Goal: Transaction & Acquisition: Purchase product/service

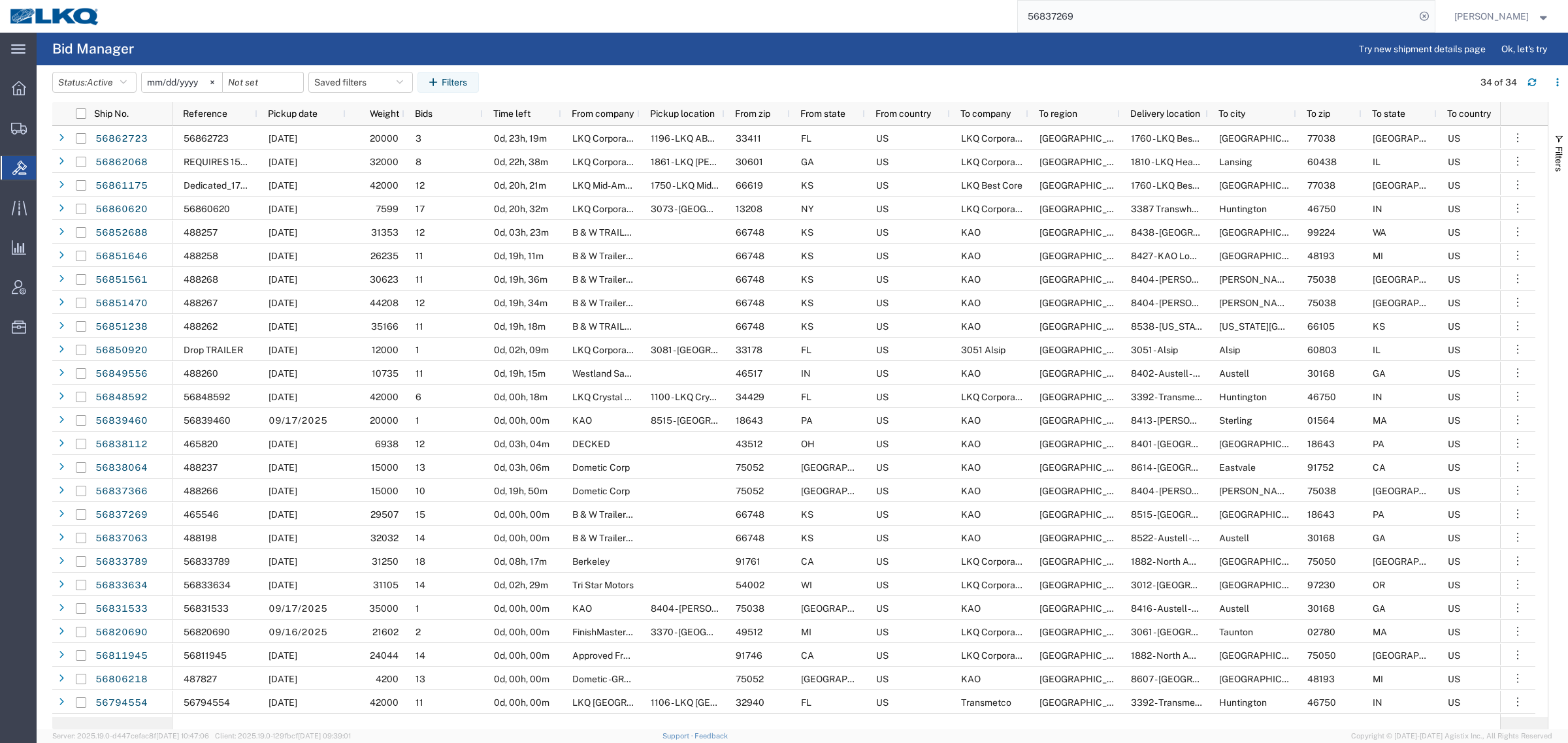
drag, startPoint x: 1105, startPoint y: 14, endPoint x: 740, endPoint y: 24, distance: 365.1
click at [771, 20] on div "56837269" at bounding box center [772, 16] width 1325 height 32
paste input "26071"
type input "56826071"
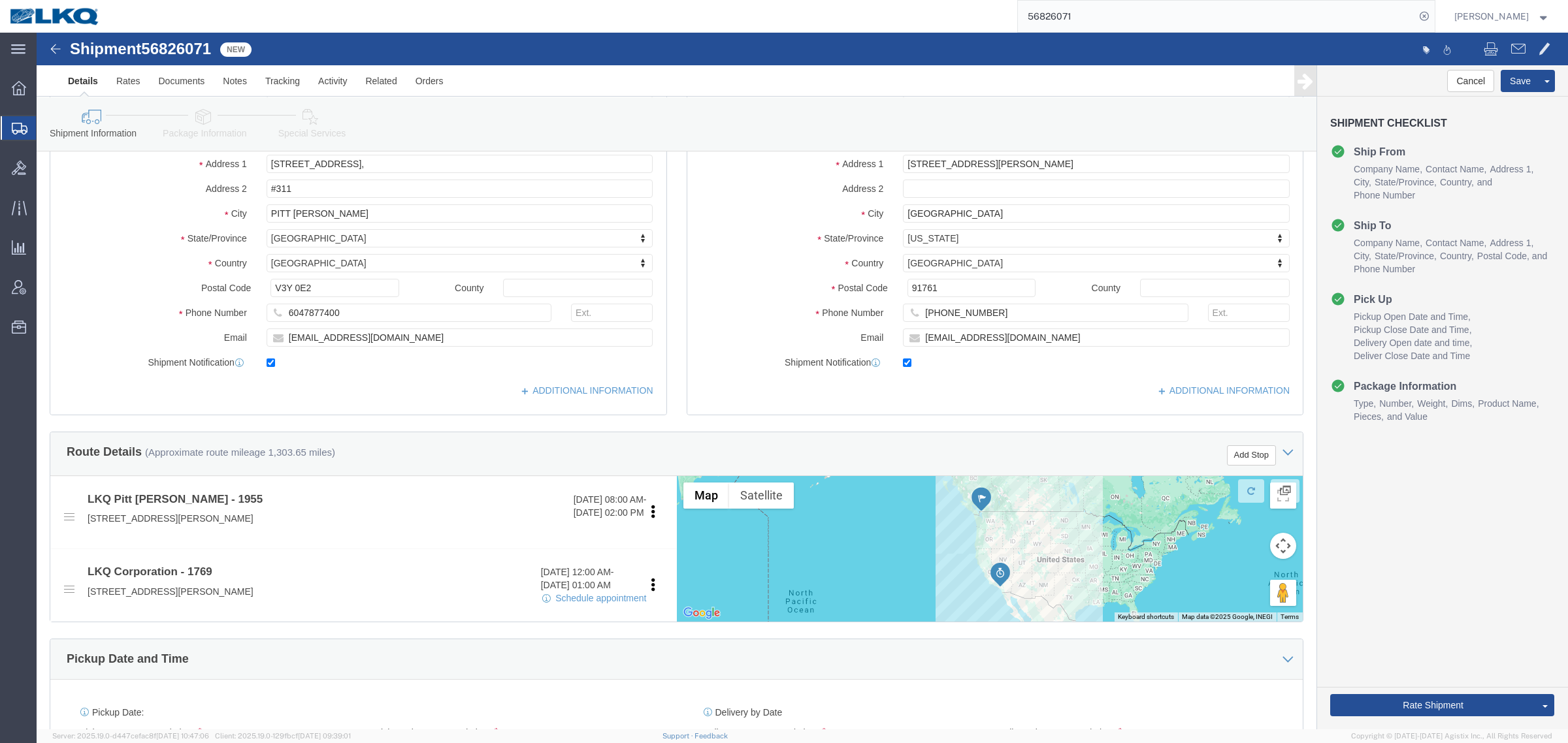
select select "72811"
select select "28716"
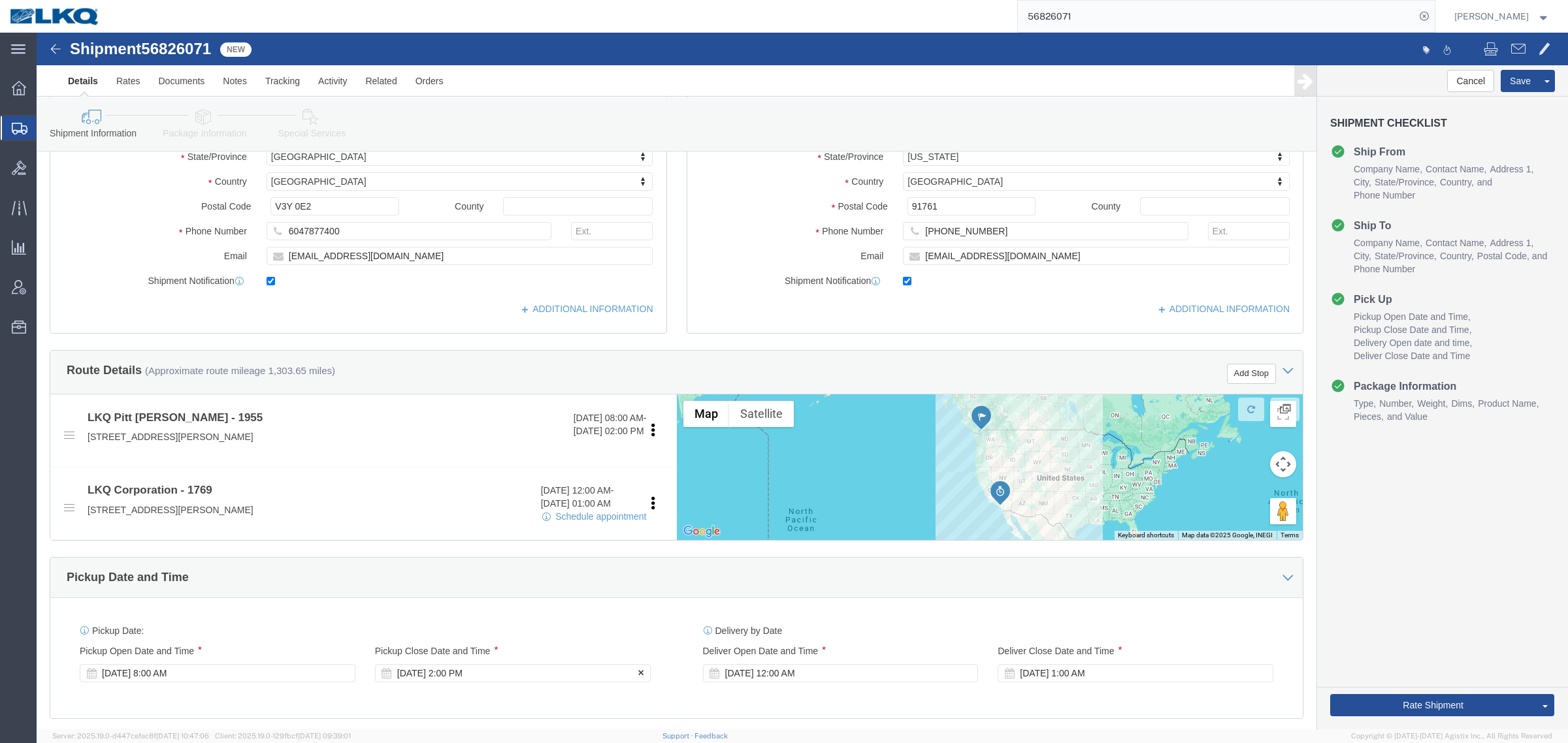
click div "Sep 23 2025 2:00 PM"
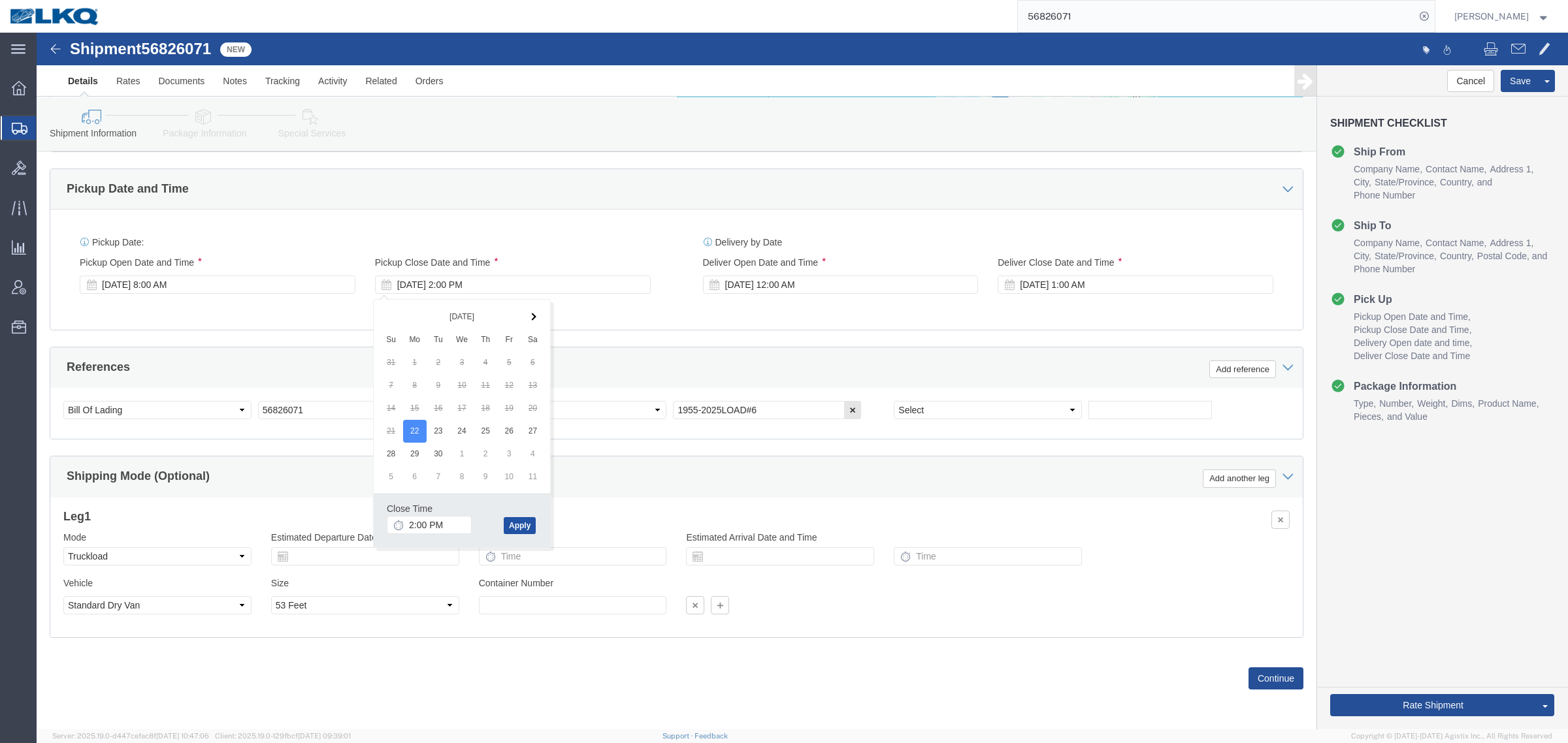
click button "Apply"
click div "Ship From Location Location 1955 - LKQ Pitt Meadows My Profile Location 1100 - …"
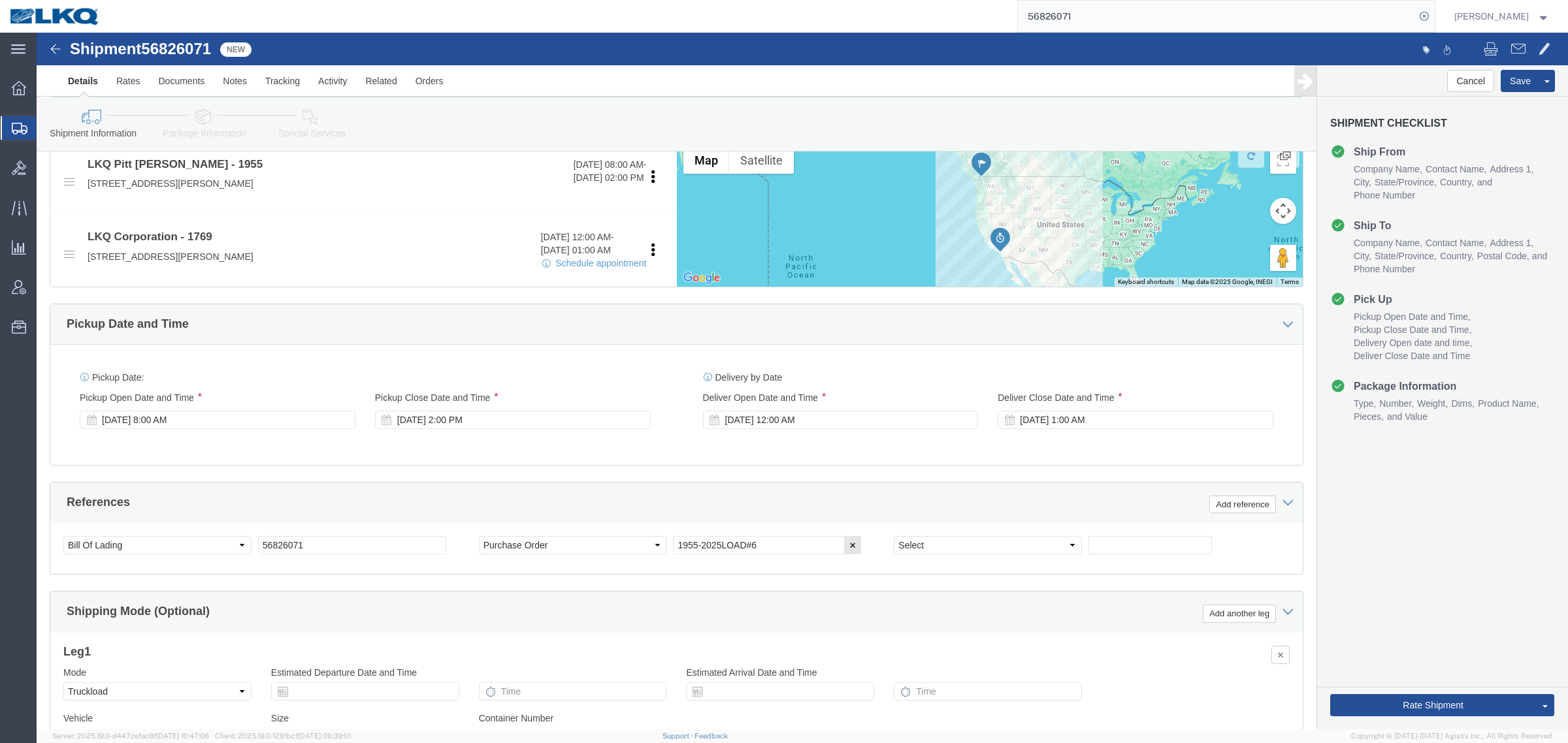
scroll to position [474, 0]
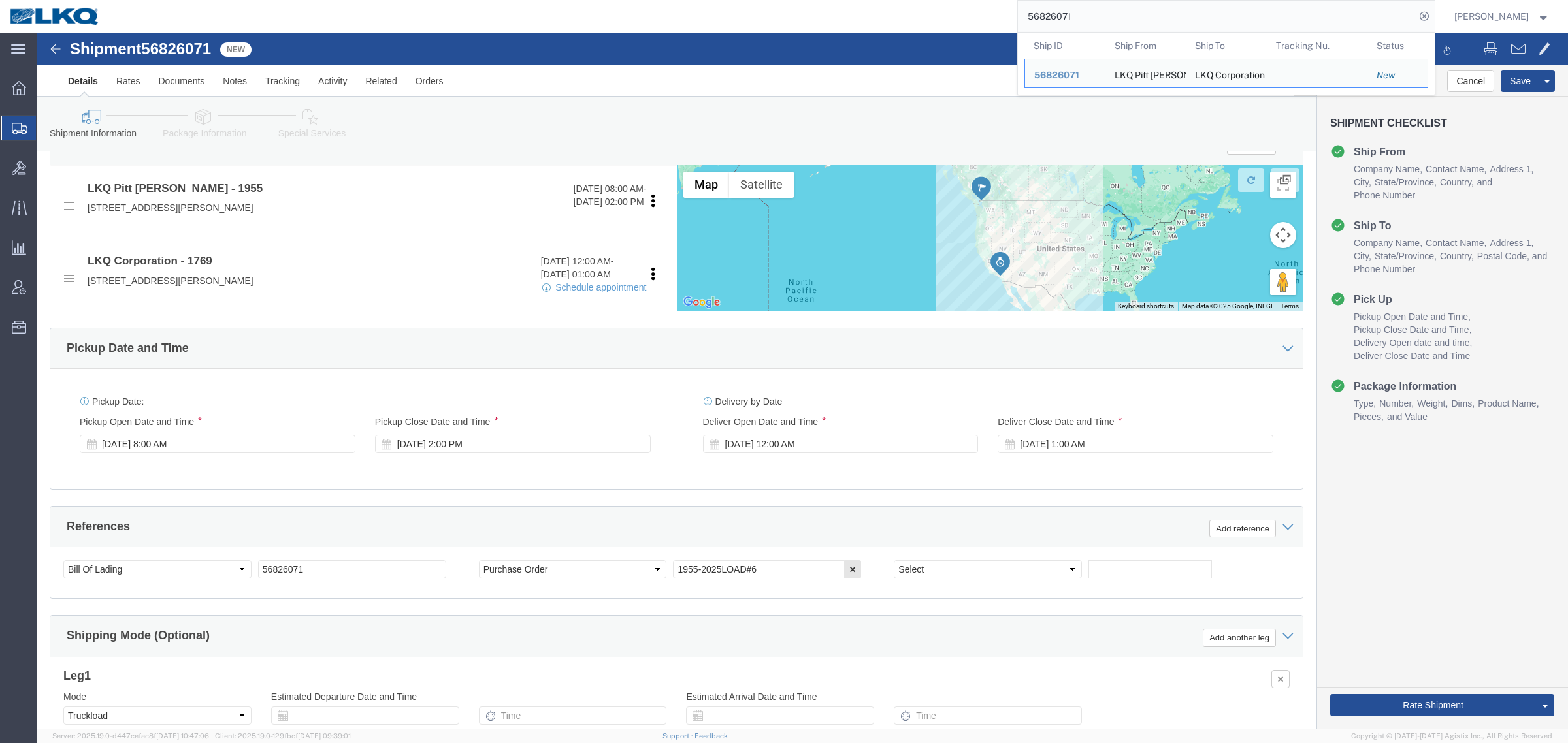
drag, startPoint x: 1095, startPoint y: 2, endPoint x: 825, endPoint y: 15, distance: 270.3
paste input "74628"
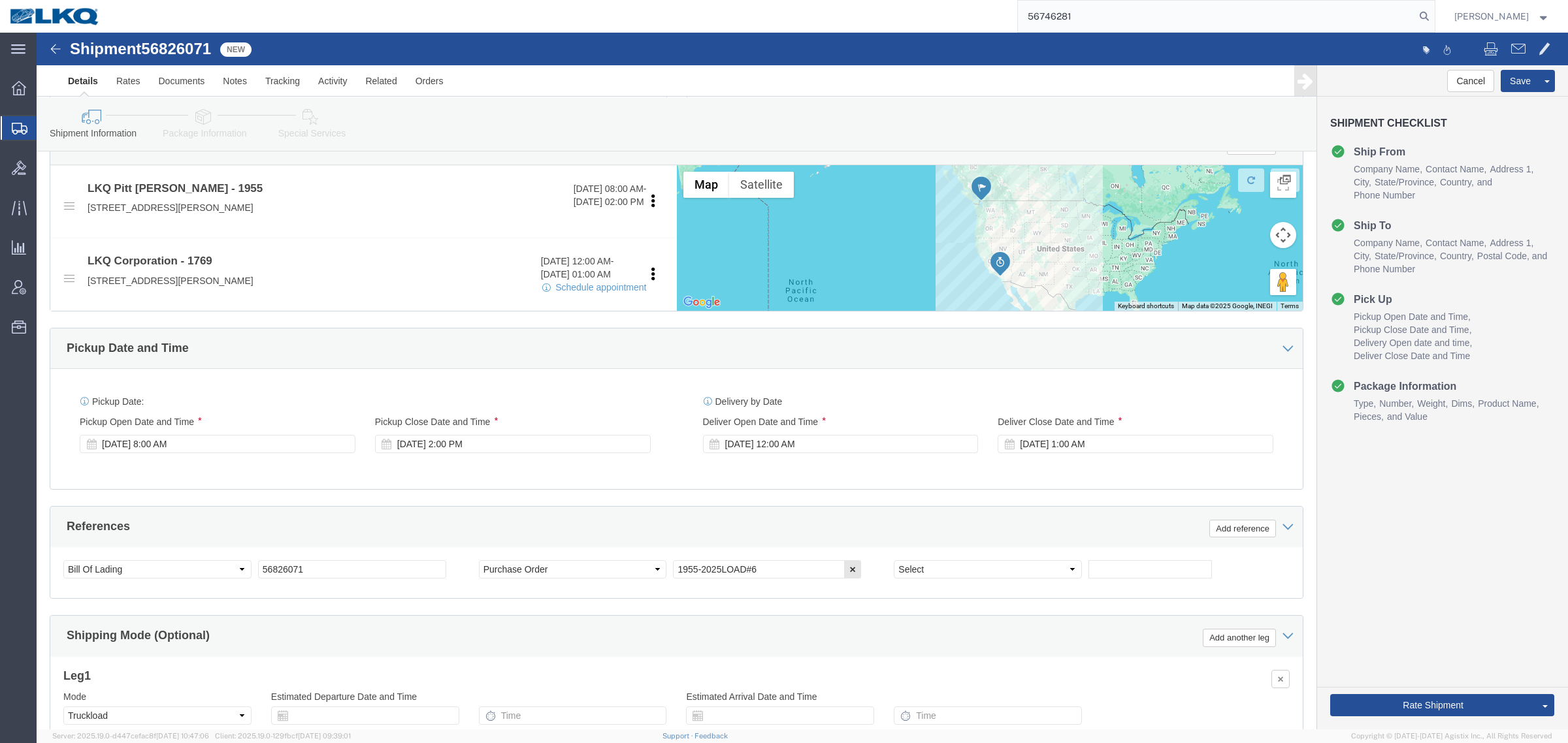
type input "56746281"
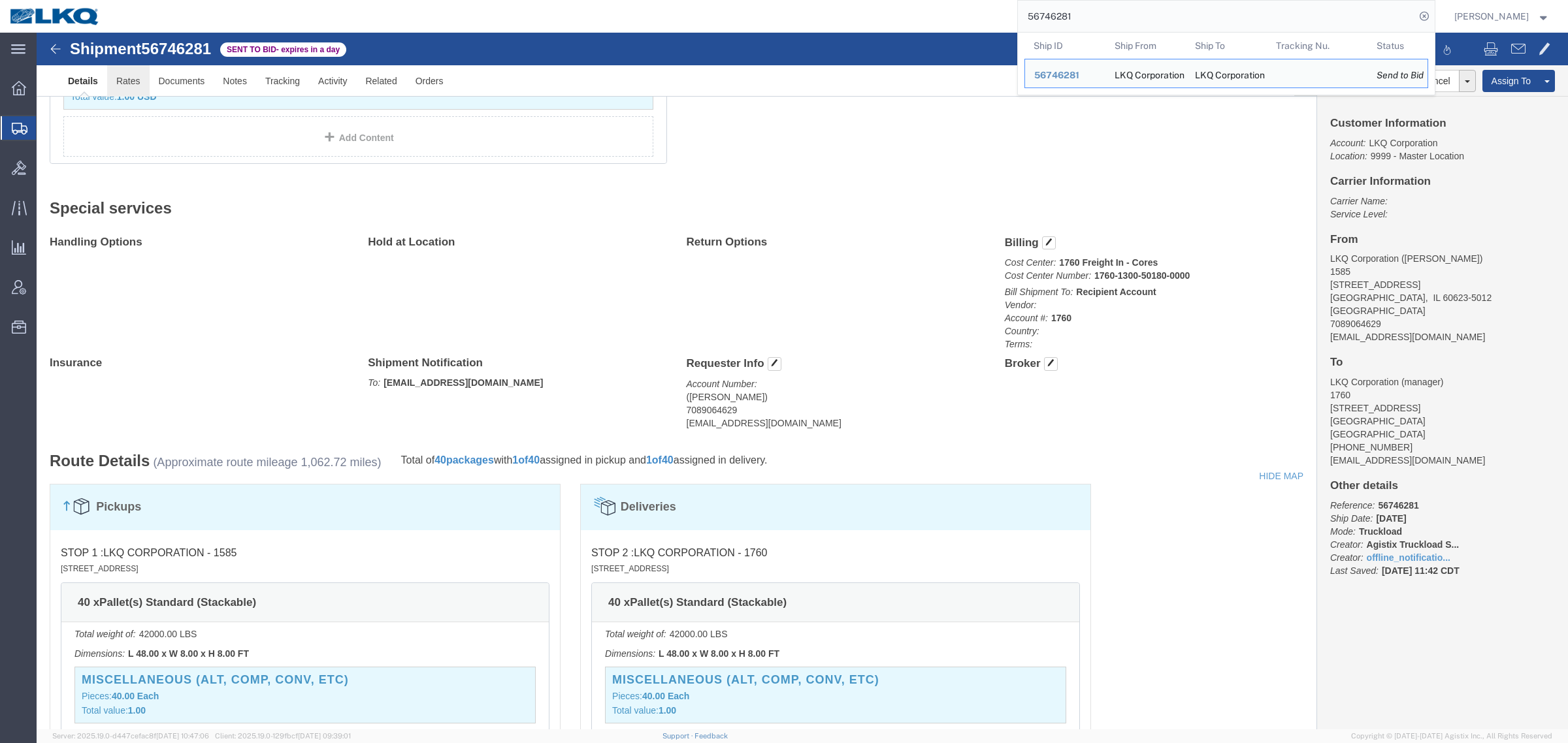
click link "Rates"
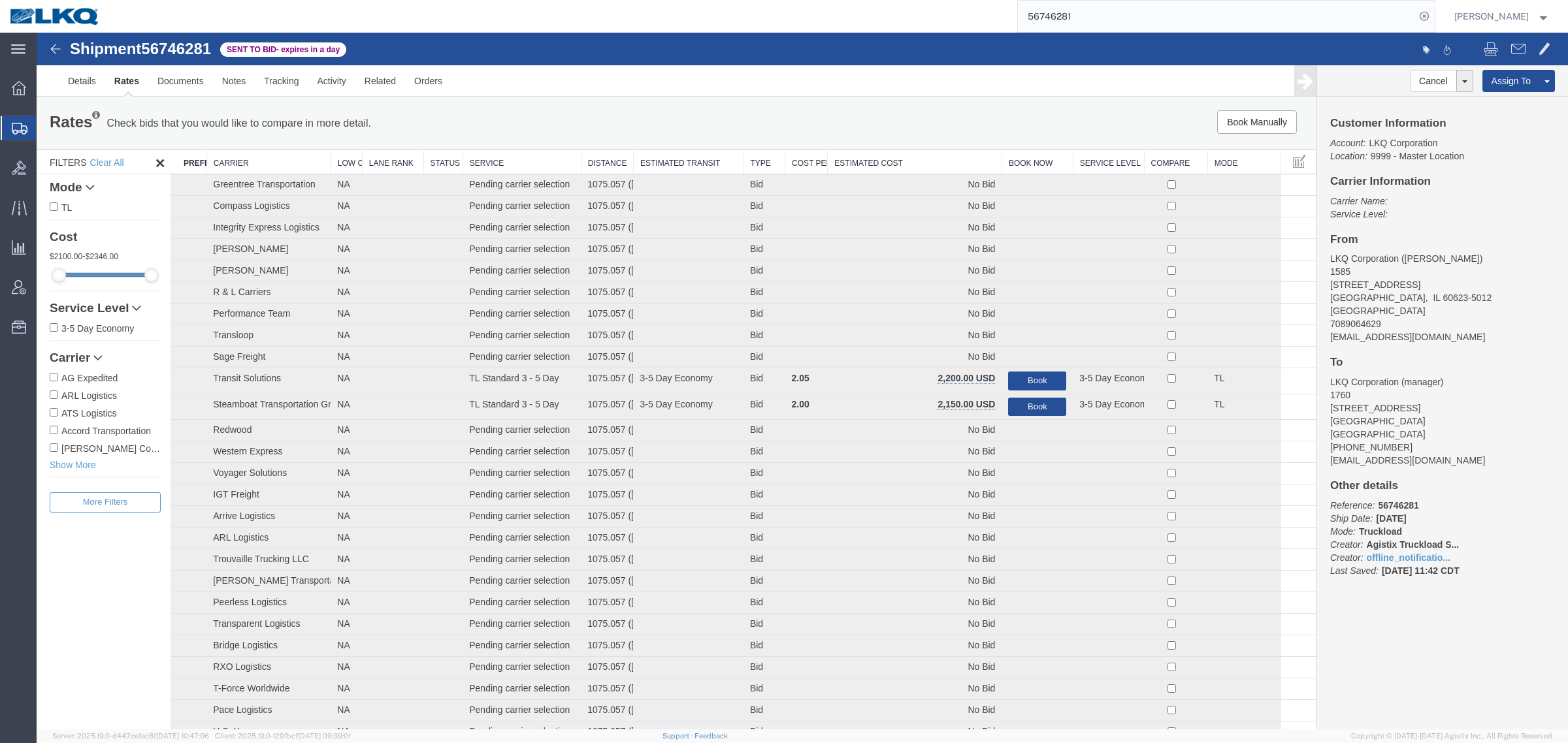
click at [865, 155] on th "Estimated Cost" at bounding box center [915, 163] width 175 height 24
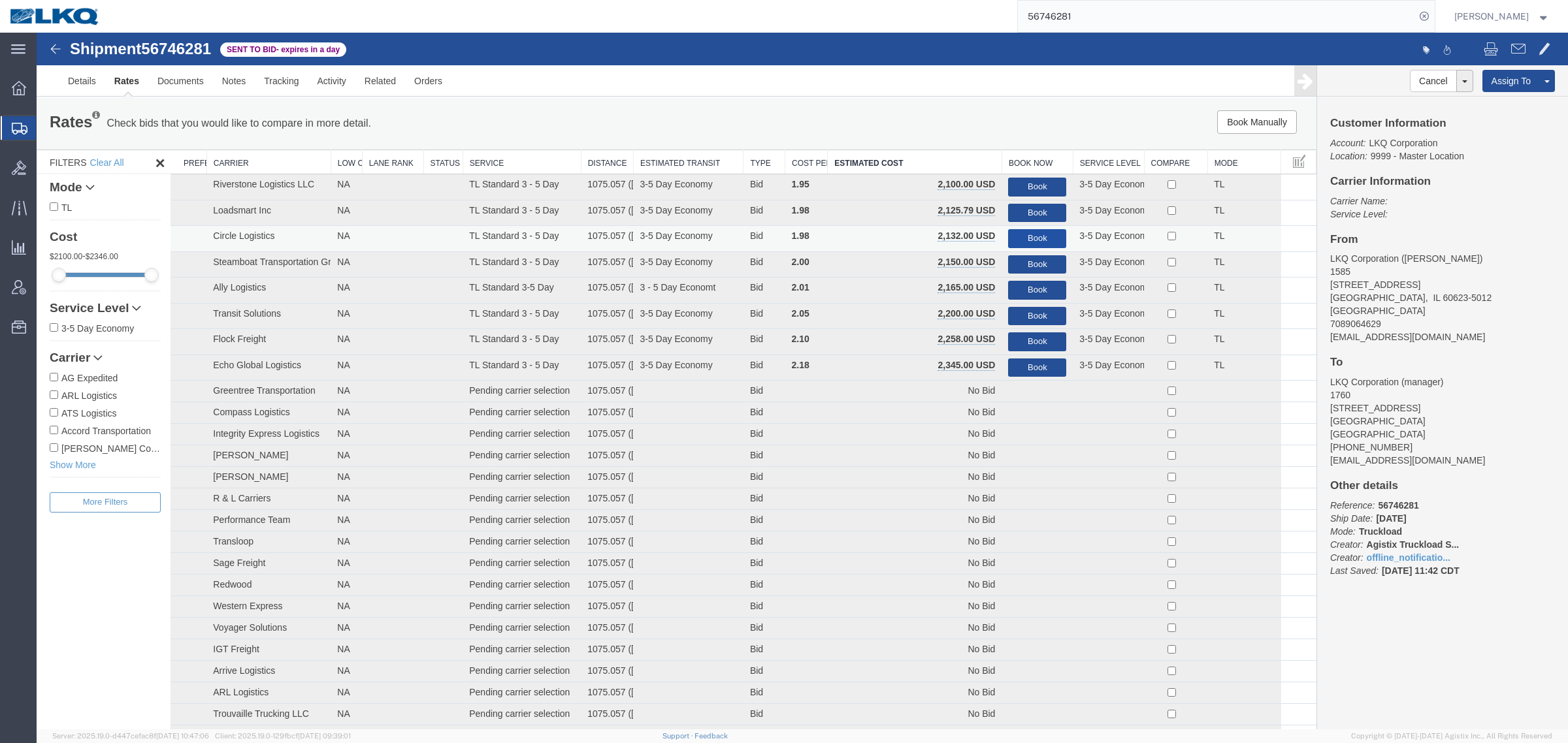
click at [1027, 239] on button "Book" at bounding box center [1036, 238] width 58 height 19
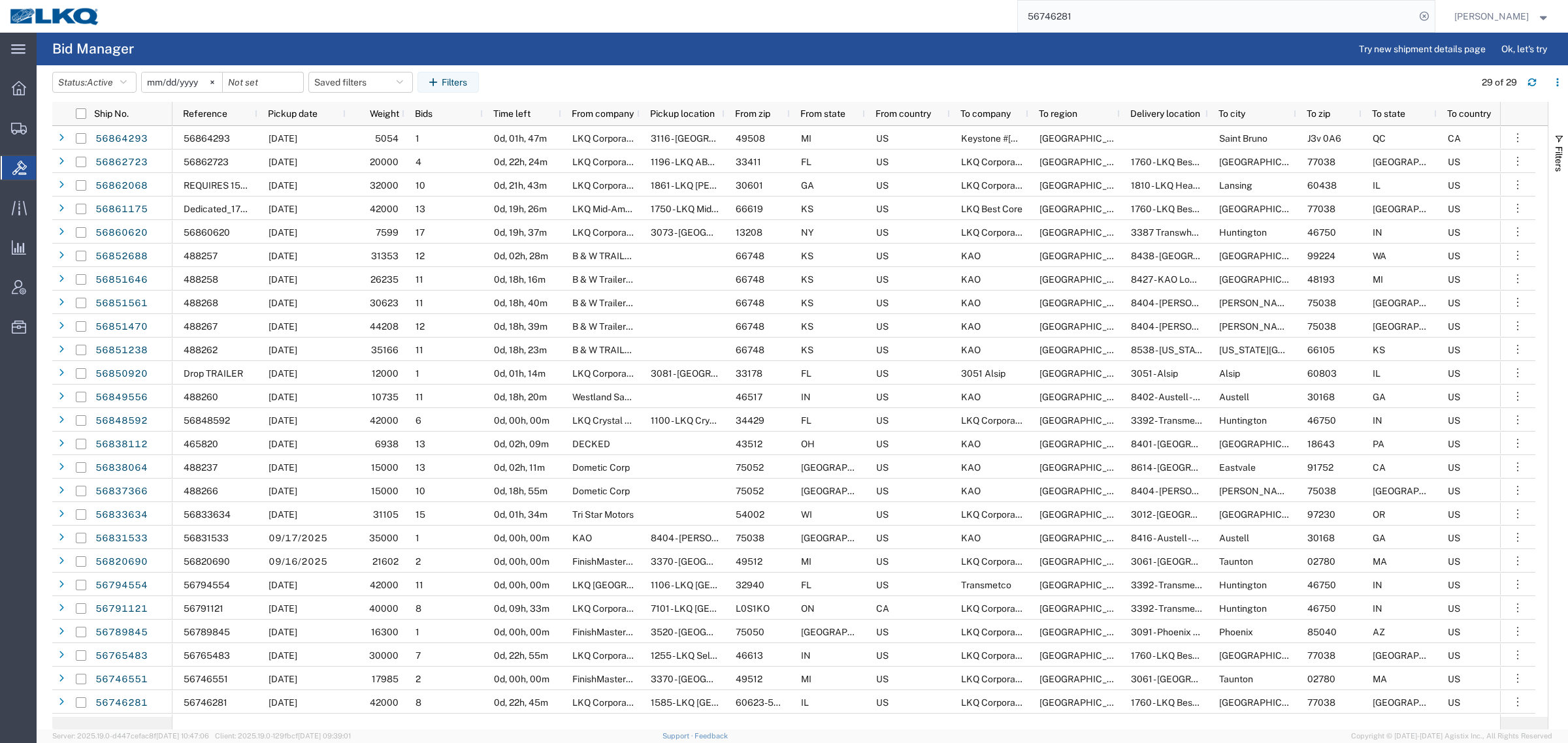
click at [1097, 17] on input "56746281" at bounding box center [1216, 17] width 397 height 32
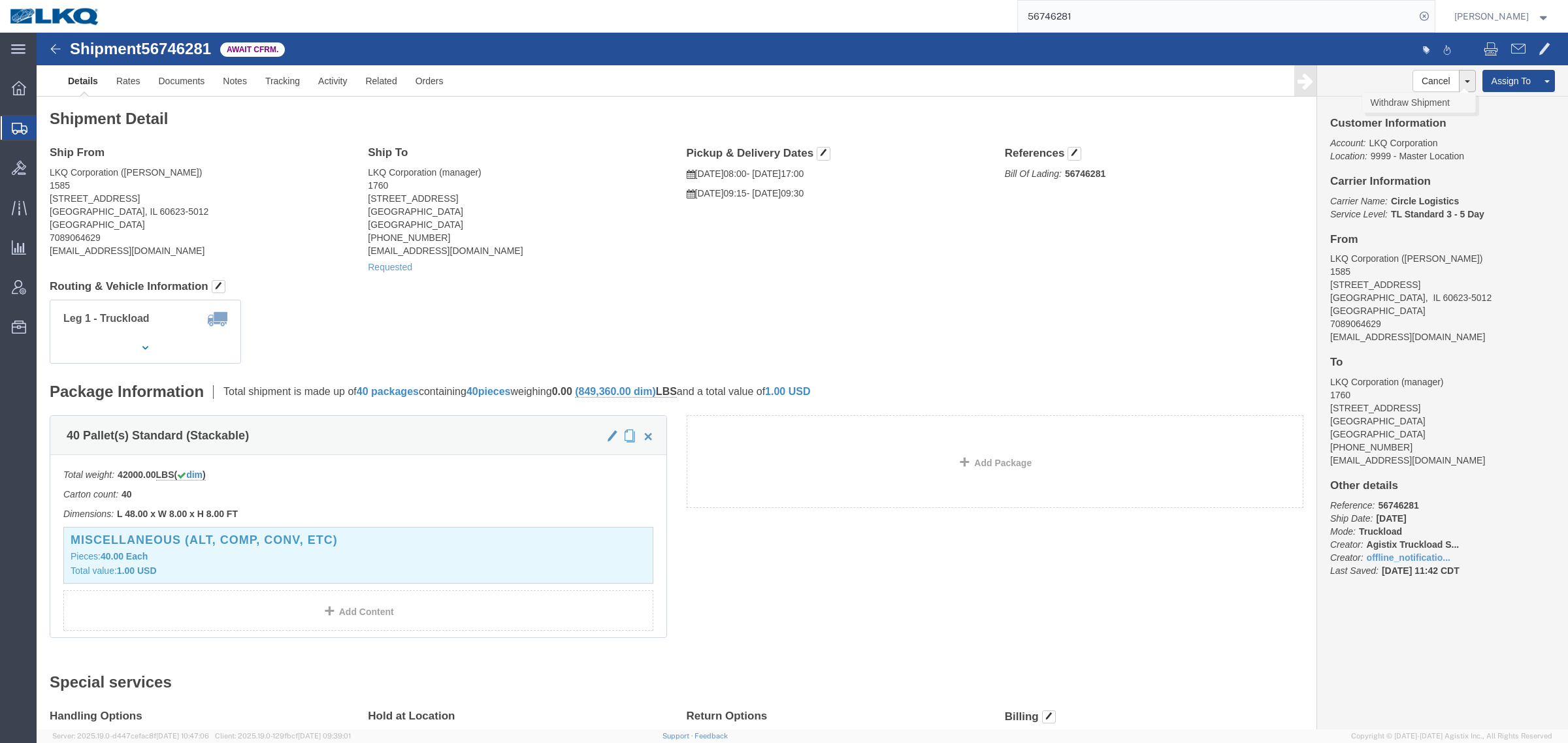
click link "Withdraw Shipment"
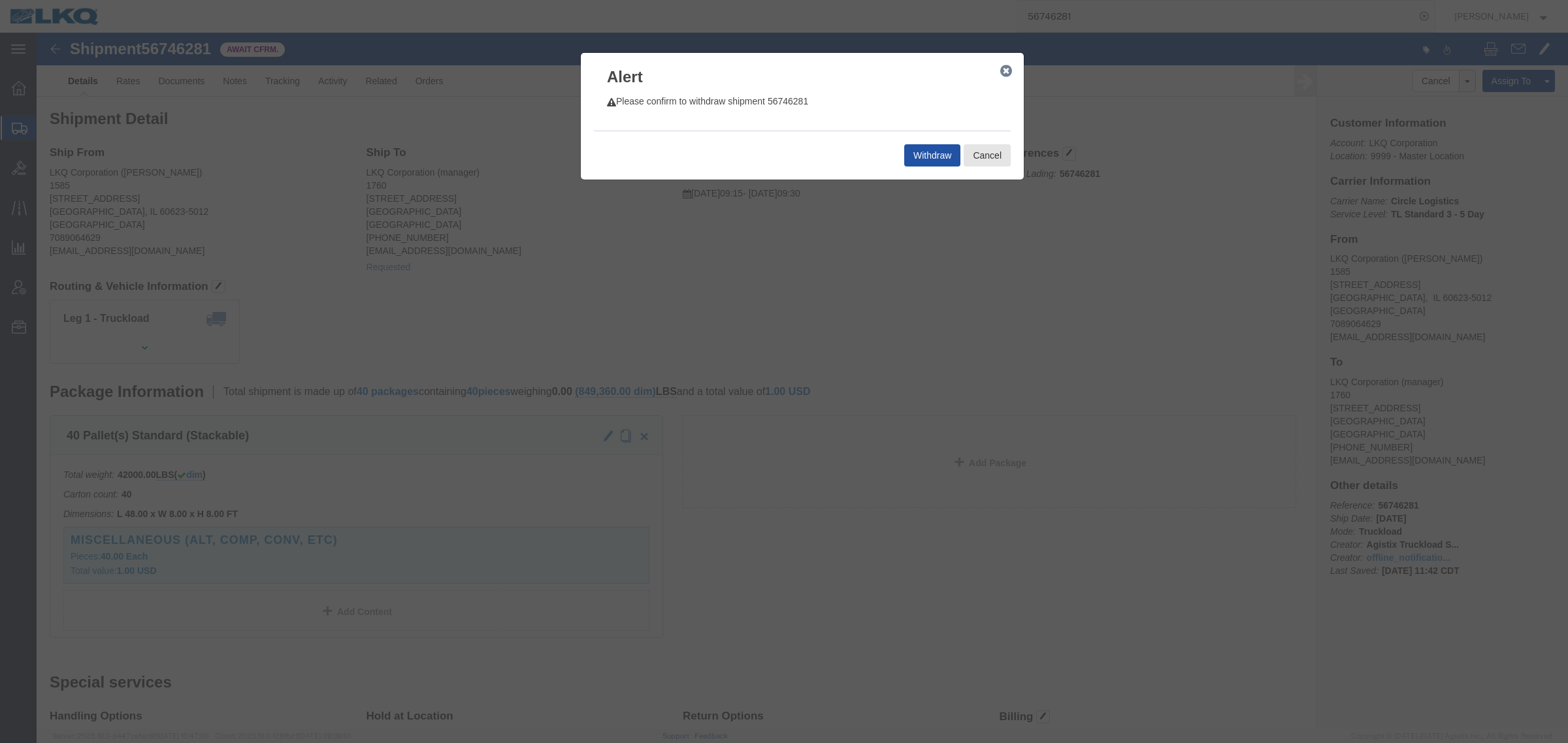
click button "Withdraw"
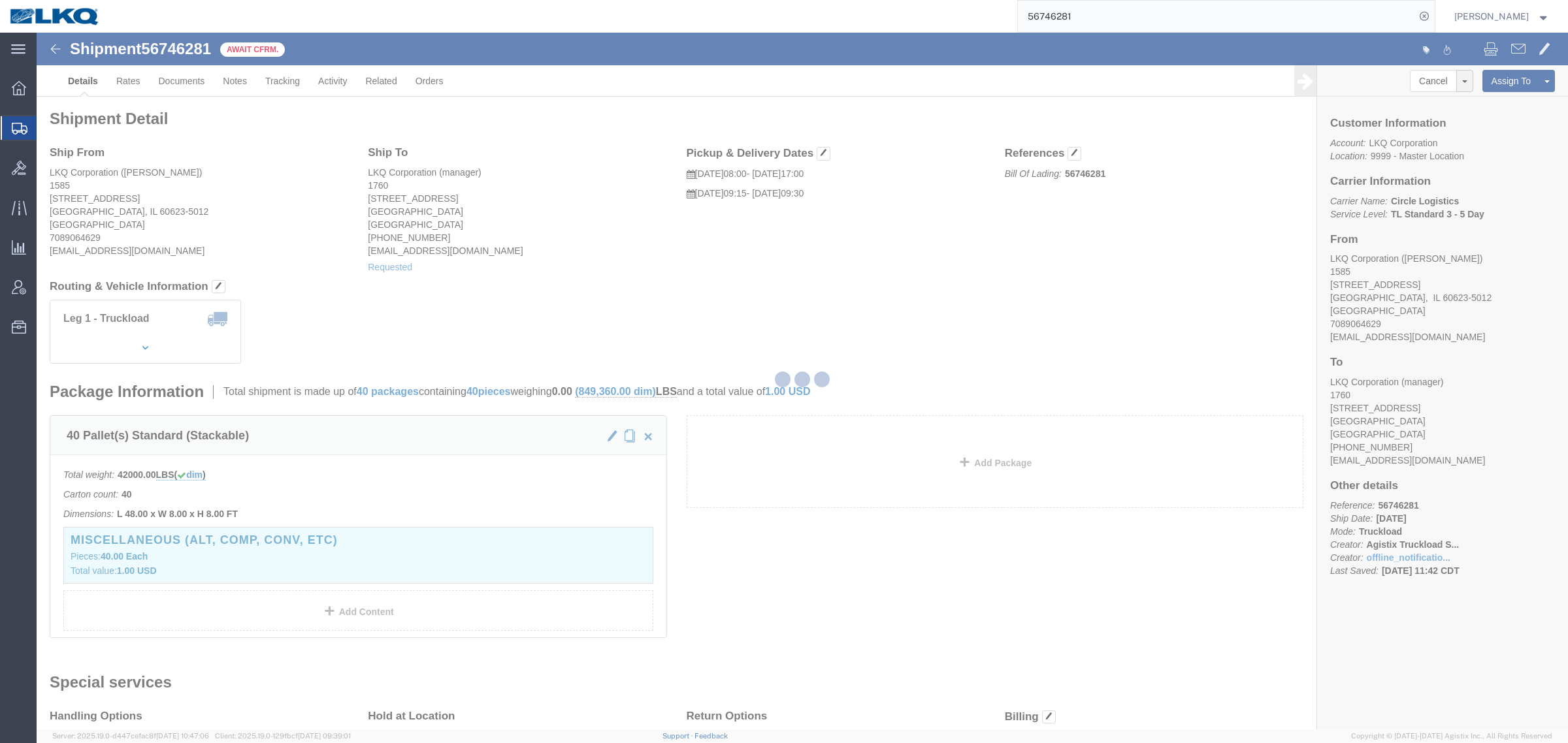
drag, startPoint x: 660, startPoint y: 247, endPoint x: 235, endPoint y: 4, distance: 489.6
click at [660, 247] on div at bounding box center [802, 381] width 1531 height 697
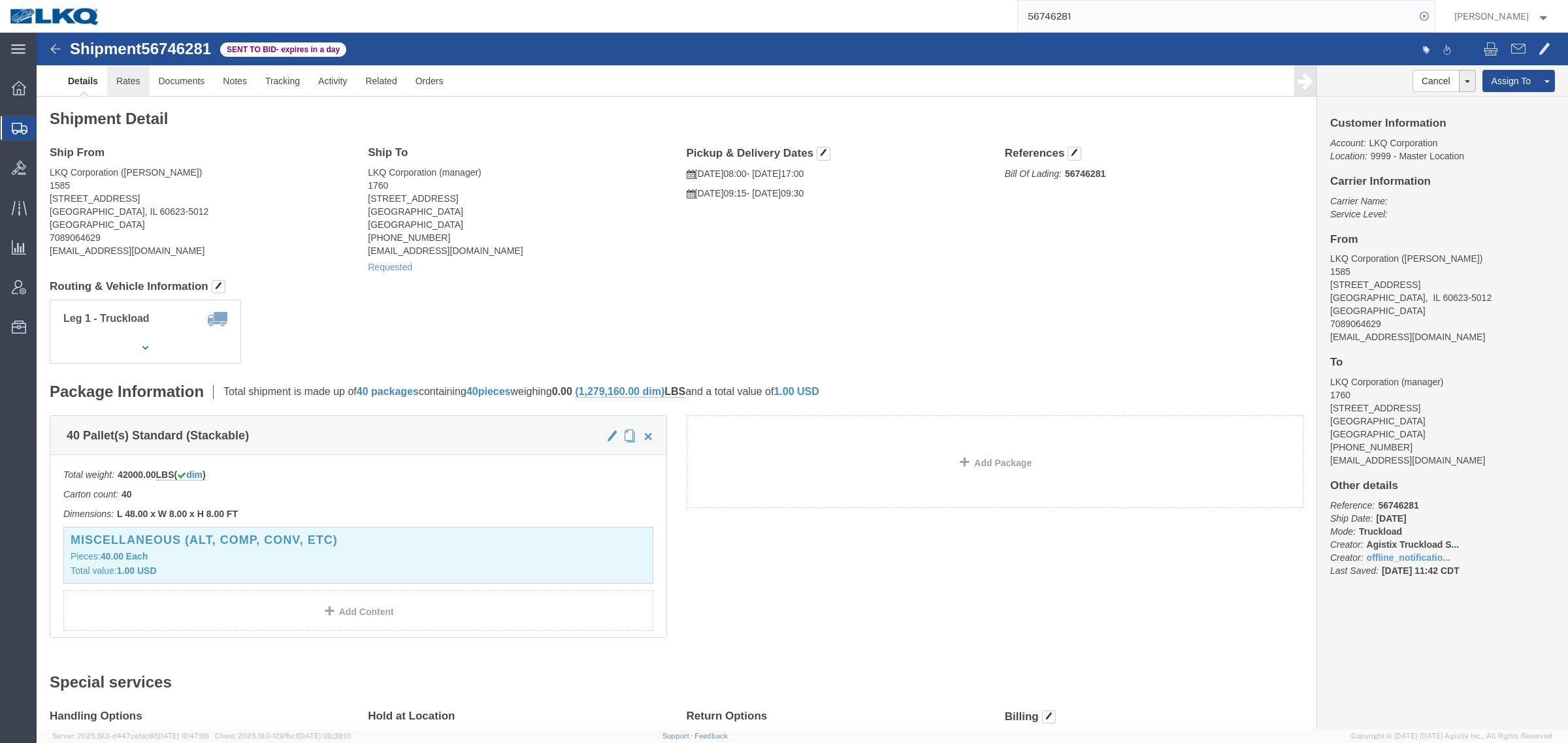
click link "Rates"
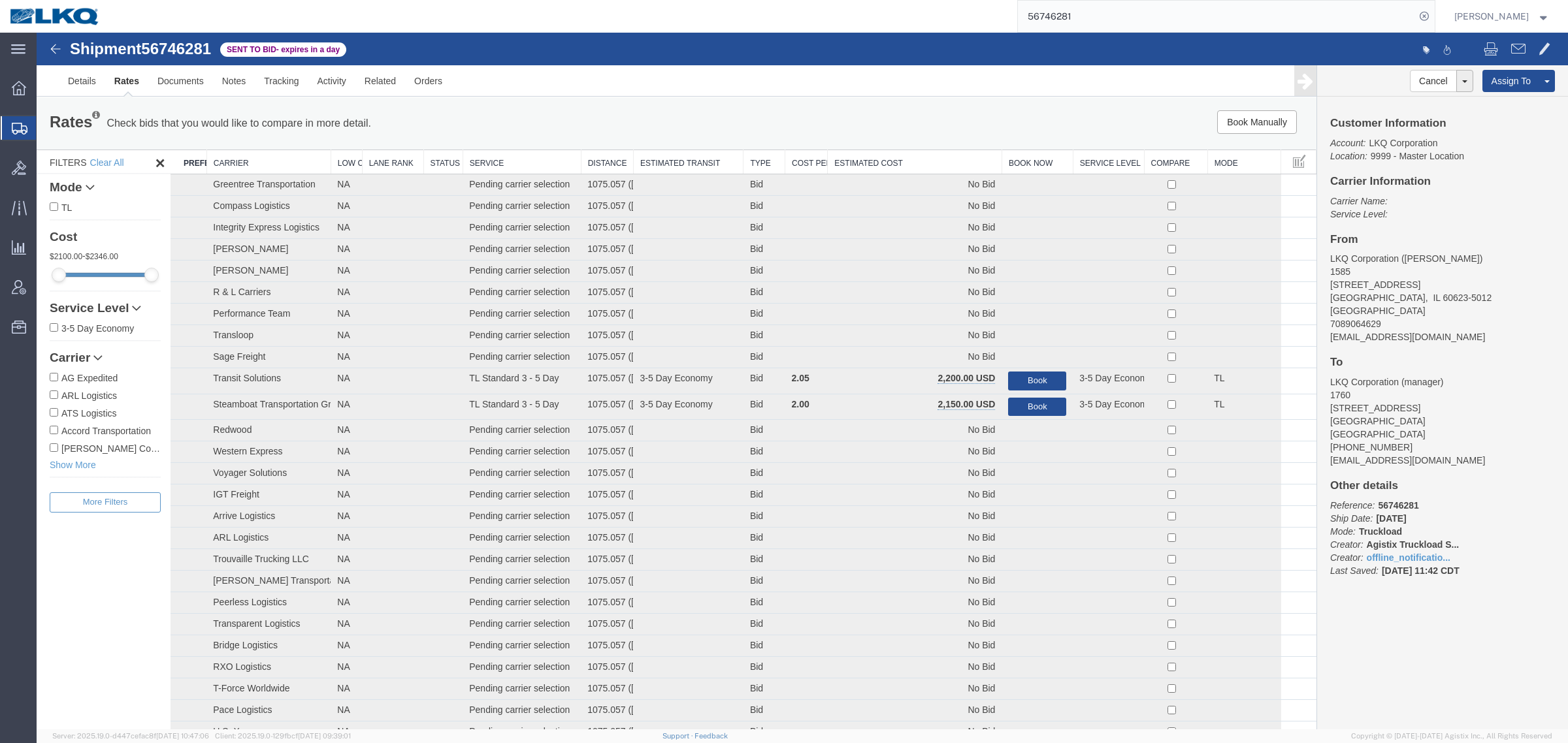
click at [859, 105] on div "Rates Check bids that you would like to compare in more detail. Compare Filter …" at bounding box center [676, 123] width 1280 height 52
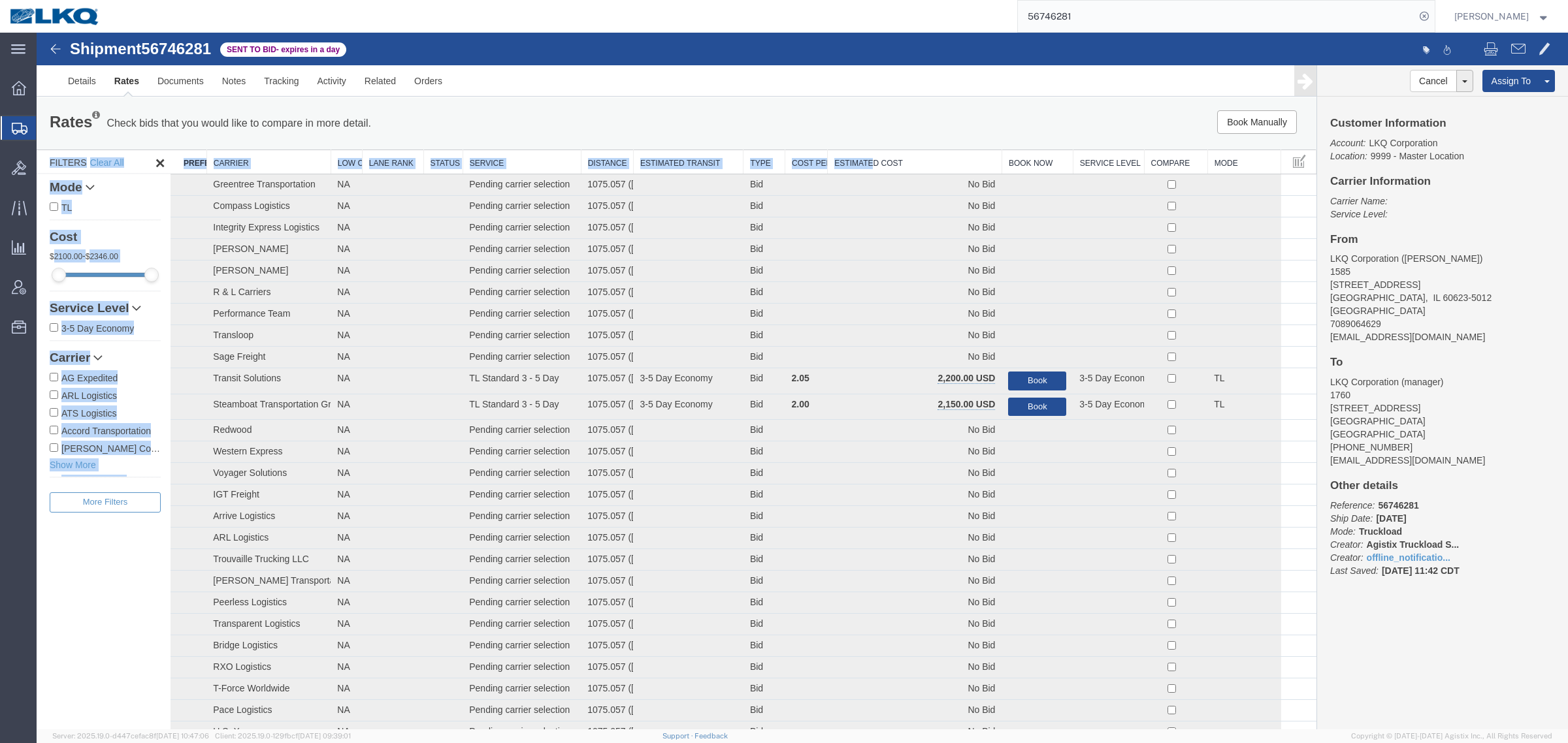
click at [870, 155] on th "Estimated Cost" at bounding box center [915, 163] width 175 height 24
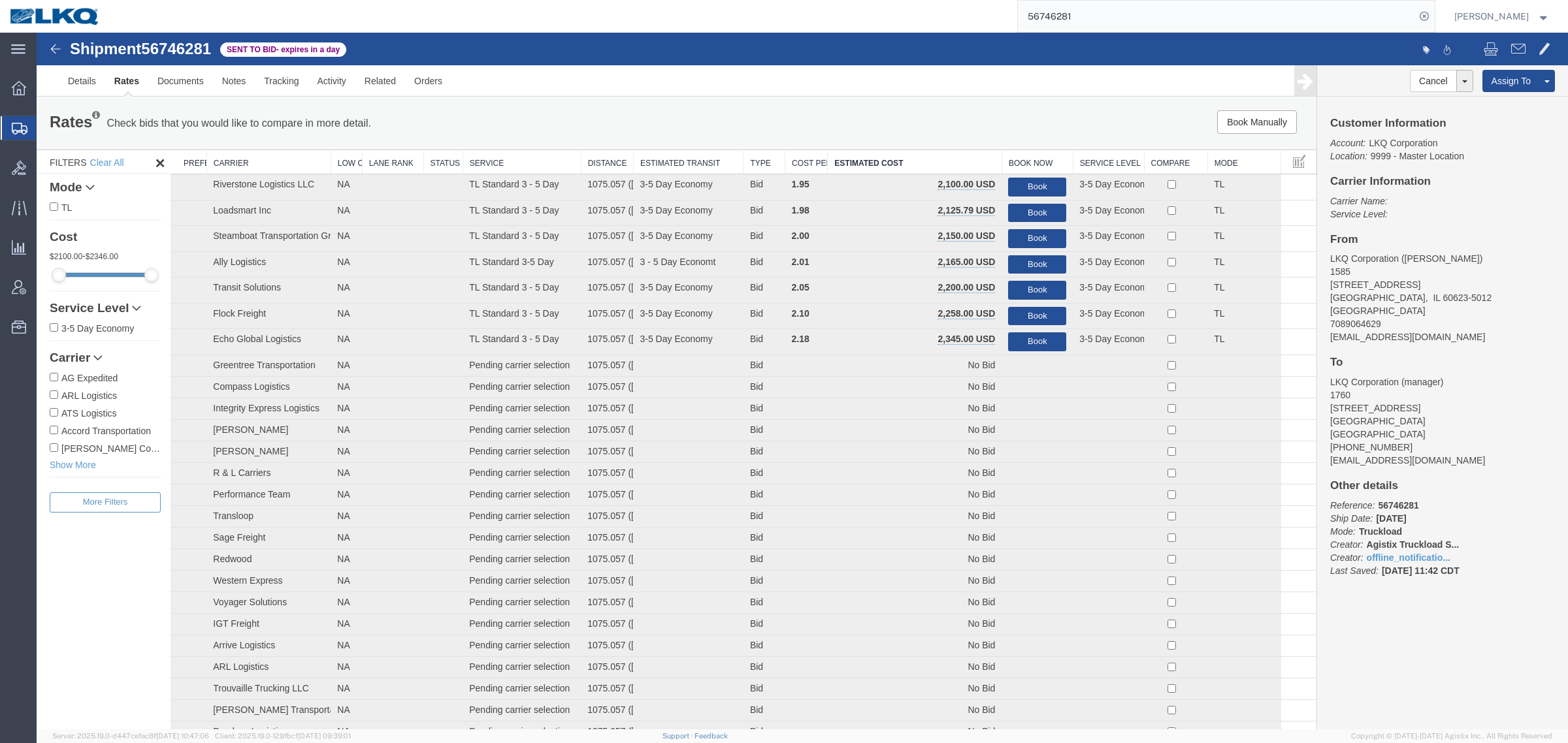
click at [884, 126] on div "Book Manually Pause Continue" at bounding box center [1048, 122] width 530 height 23
click at [239, 79] on link "Notes" at bounding box center [234, 81] width 42 height 32
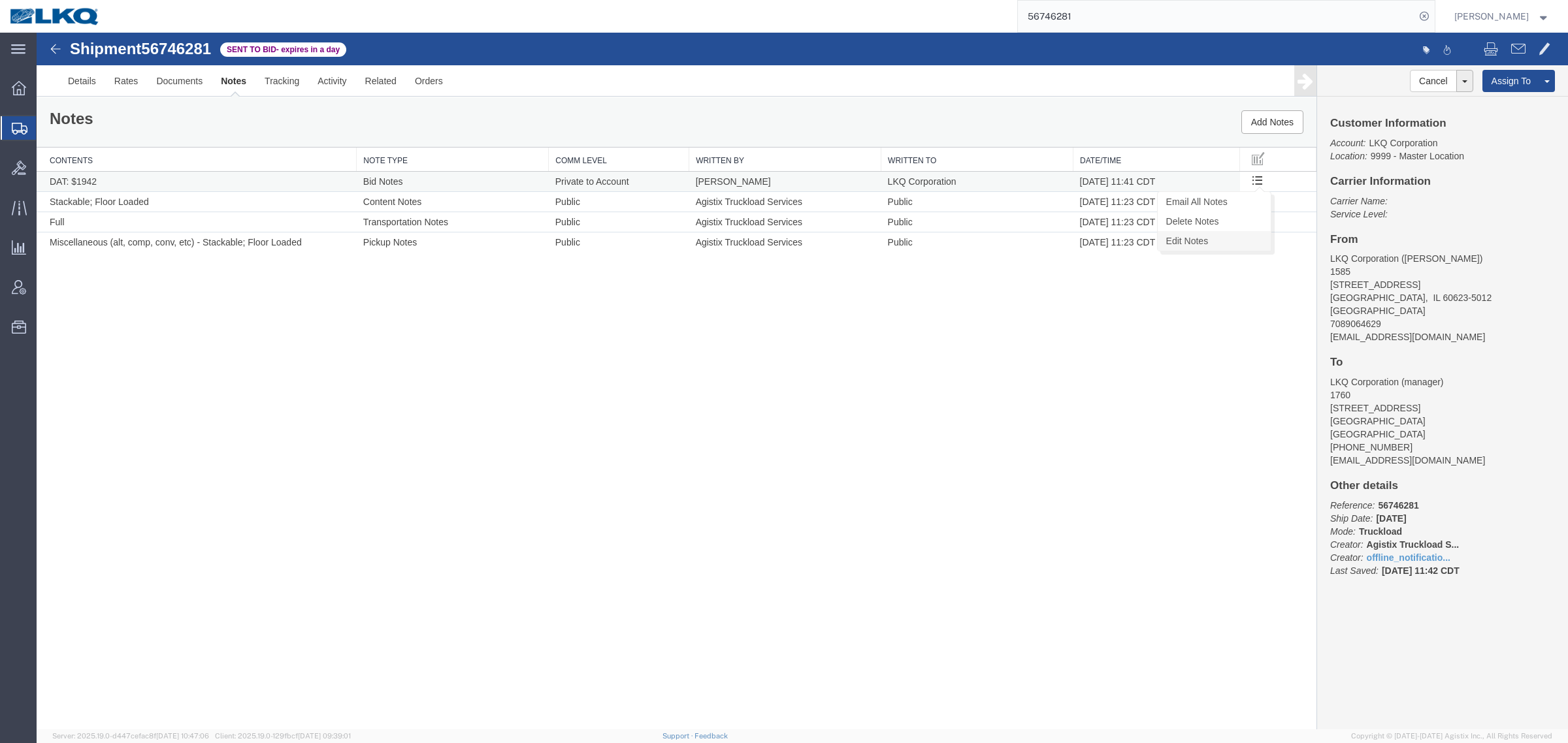
click at [1224, 242] on link "Edit Notes" at bounding box center [1214, 241] width 113 height 20
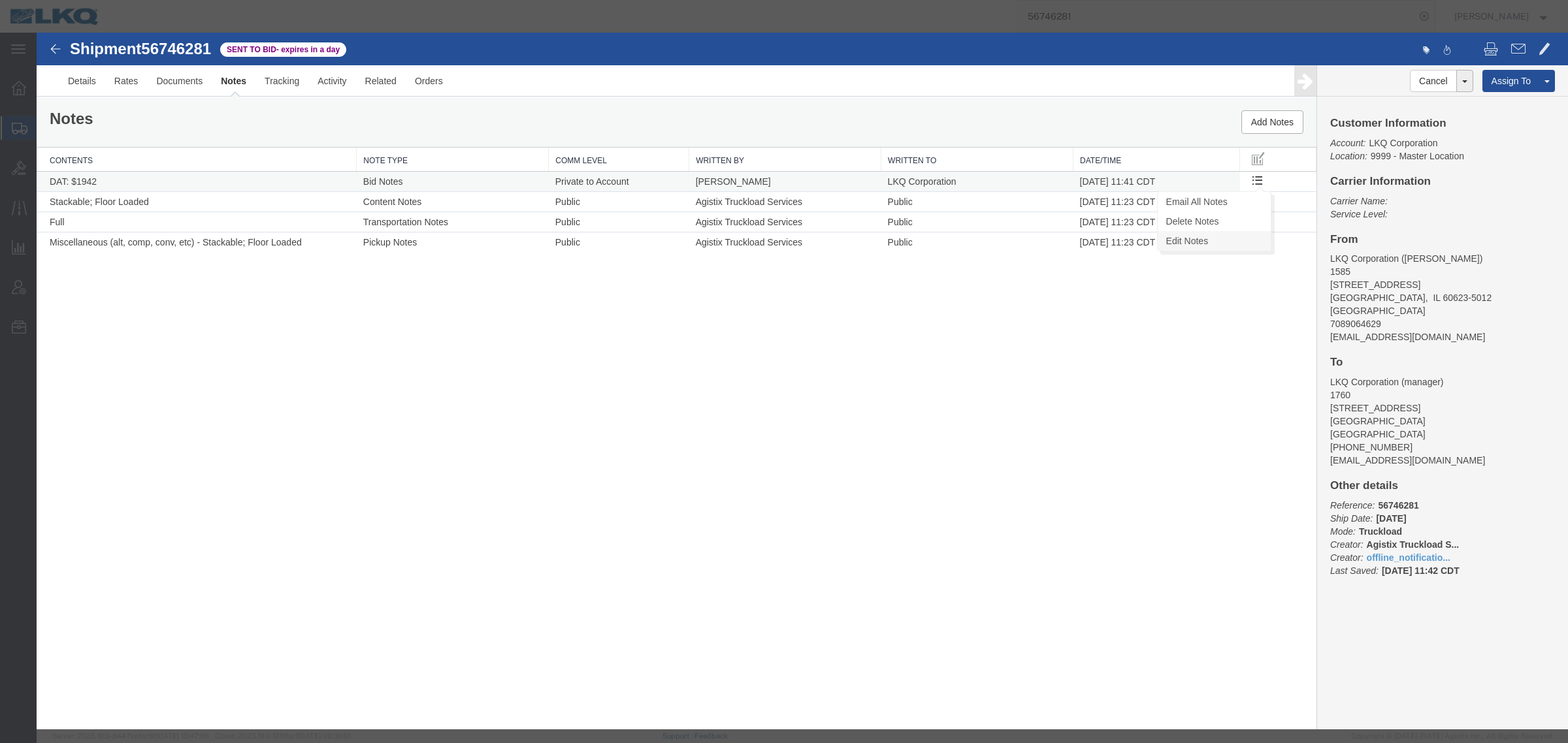
select select "BID_NOTES"
select select "PRIVATE_TO_ACCOUNT"
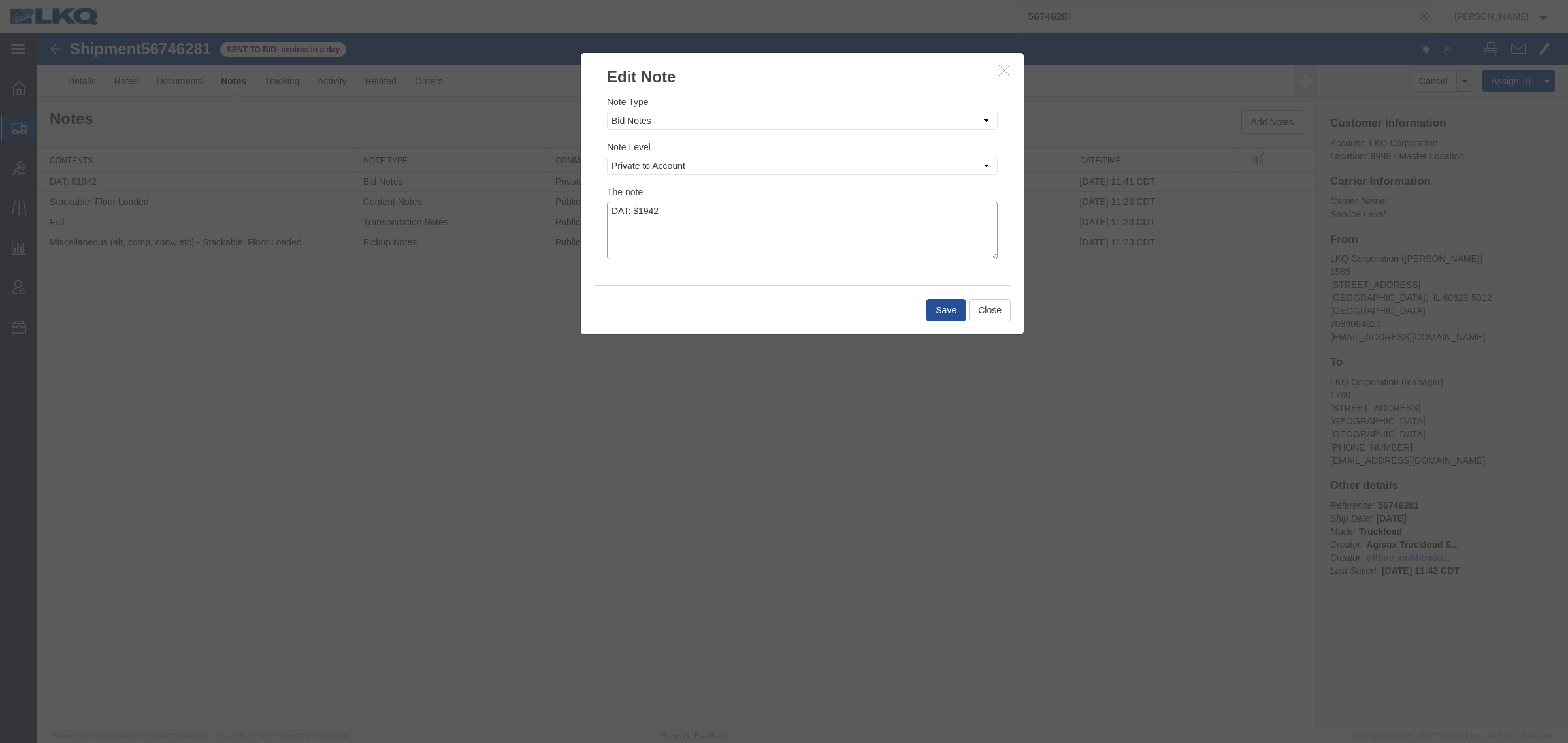
click at [773, 209] on textarea "DAT: $1942" at bounding box center [802, 230] width 391 height 57
type textarea "DAT: $1942, Original: $1988"
click at [944, 311] on button "Save" at bounding box center [946, 309] width 39 height 22
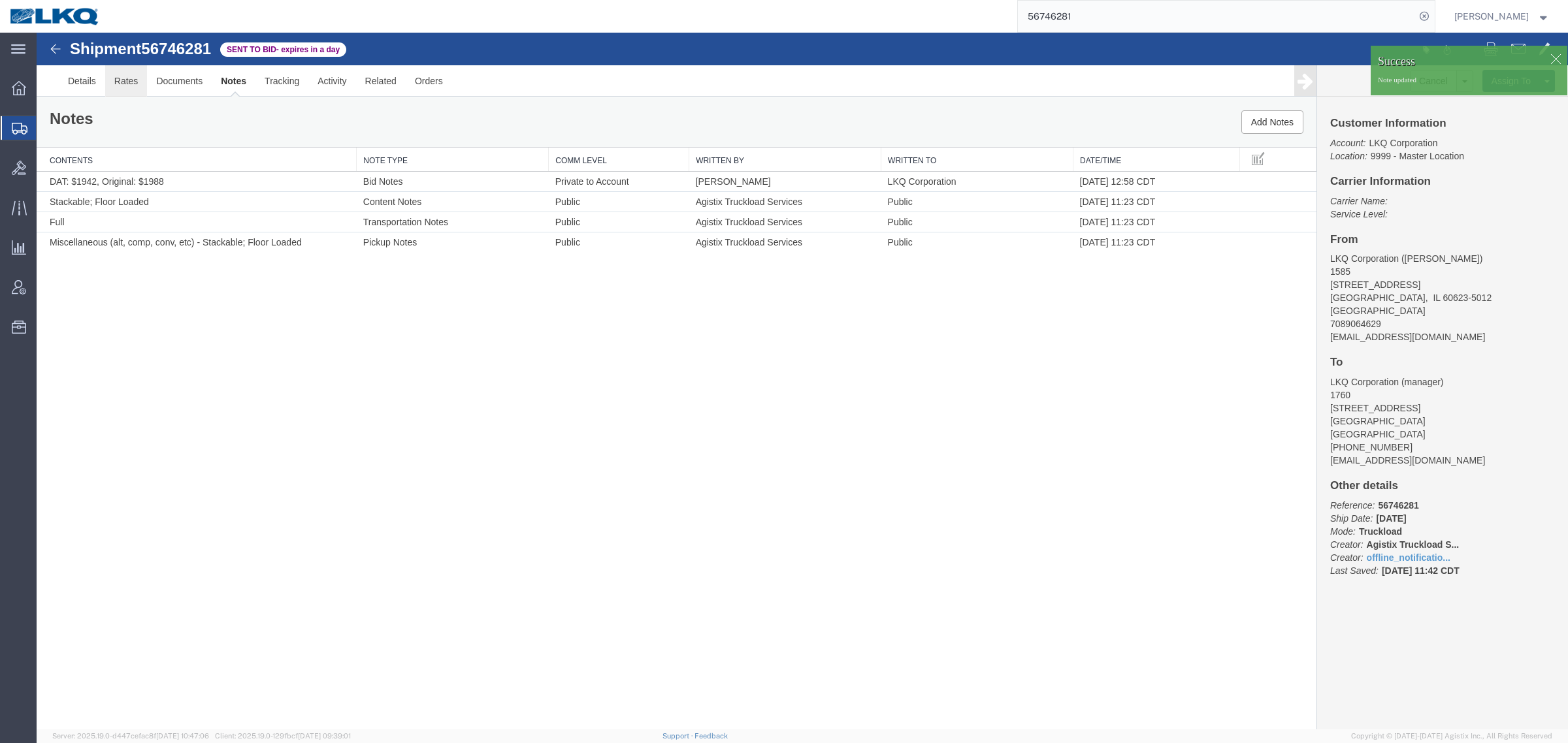
drag, startPoint x: 164, startPoint y: 114, endPoint x: 127, endPoint y: 81, distance: 49.6
click at [127, 81] on link "Rates" at bounding box center [127, 81] width 42 height 32
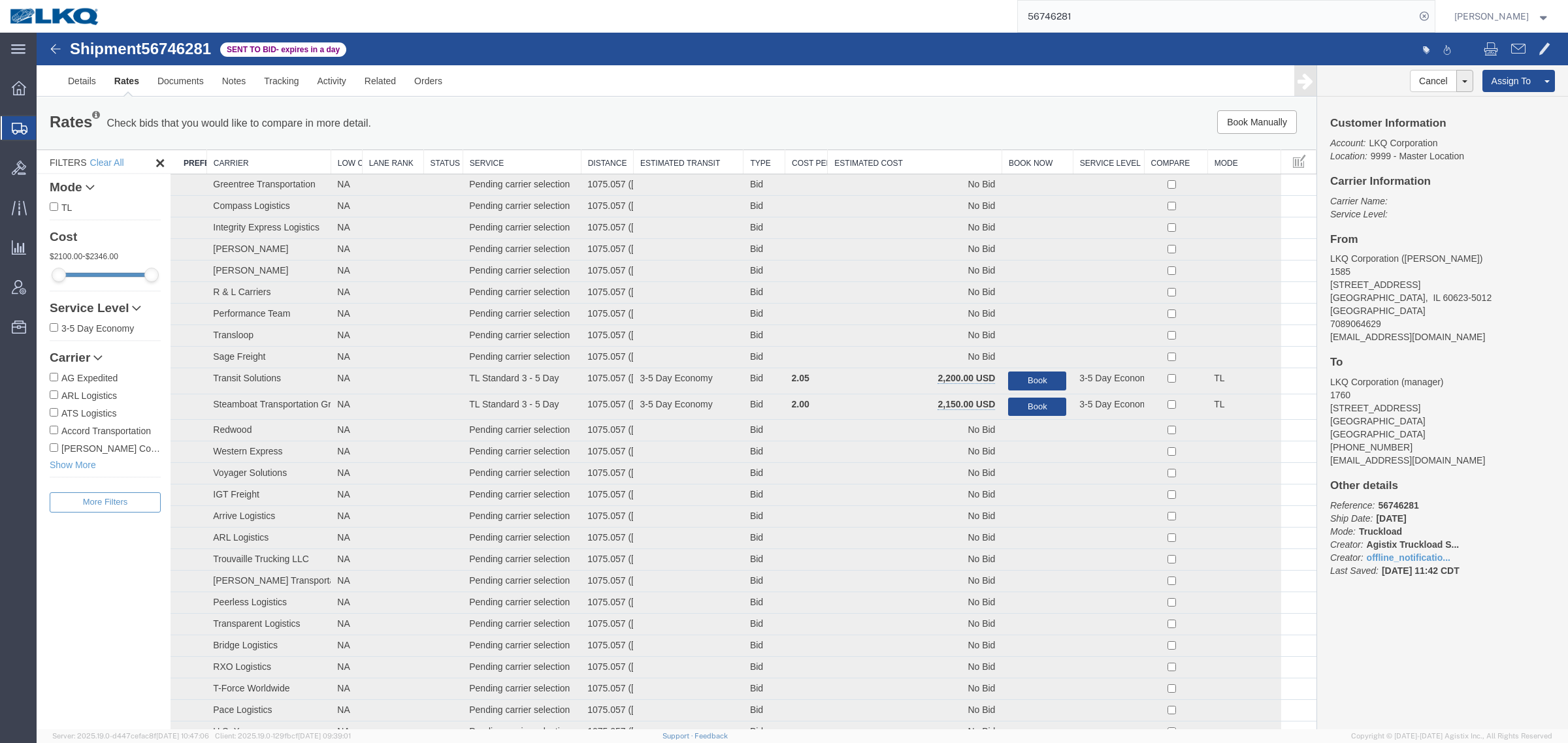
click at [997, 119] on div "Book Manually Pause Continue" at bounding box center [1048, 122] width 530 height 23
click at [903, 155] on th "Estimated Cost" at bounding box center [915, 163] width 175 height 24
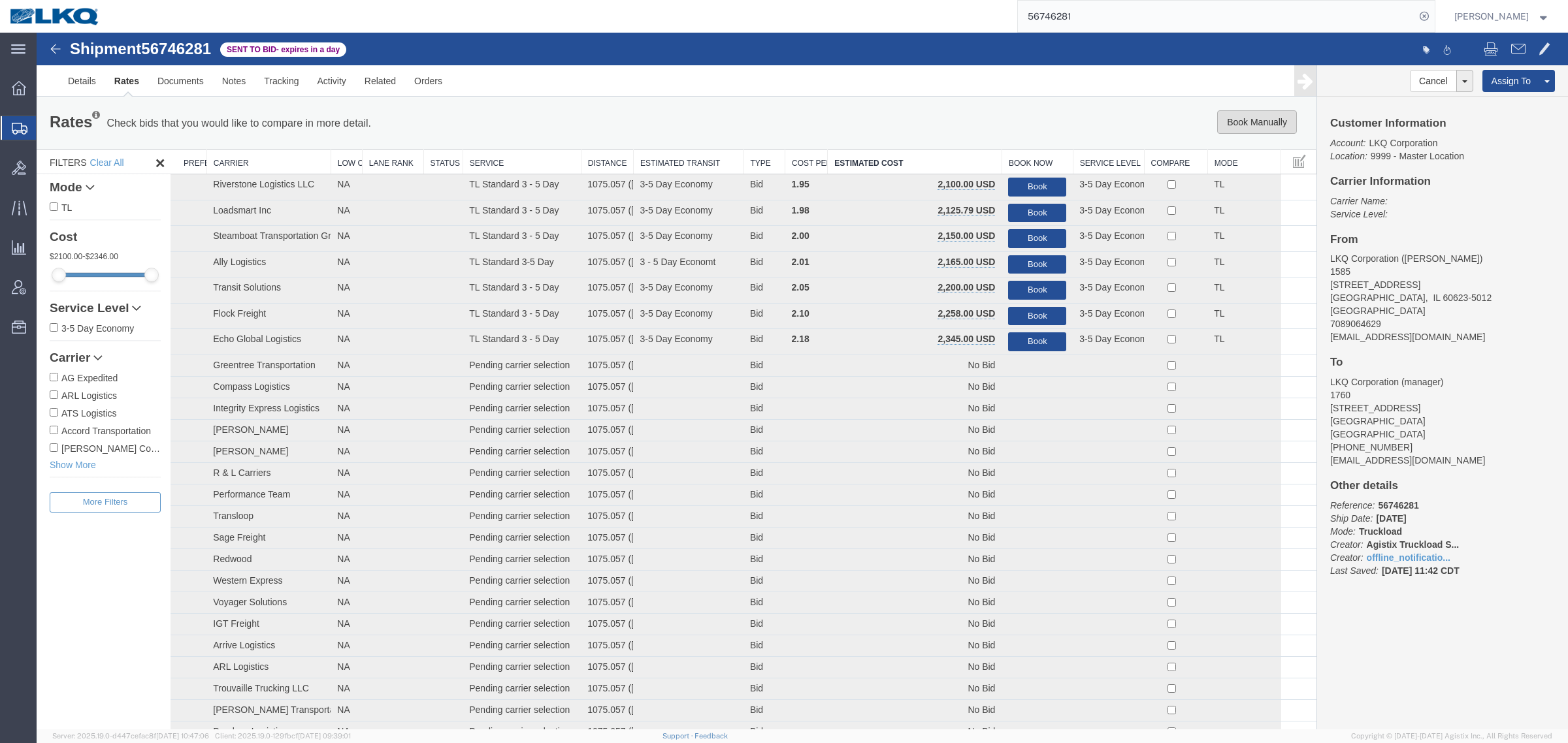
click at [1233, 123] on button "Book Manually" at bounding box center [1257, 122] width 80 height 23
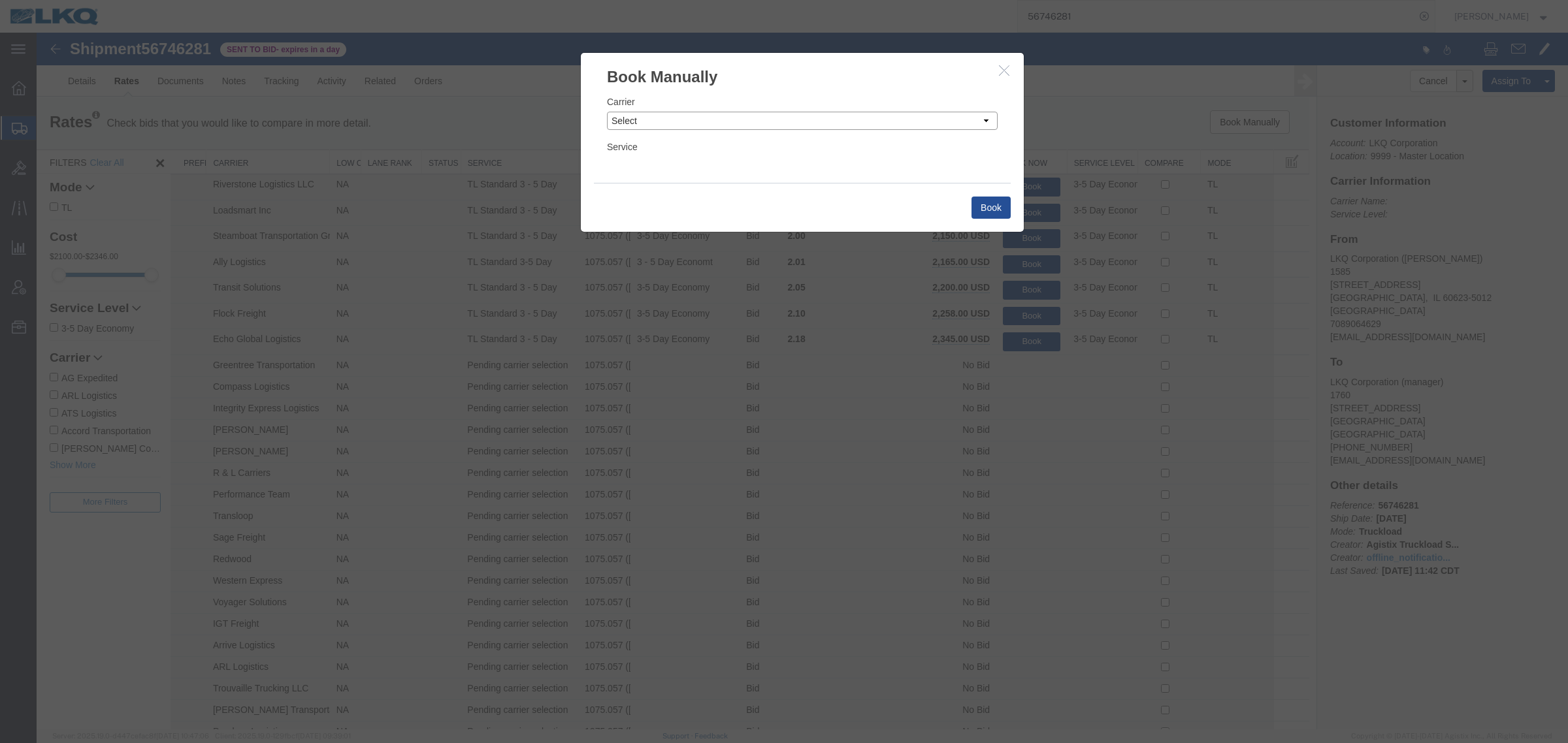
click at [742, 111] on select "Select Add New Carrier (and default service) AG Expedited ARL Logistics ATS Log…" at bounding box center [802, 120] width 391 height 18
click at [607, 111] on select "Select Add New Carrier (and default service) AG Expedited ARL Logistics ATS Log…" at bounding box center [802, 120] width 391 height 18
click at [686, 120] on div at bounding box center [802, 381] width 1531 height 697
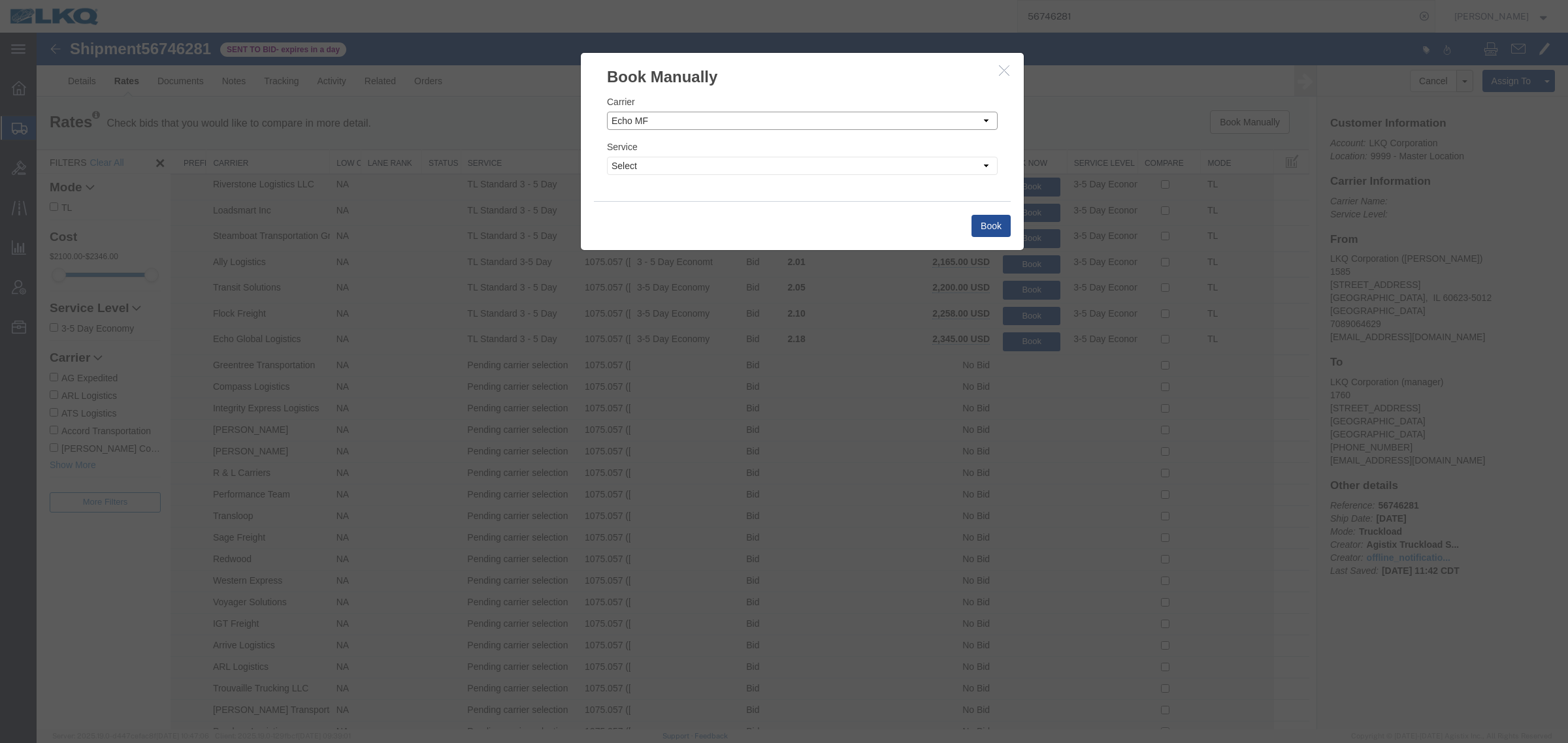
click at [706, 120] on select "Select Add New Carrier (and default service) AG Expedited ARL Logistics ATS Log…" at bounding box center [802, 120] width 391 height 18
select select "21816"
click at [607, 111] on select "Select Add New Carrier (and default service) AG Expedited ARL Logistics ATS Log…" at bounding box center [802, 120] width 391 height 18
click at [707, 171] on select "Select Rail TL Standard 3 - 5 Day" at bounding box center [802, 166] width 391 height 18
select select "40837"
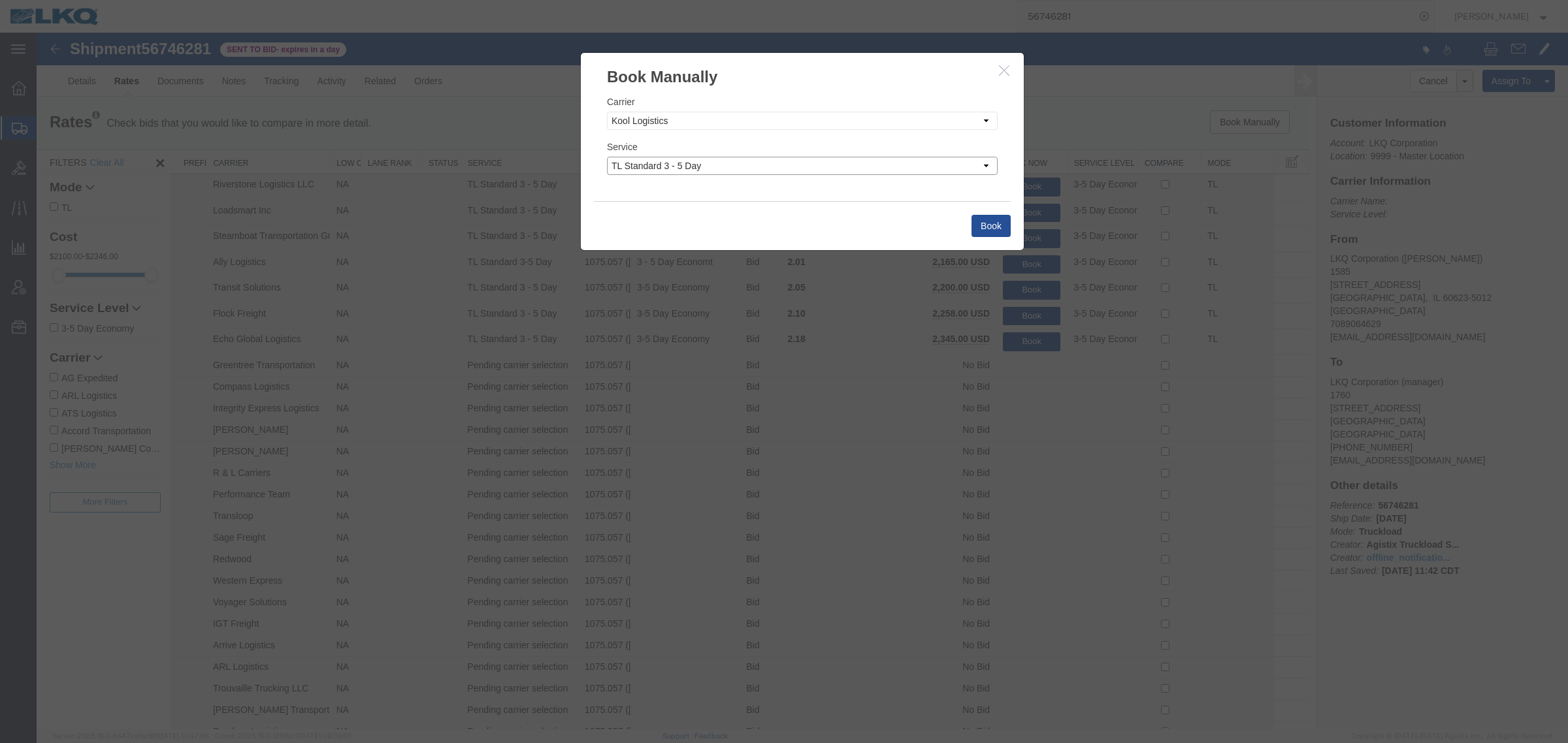
click at [607, 157] on select "Select Rail TL Standard 3 - 5 Day" at bounding box center [802, 166] width 391 height 18
click at [977, 234] on button "Book" at bounding box center [991, 225] width 39 height 22
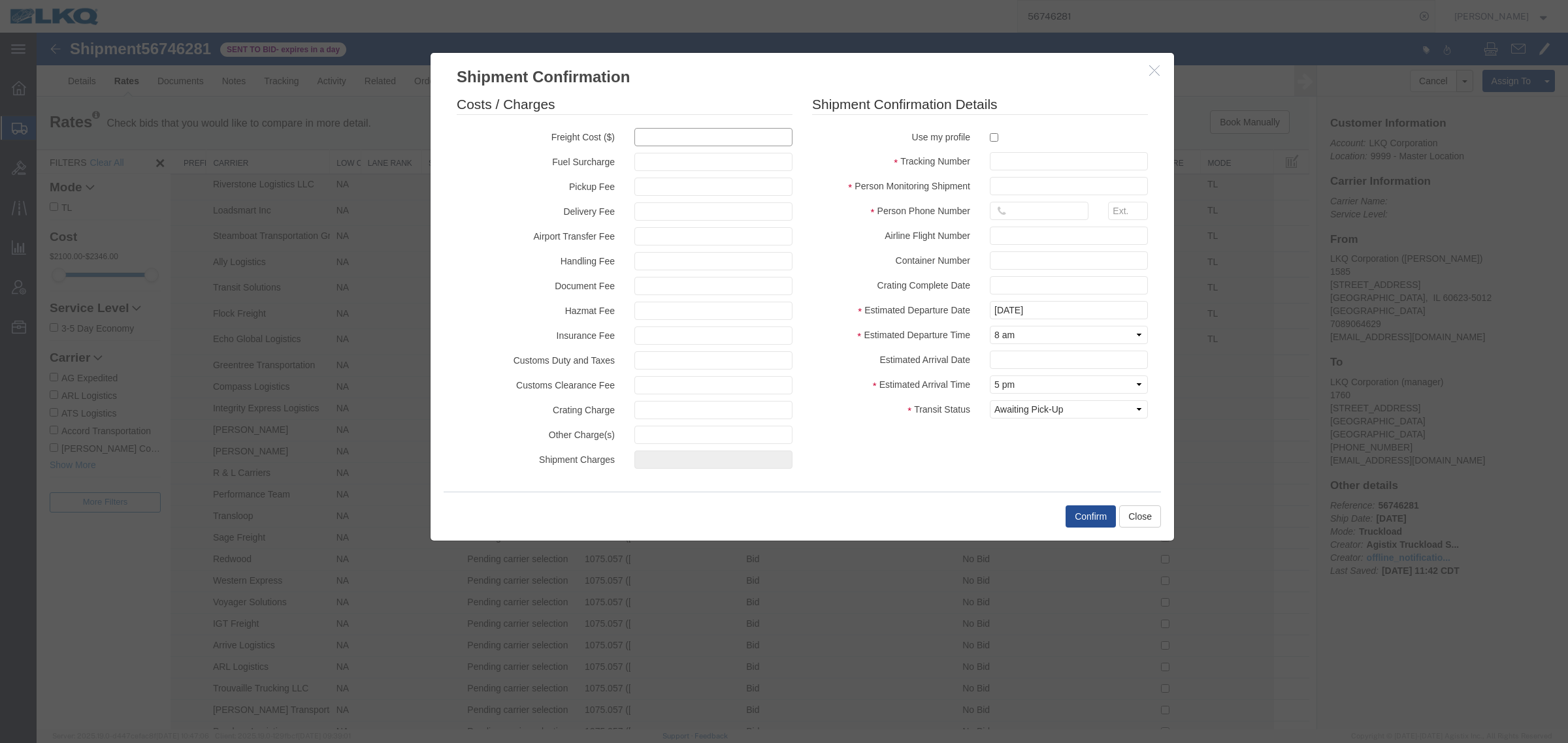
click at [749, 142] on input "text" at bounding box center [713, 137] width 158 height 18
type input "1988"
type input "1,988.00"
click at [1033, 160] on input "text" at bounding box center [1069, 161] width 158 height 18
paste input "56746281"
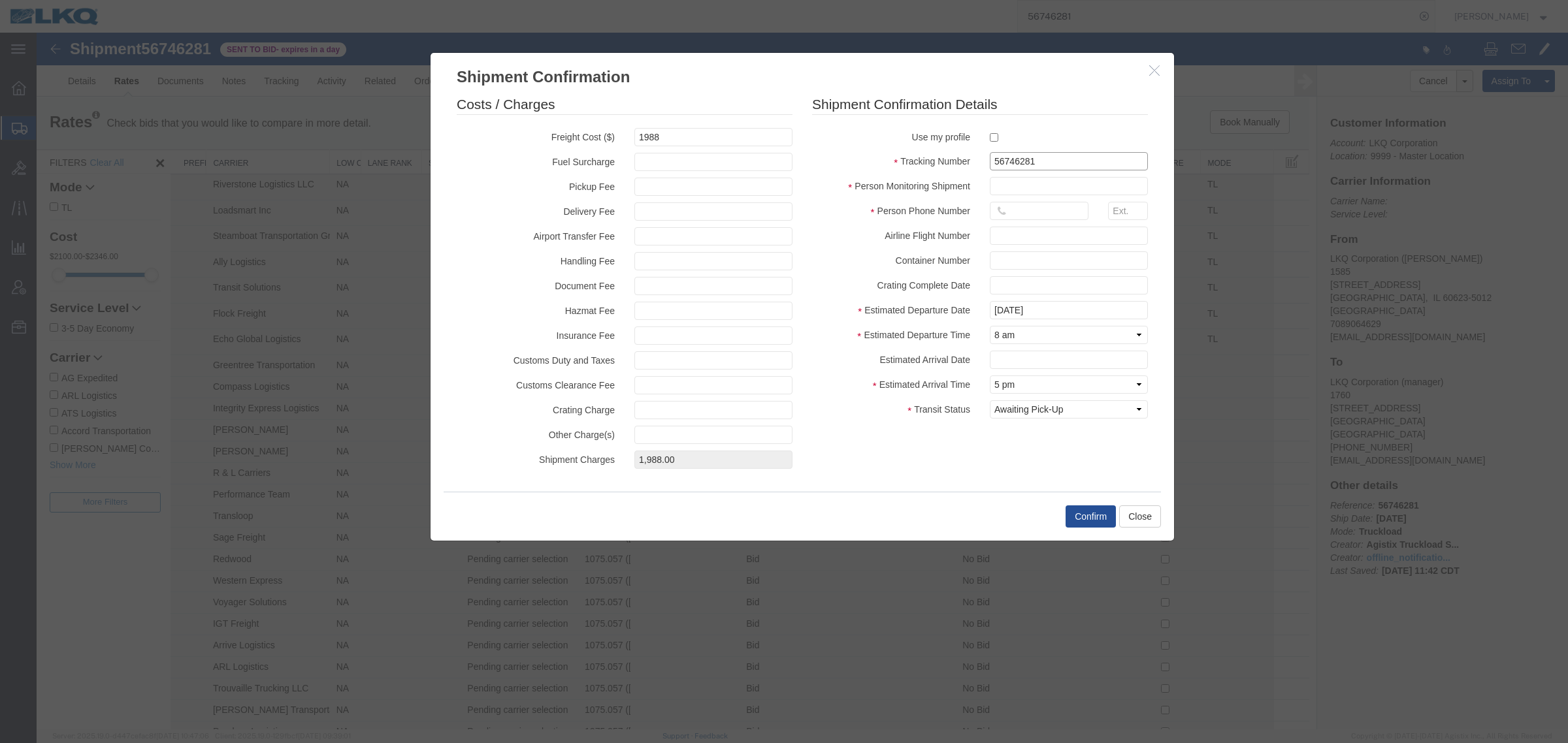
type input "56746281"
click at [1063, 186] on input "text" at bounding box center [1069, 186] width 158 height 18
type input "[PERSON_NAME]"
click at [1046, 206] on input "16159309356" at bounding box center [1039, 211] width 99 height 18
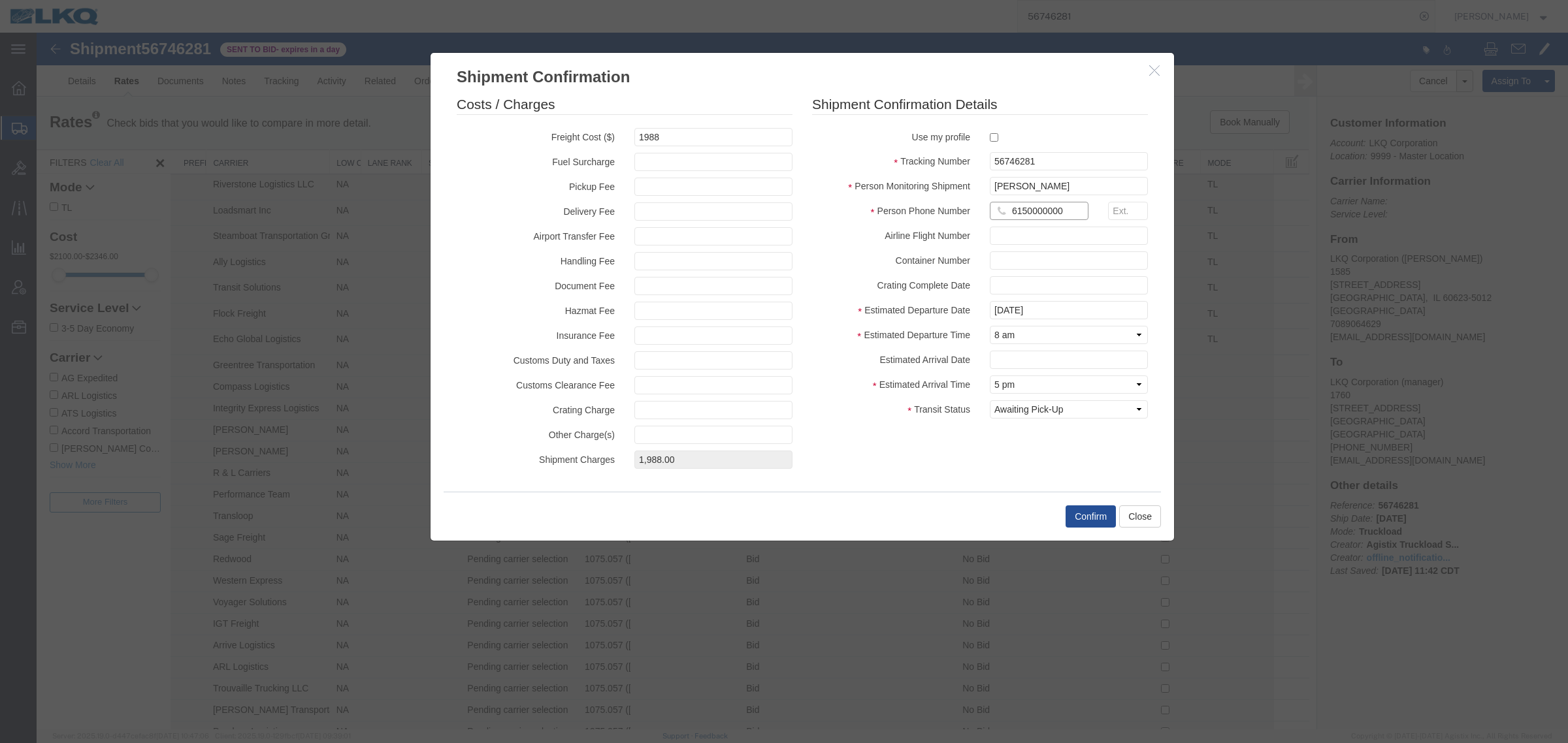
type input "6150000000"
click at [892, 447] on div "Costs / Charges Freight Cost ($) 1988 Fuel Surcharge Pickup Fee Delivery Fee Ai…" at bounding box center [802, 285] width 711 height 381
click at [1070, 510] on button "Confirm" at bounding box center [1091, 516] width 50 height 22
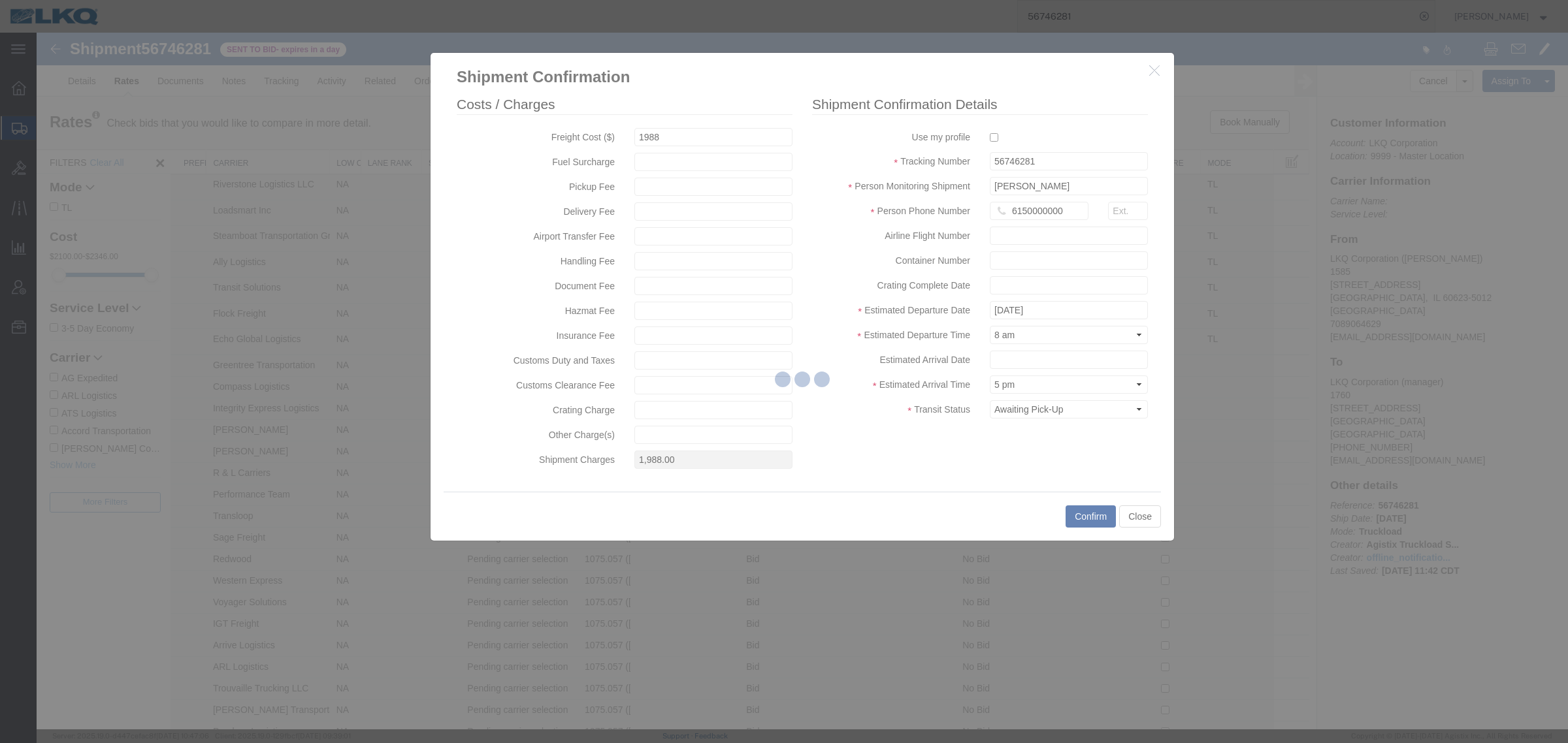
click at [799, 175] on div at bounding box center [802, 381] width 1531 height 697
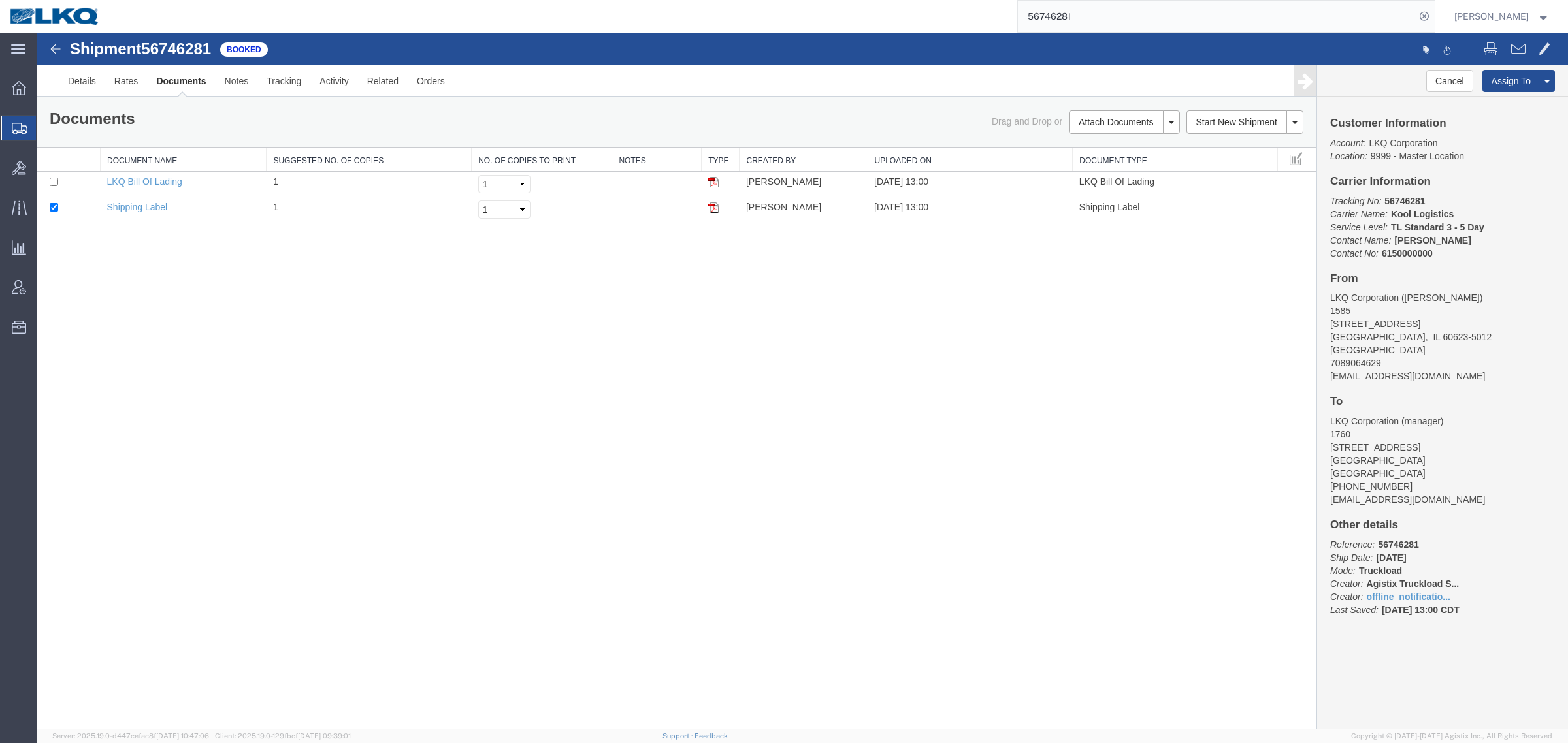
click at [1097, 11] on input "56746281" at bounding box center [1216, 17] width 397 height 32
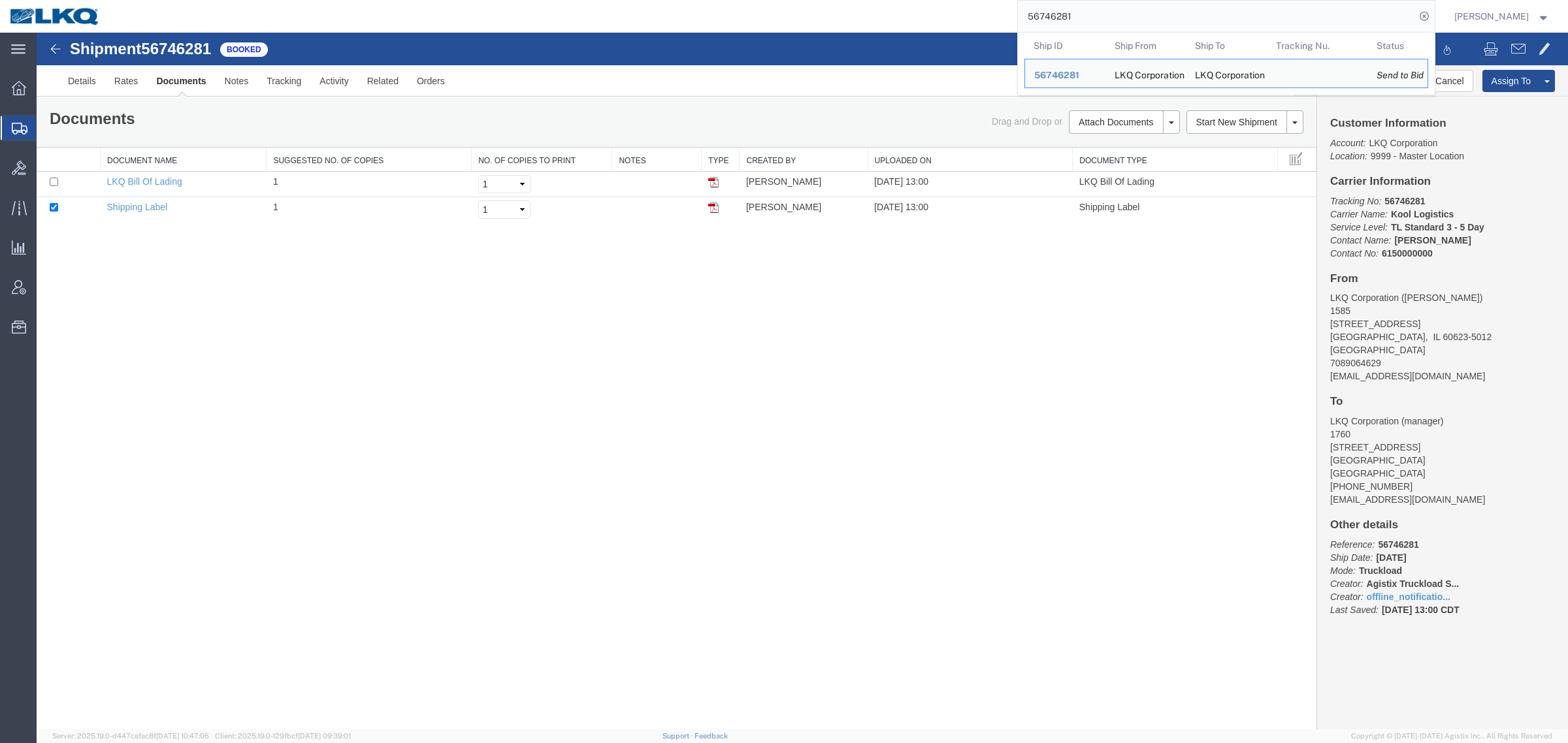
click at [1097, 11] on input "56746281" at bounding box center [1216, 17] width 397 height 32
paste input "687123"
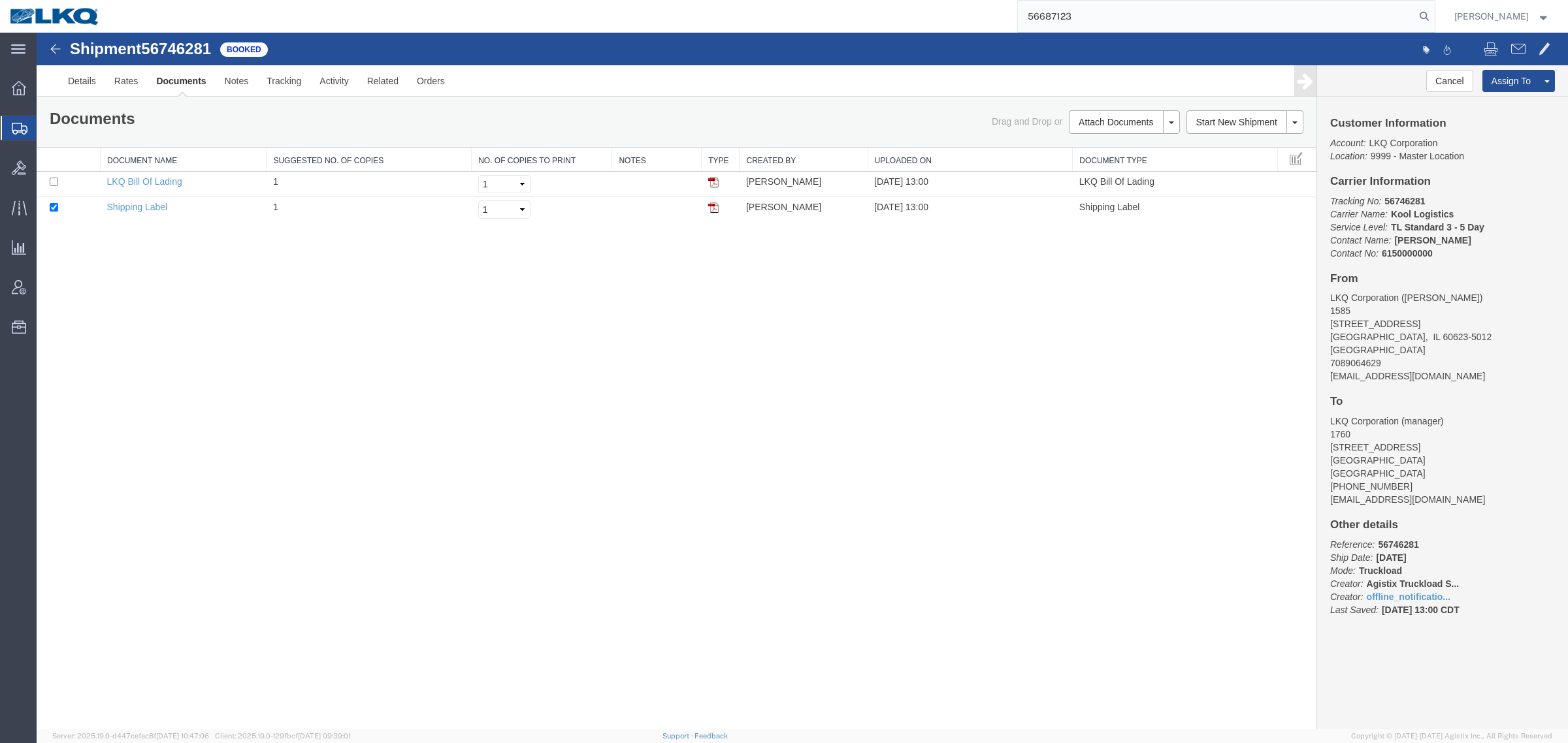
type input "56687123"
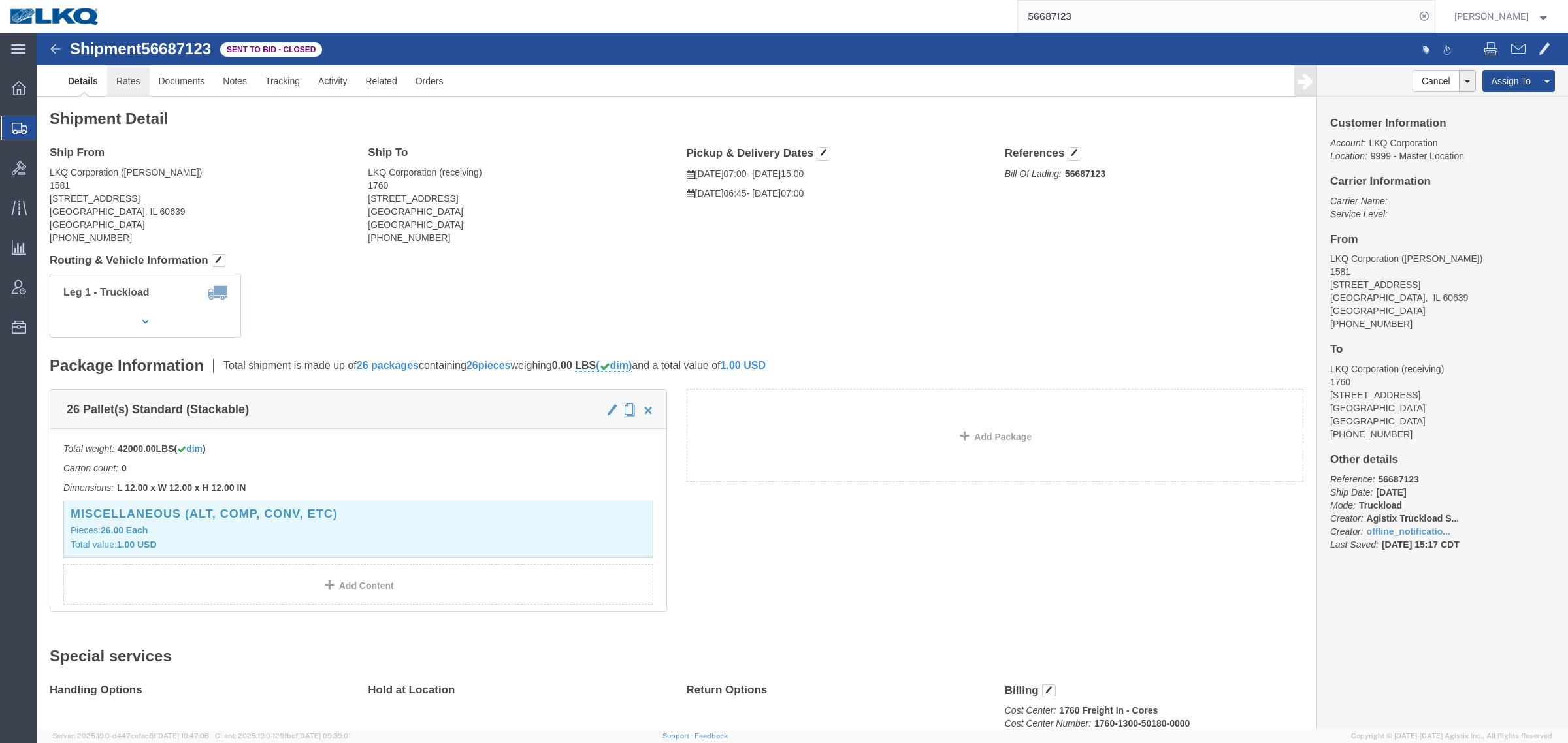
click link "Rates"
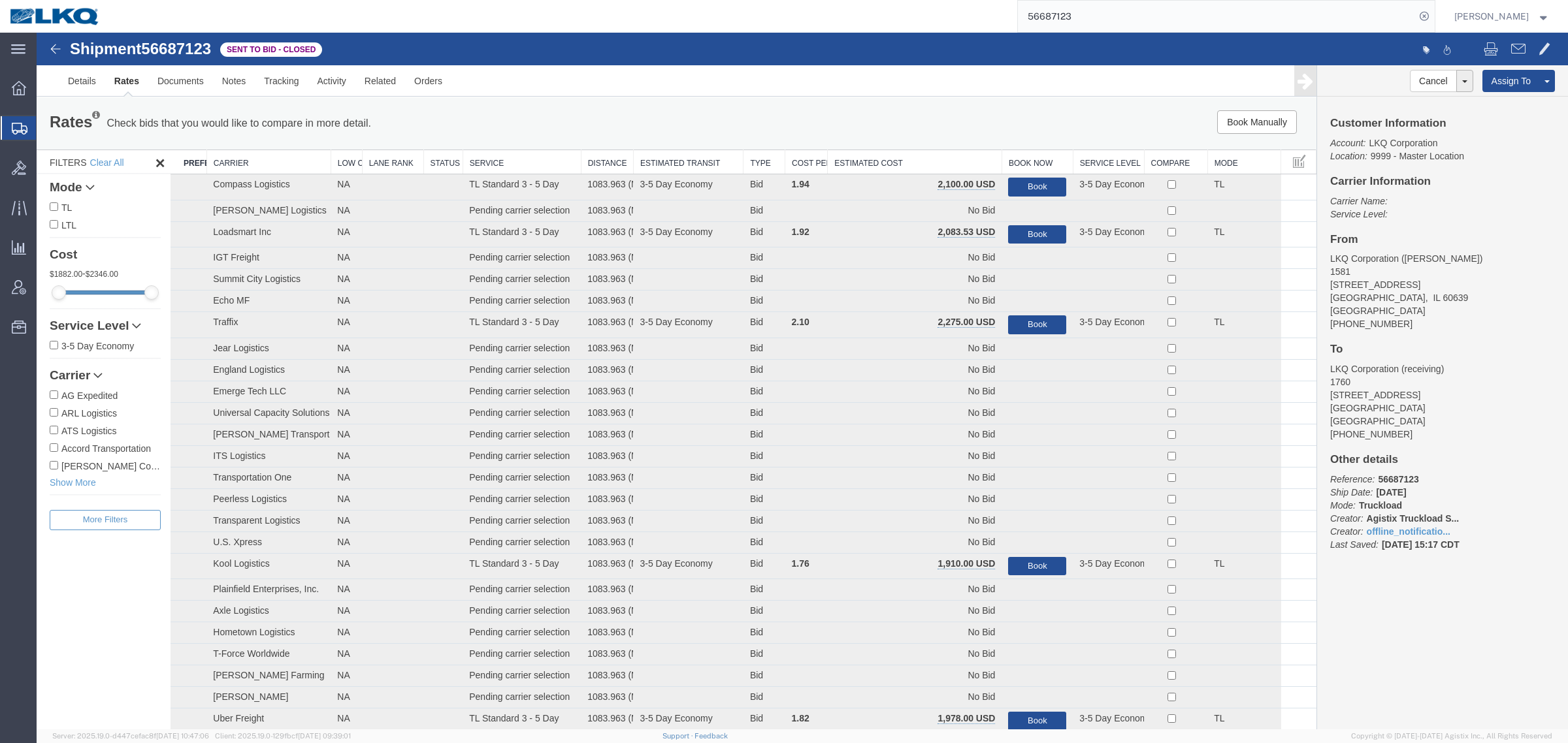
click at [886, 164] on th "Estimated Cost" at bounding box center [915, 163] width 175 height 24
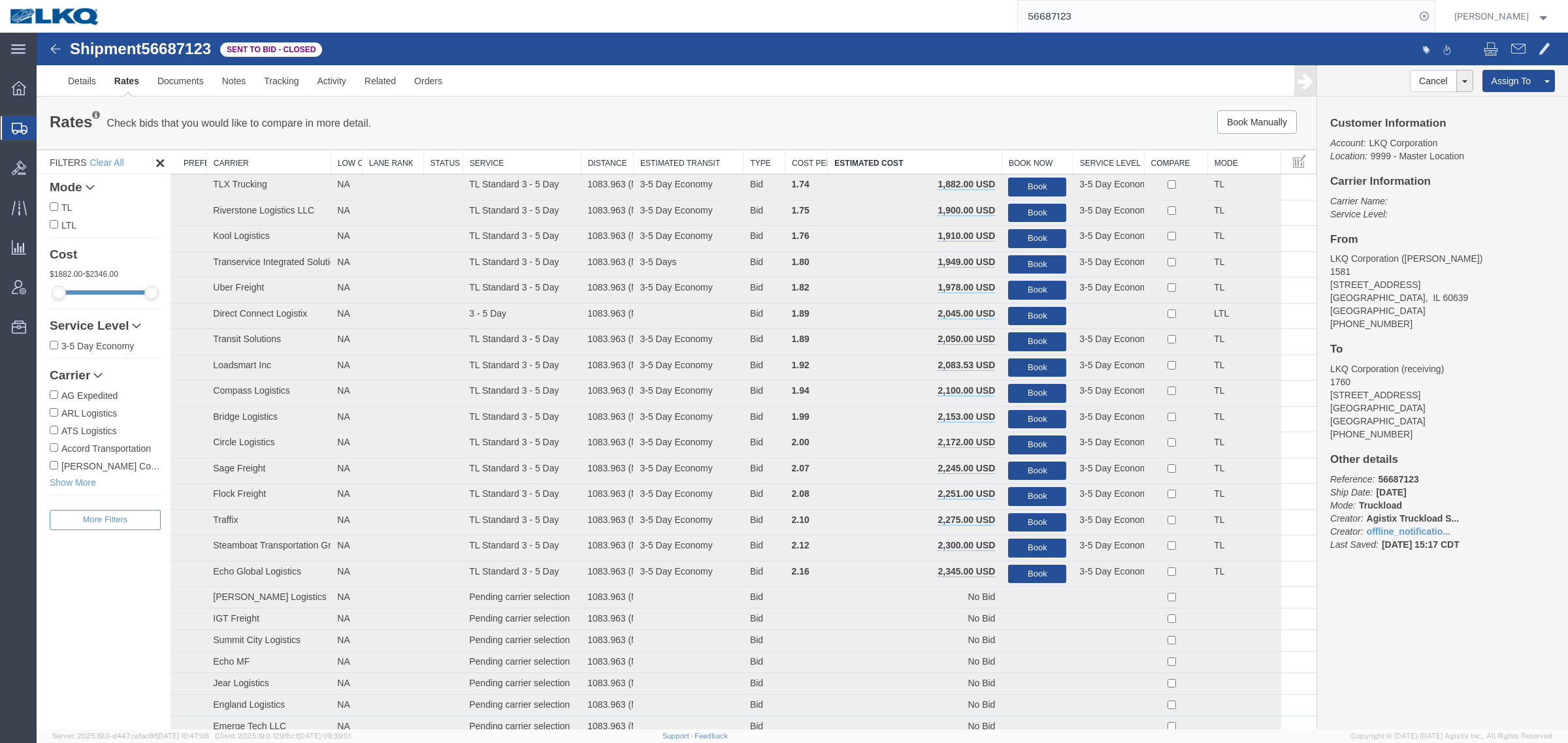
click at [889, 126] on div "Book Manually Pause Continue" at bounding box center [1048, 122] width 530 height 23
click at [72, 72] on link "Details" at bounding box center [82, 81] width 47 height 32
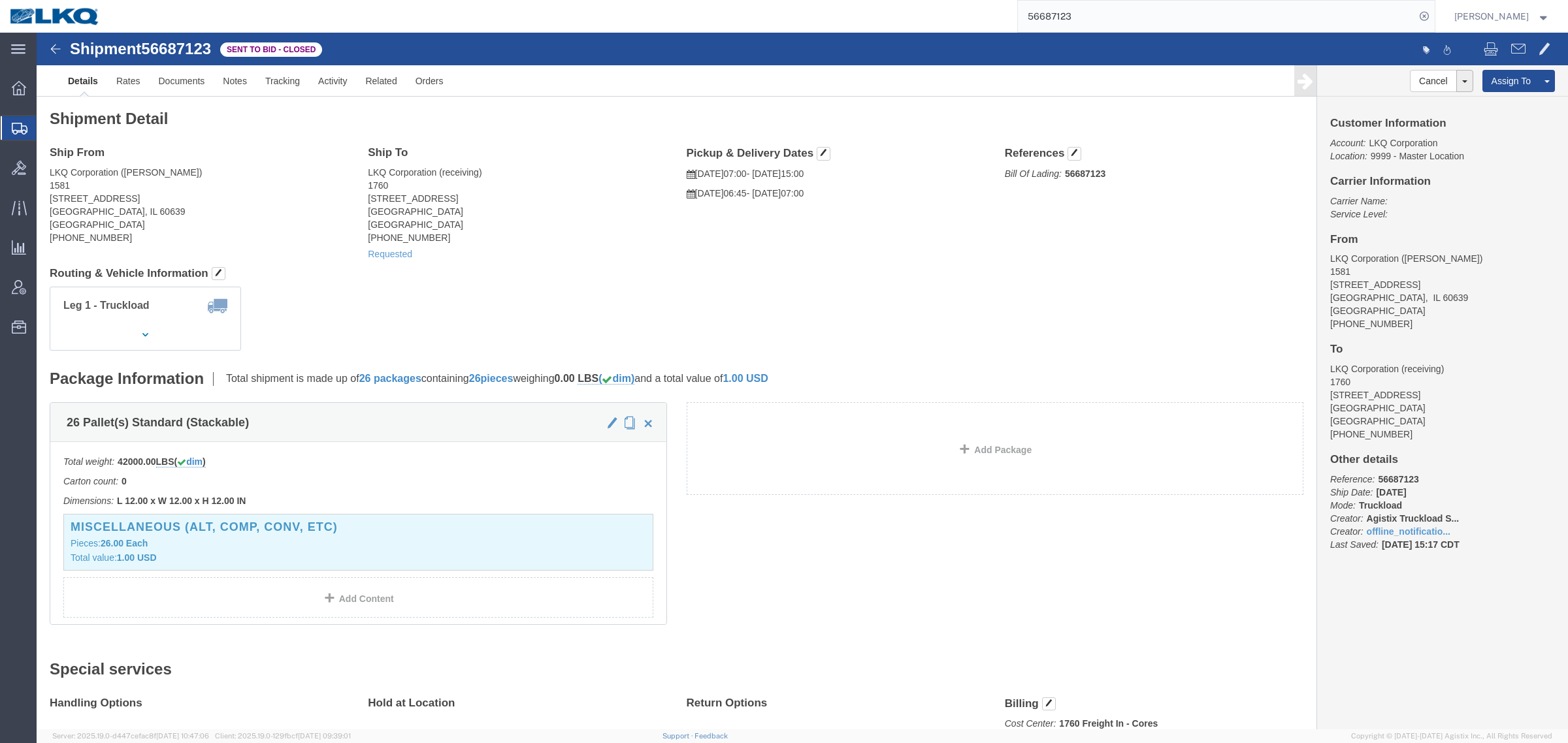
click address "LKQ Corporation (receiving) 1760 1710 W Mount Houston Rd Houston, TX 77038 Unit…"
click link "Rates"
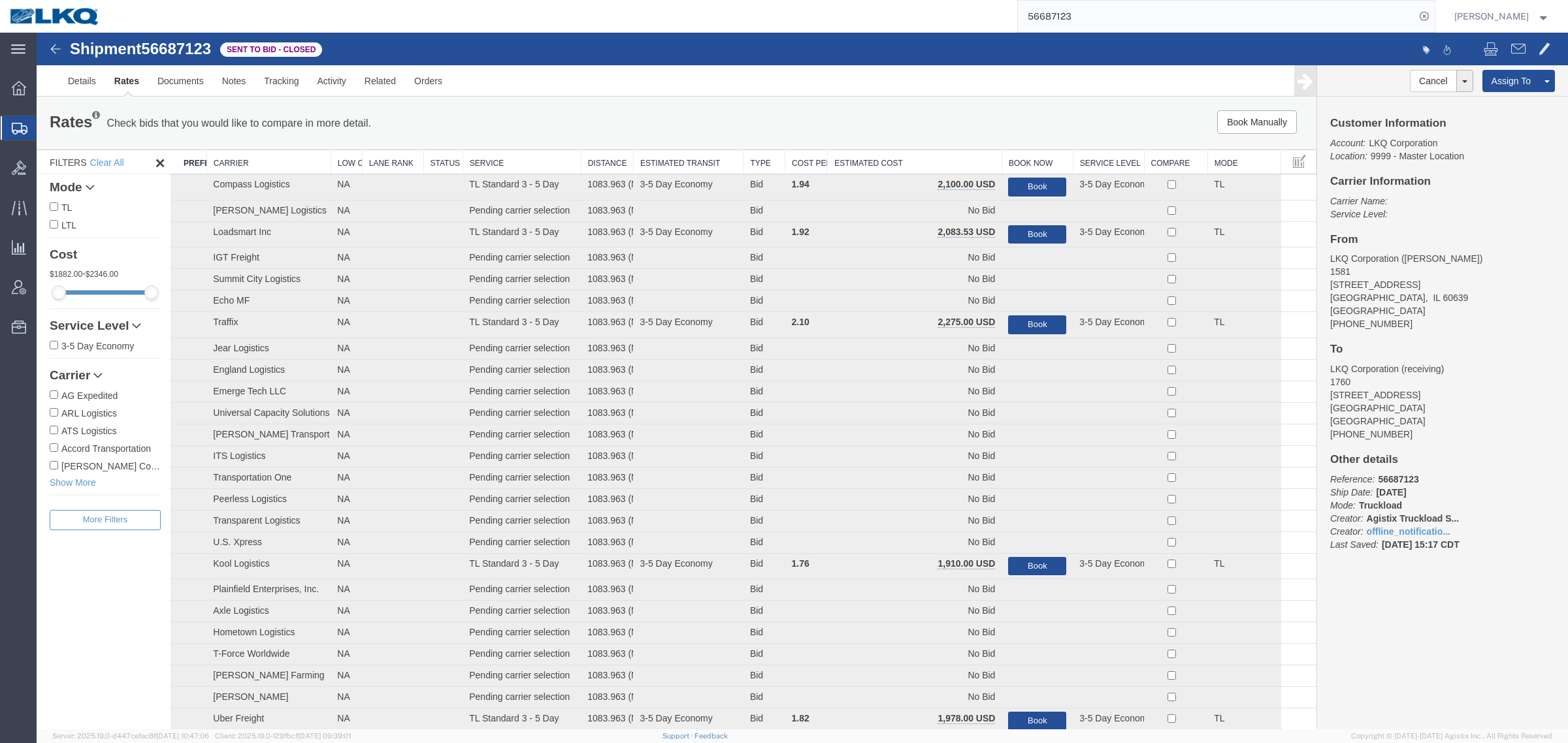
click at [856, 125] on div "Book Manually Pause Continue" at bounding box center [1048, 122] width 530 height 23
click at [875, 157] on th "Estimated Cost" at bounding box center [915, 163] width 175 height 24
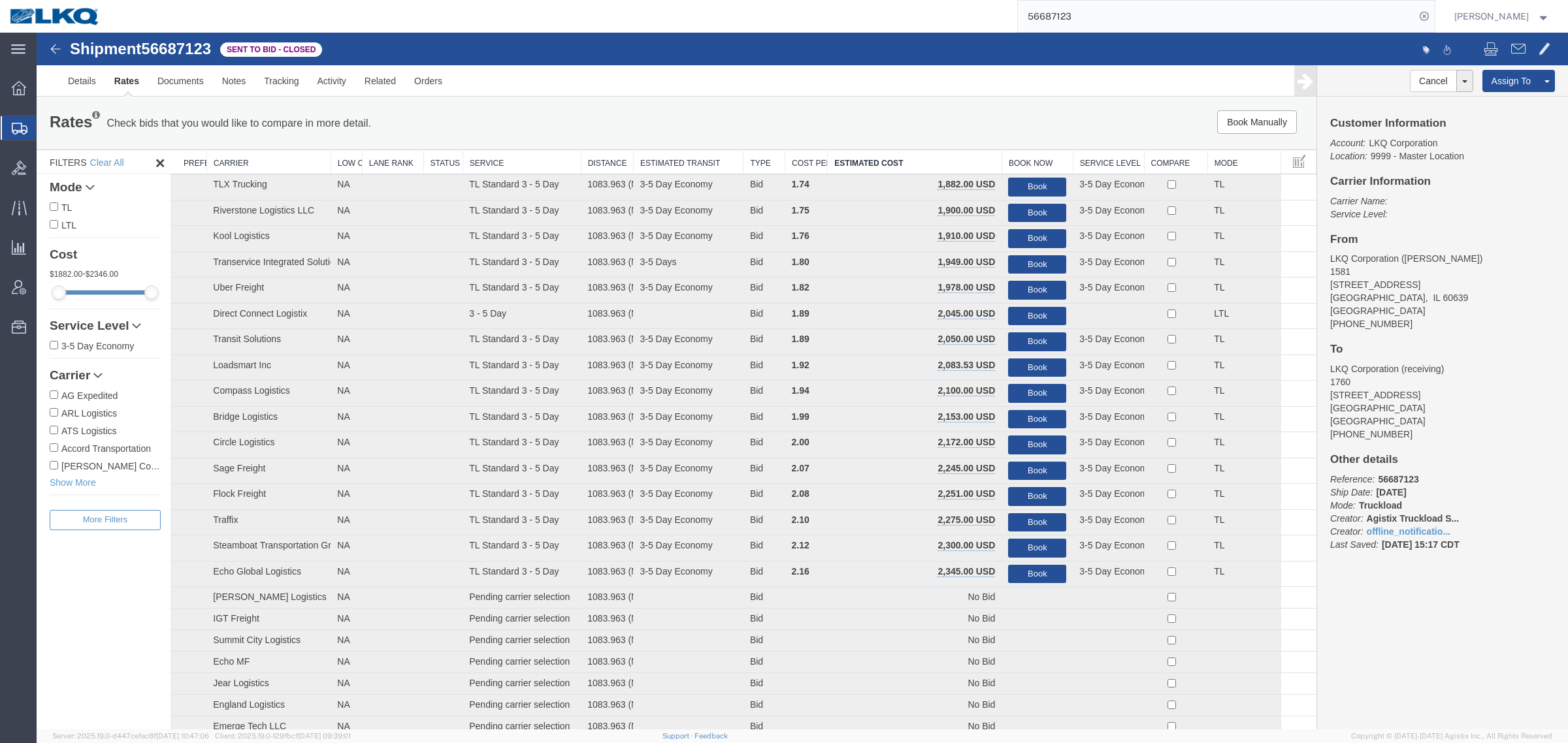
click at [880, 124] on div "Book Manually Pause Continue" at bounding box center [1048, 122] width 530 height 23
click at [967, 117] on div "Book Manually Pause Continue" at bounding box center [1048, 122] width 530 height 23
click at [949, 101] on div "Rates Check bids that you would like to compare in more detail. Compare Filter …" at bounding box center [676, 123] width 1280 height 52
click at [960, 73] on ul "Details Rates Documents Notes Tracking Activity Related Orders" at bounding box center [802, 81] width 1487 height 31
drag, startPoint x: 932, startPoint y: 56, endPoint x: 923, endPoint y: 40, distance: 18.4
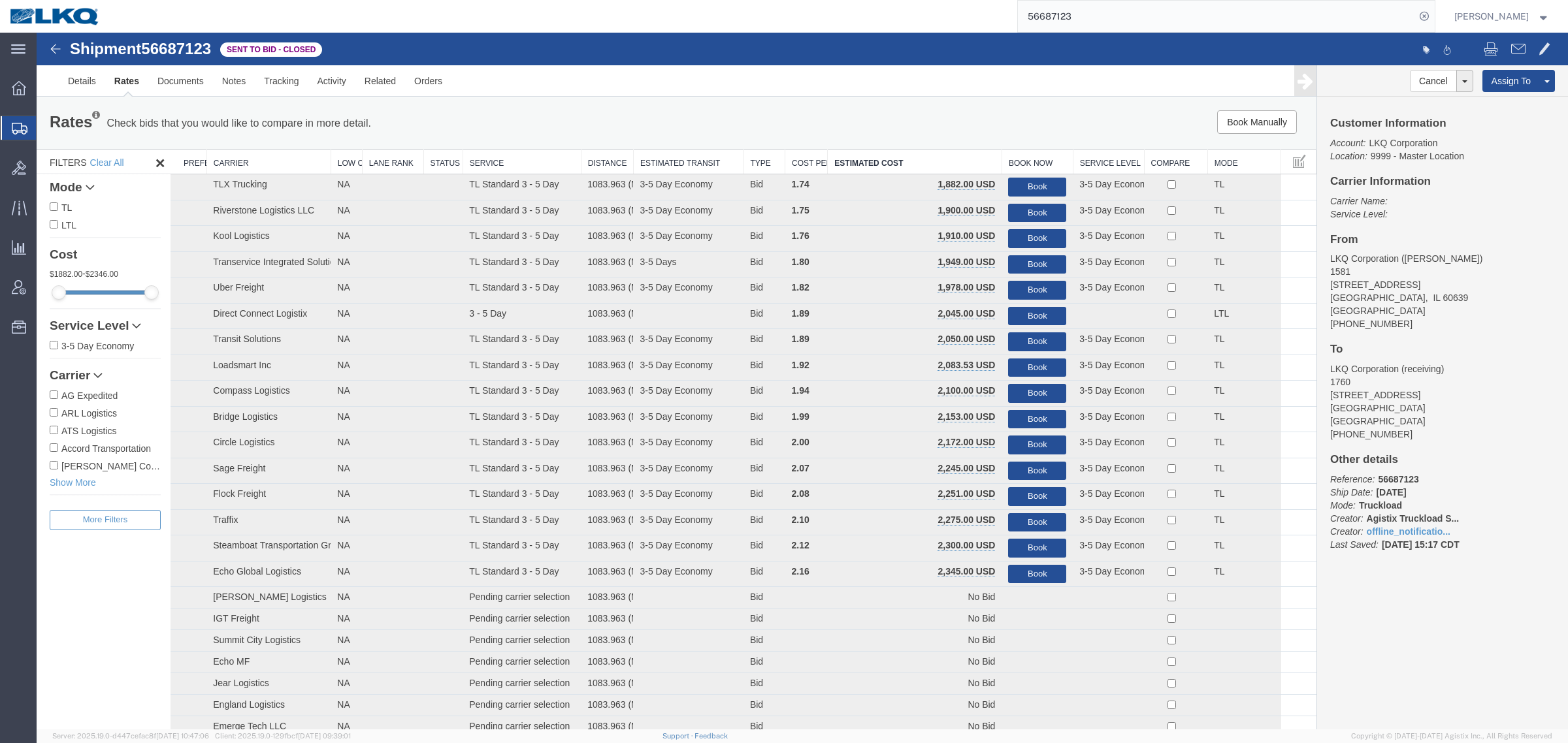
click at [932, 54] on div at bounding box center [1184, 50] width 764 height 27
drag, startPoint x: 980, startPoint y: 12, endPoint x: 1037, endPoint y: 5, distance: 57.4
click at [985, 11] on div "56687123" at bounding box center [772, 16] width 1325 height 32
click at [1088, 10] on input "56687123" at bounding box center [1216, 17] width 397 height 32
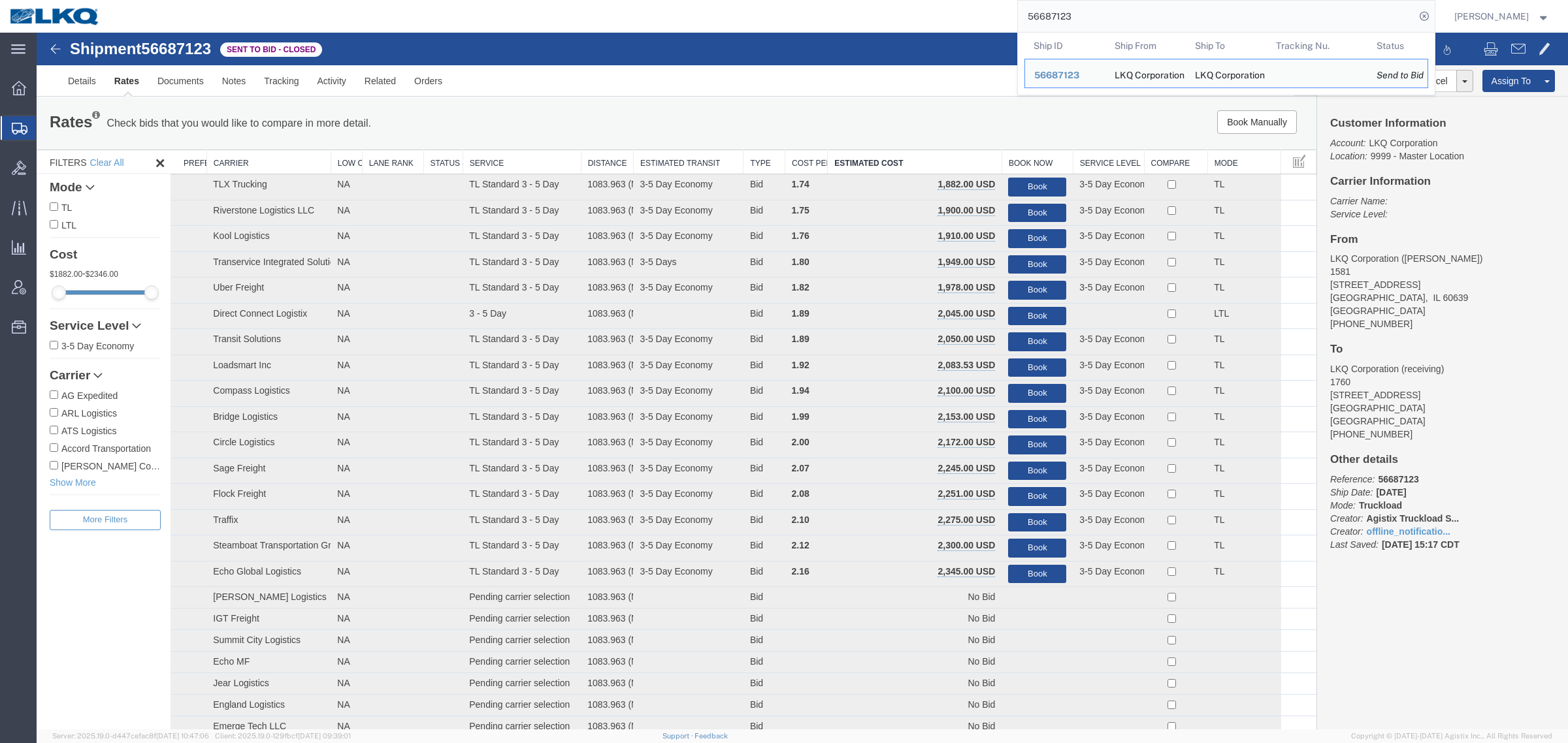
click at [1088, 10] on input "56687123" at bounding box center [1216, 17] width 397 height 32
click at [863, 76] on ul "Details Rates Documents Notes Tracking Activity Related Orders" at bounding box center [802, 81] width 1487 height 31
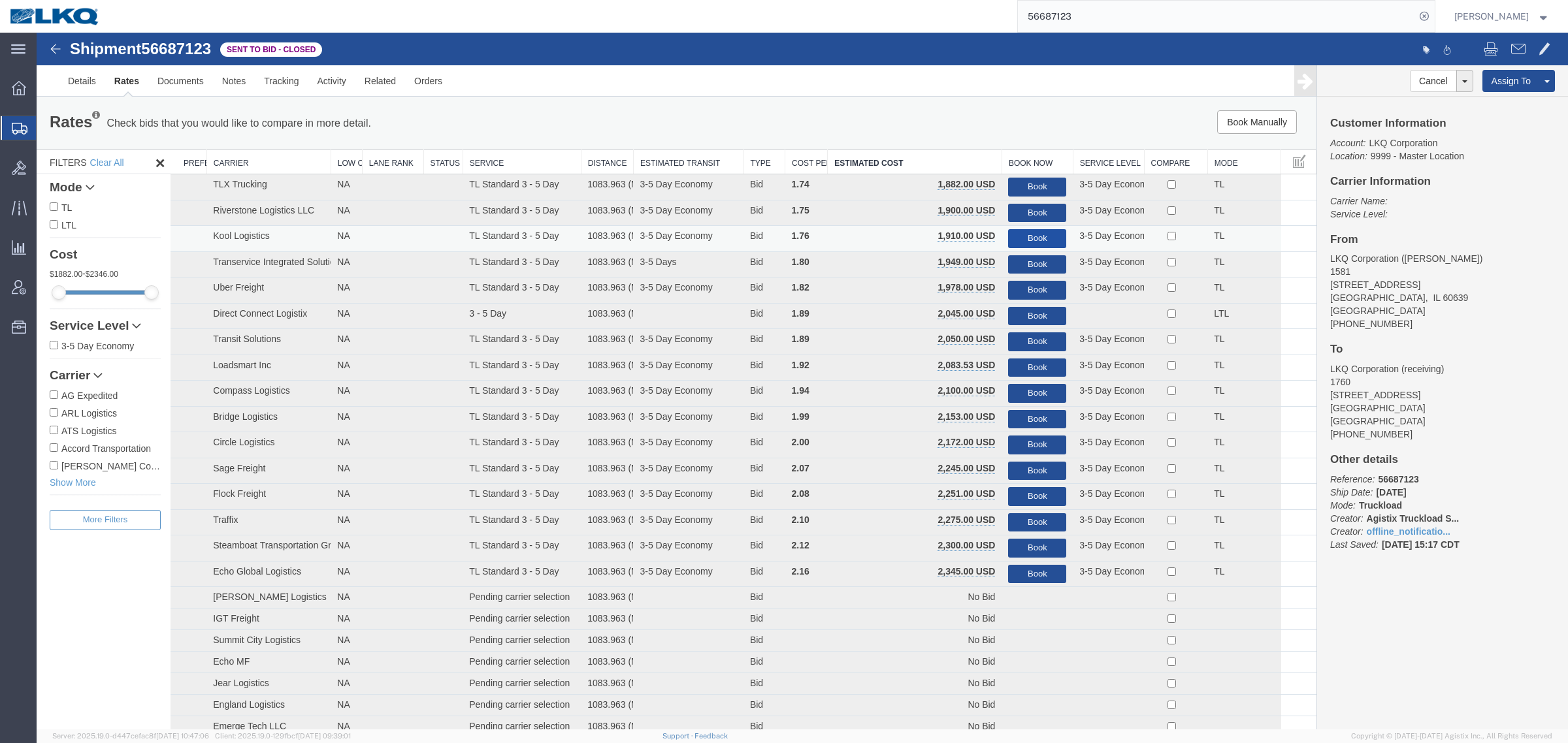
click at [1021, 237] on button "Book" at bounding box center [1036, 238] width 58 height 19
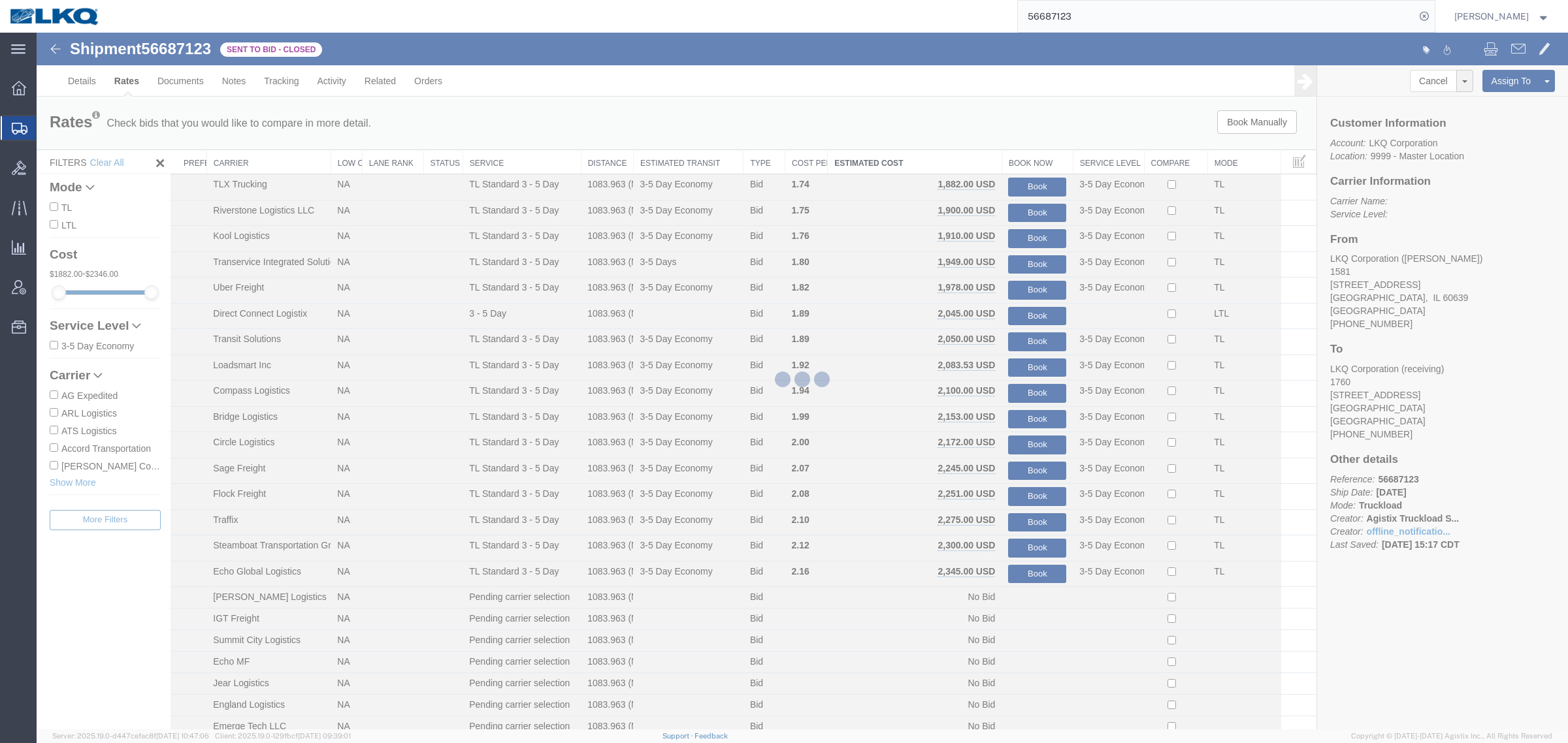
click at [973, 111] on div at bounding box center [802, 381] width 1531 height 697
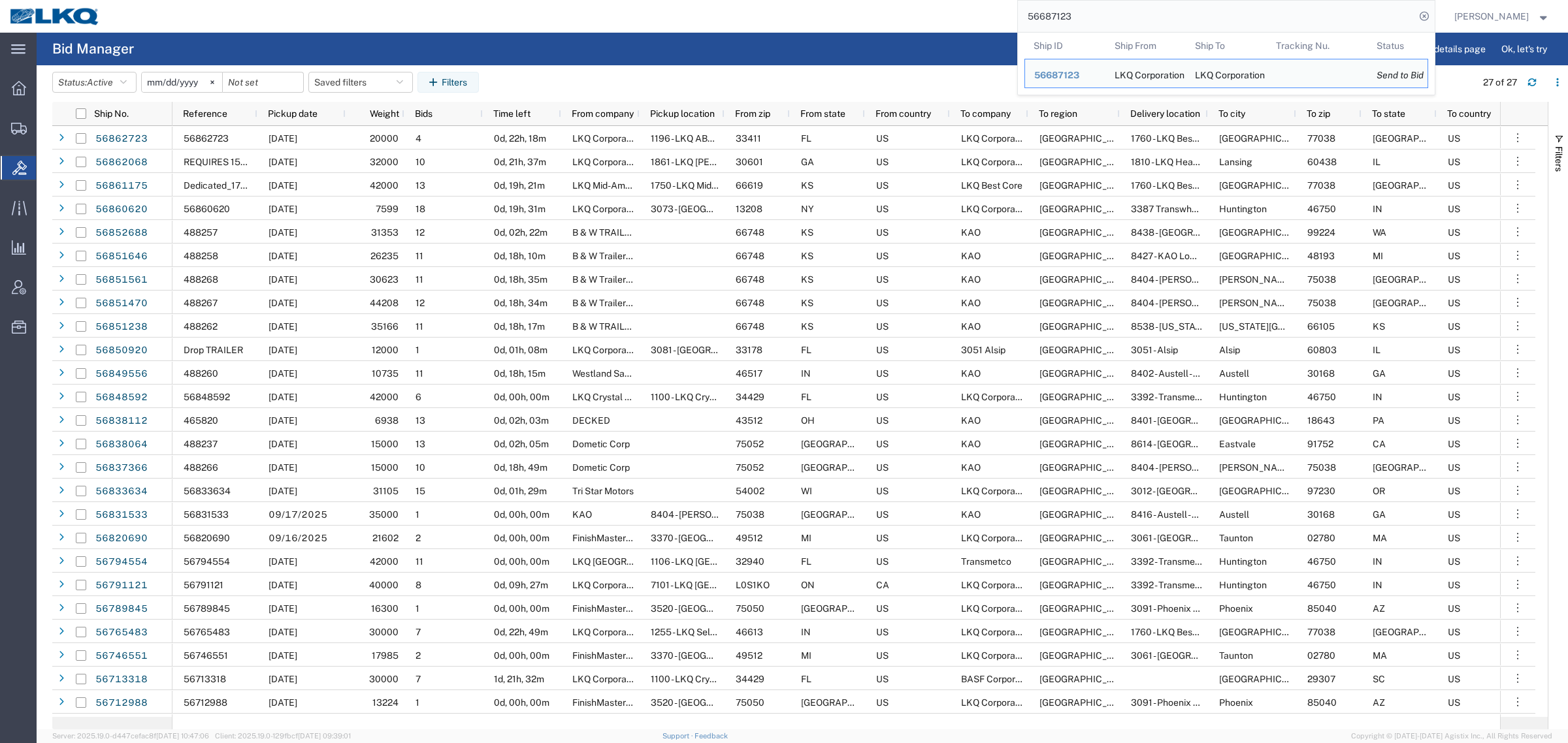
click at [1098, 17] on input "56687123" at bounding box center [1216, 17] width 397 height 32
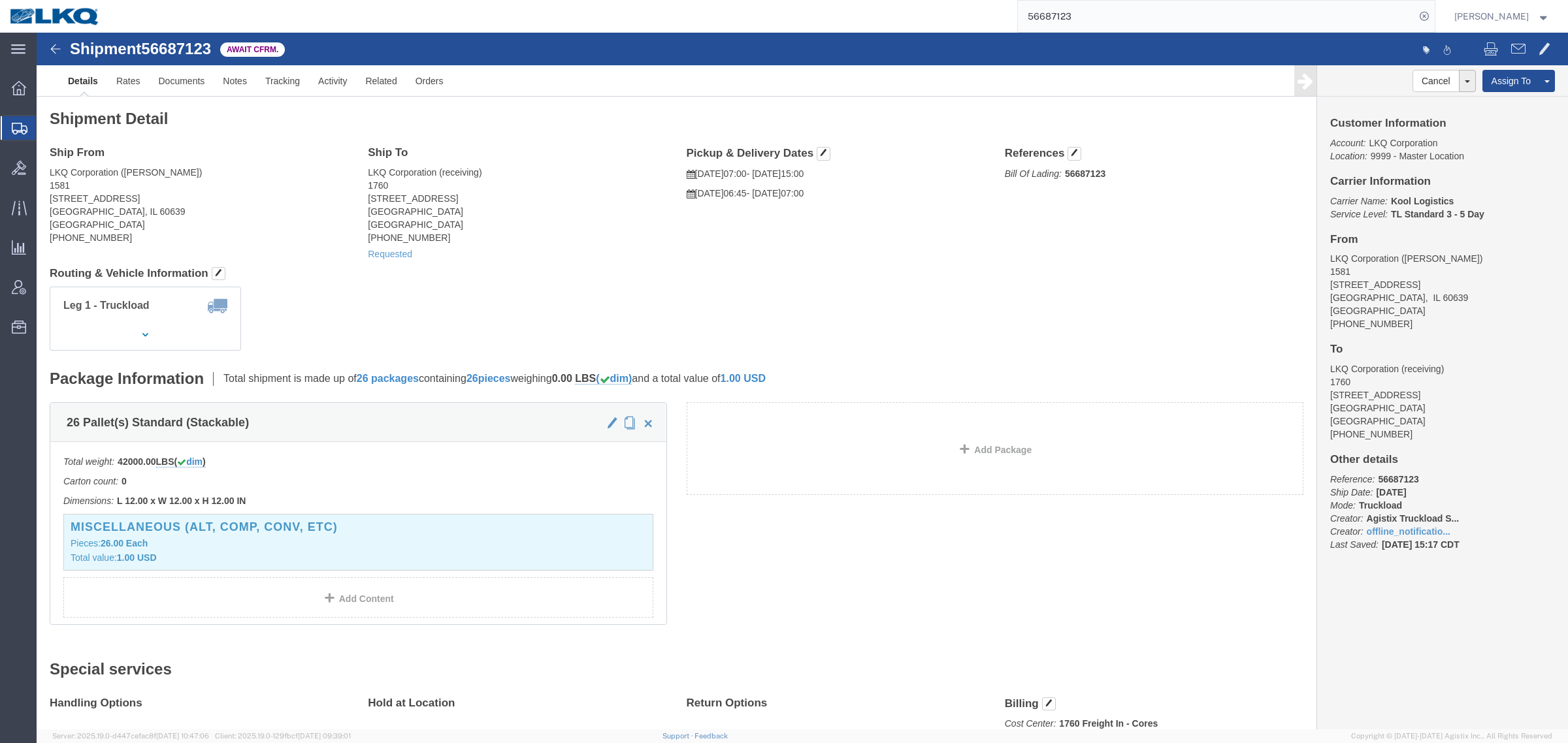
click div "Requested"
click link "Rates"
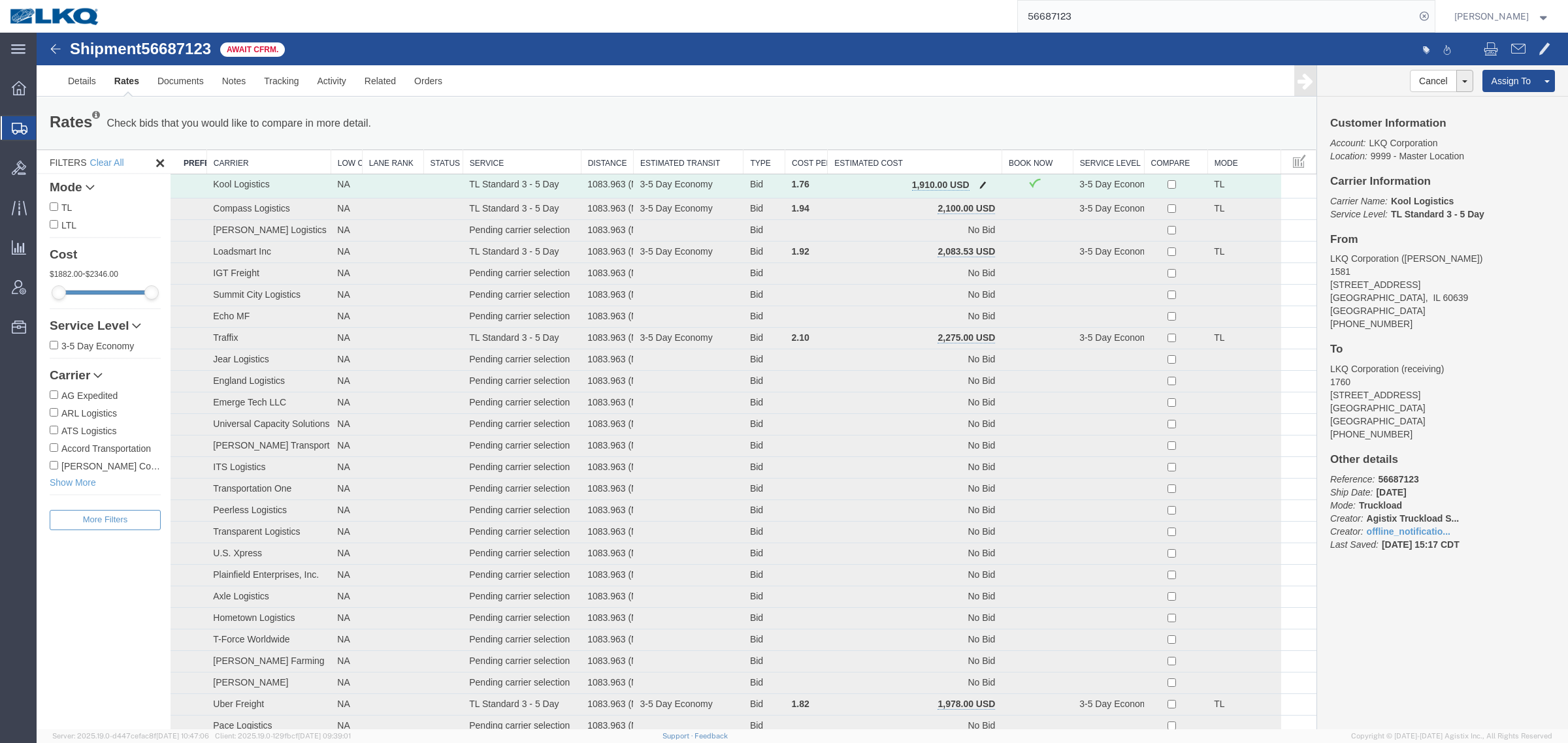
click at [979, 184] on span "button" at bounding box center [983, 184] width 8 height 9
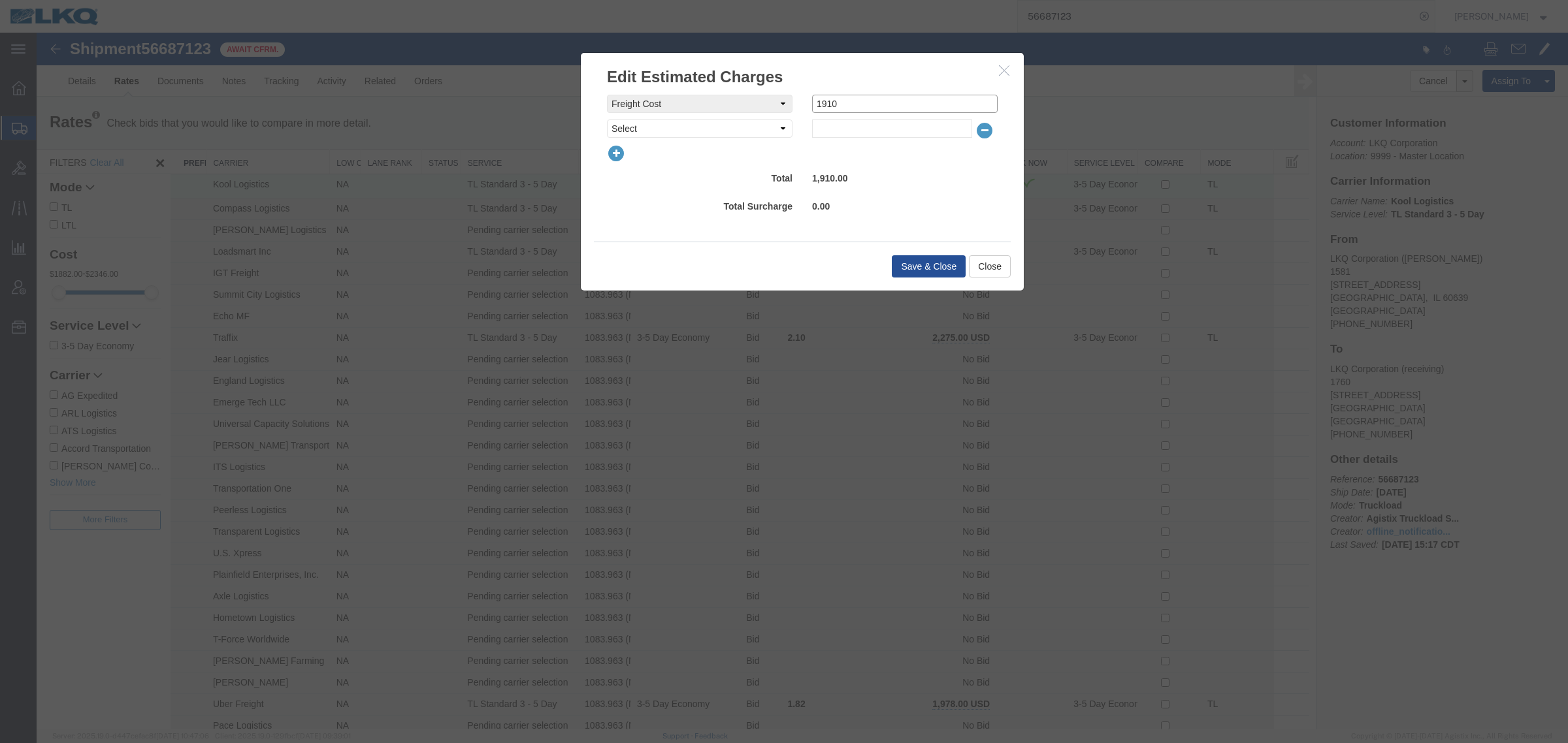
click at [841, 100] on input "1910" at bounding box center [904, 104] width 185 height 18
type input "1900"
click at [936, 263] on button "Save & Close" at bounding box center [929, 266] width 74 height 22
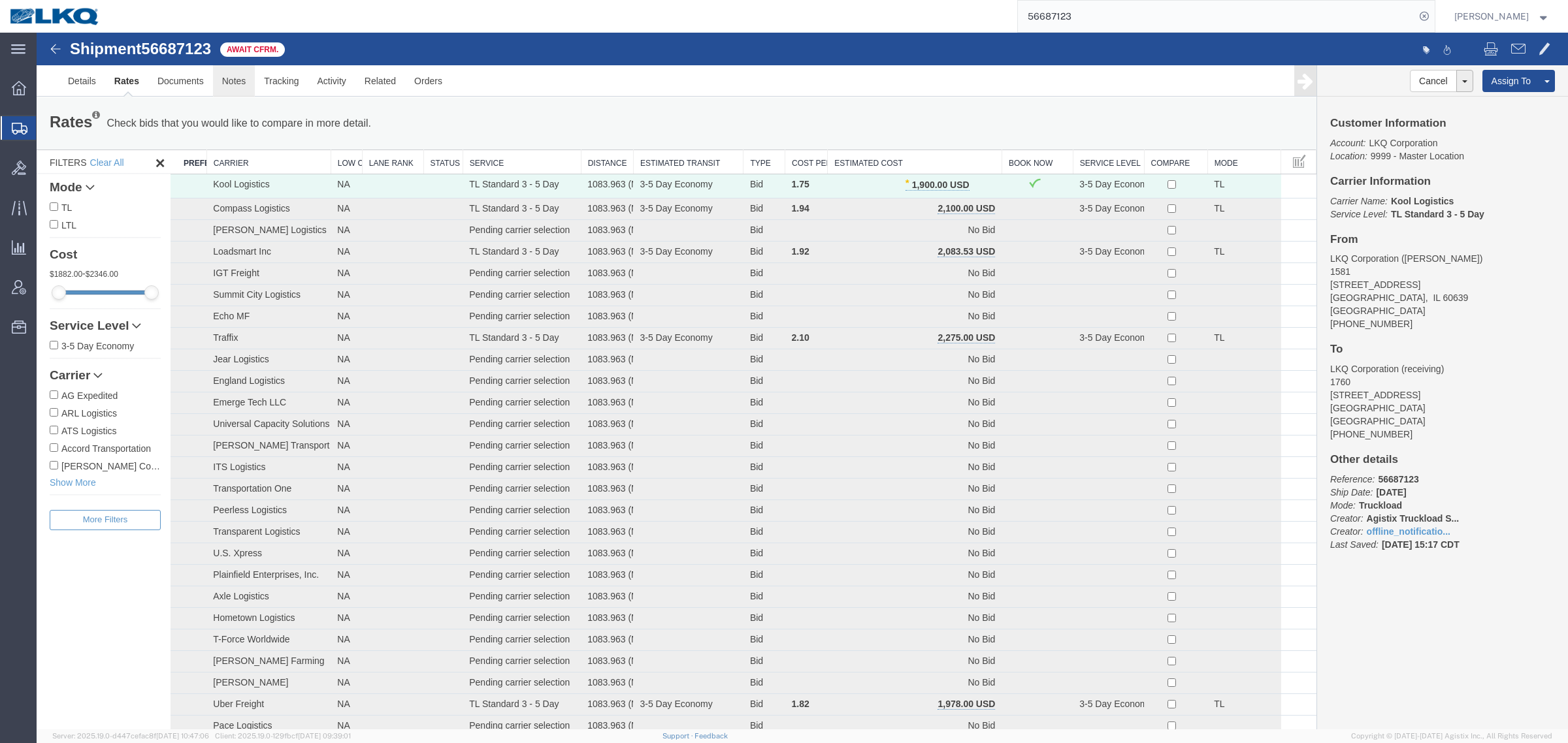
click at [229, 84] on link "Notes" at bounding box center [234, 81] width 42 height 32
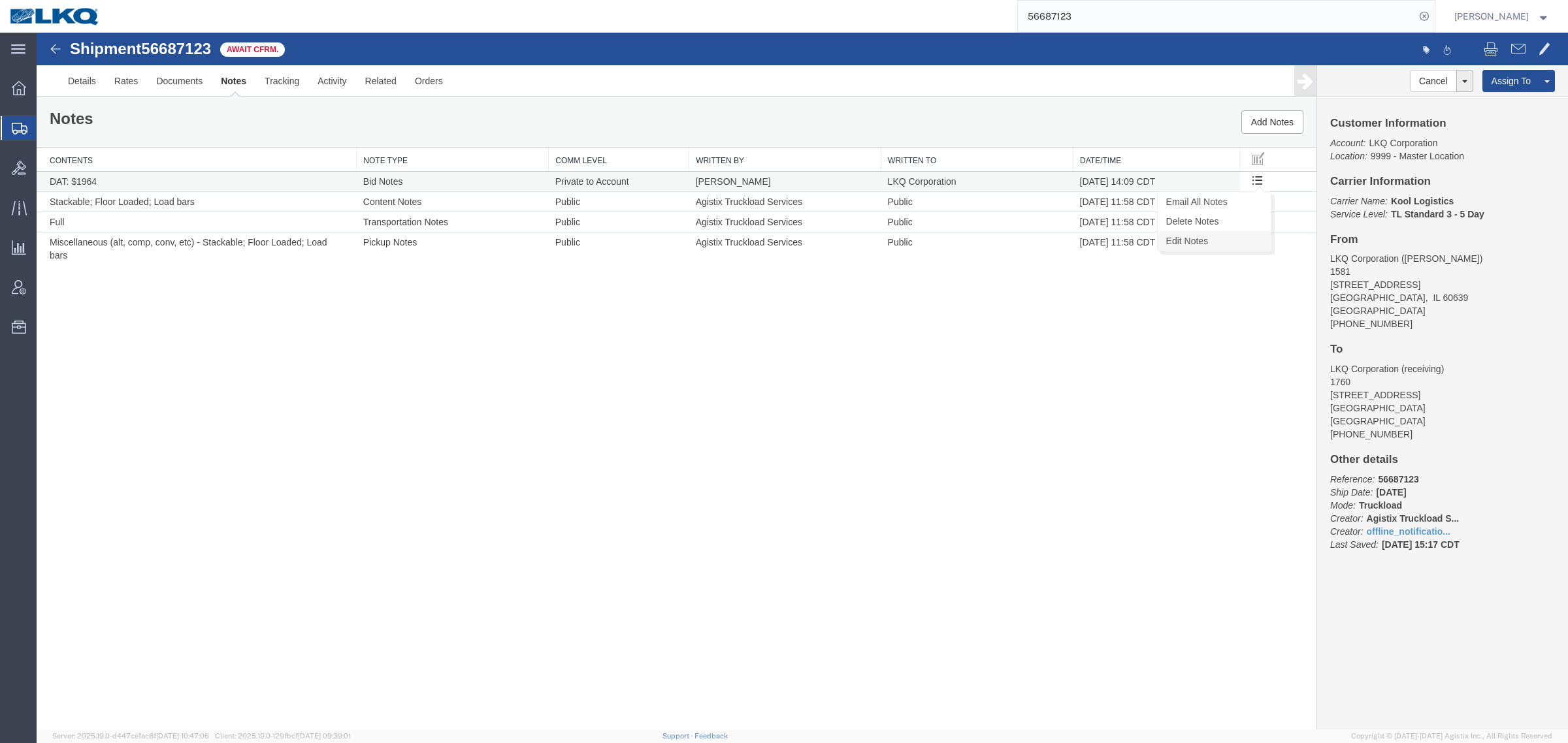
click at [1219, 239] on link "Edit Notes" at bounding box center [1214, 241] width 113 height 20
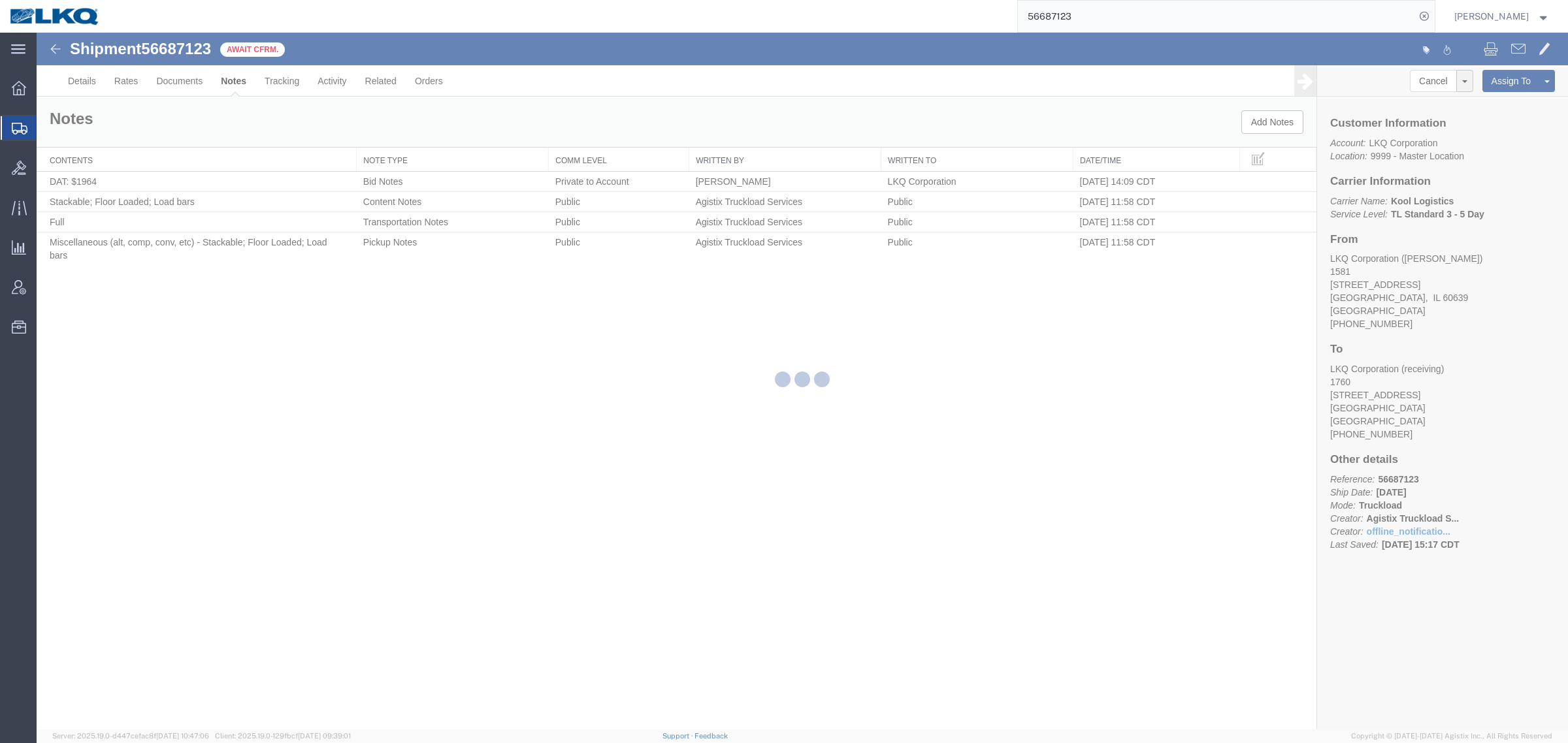
select select "BID_NOTES"
select select "PRIVATE_TO_ACCOUNT"
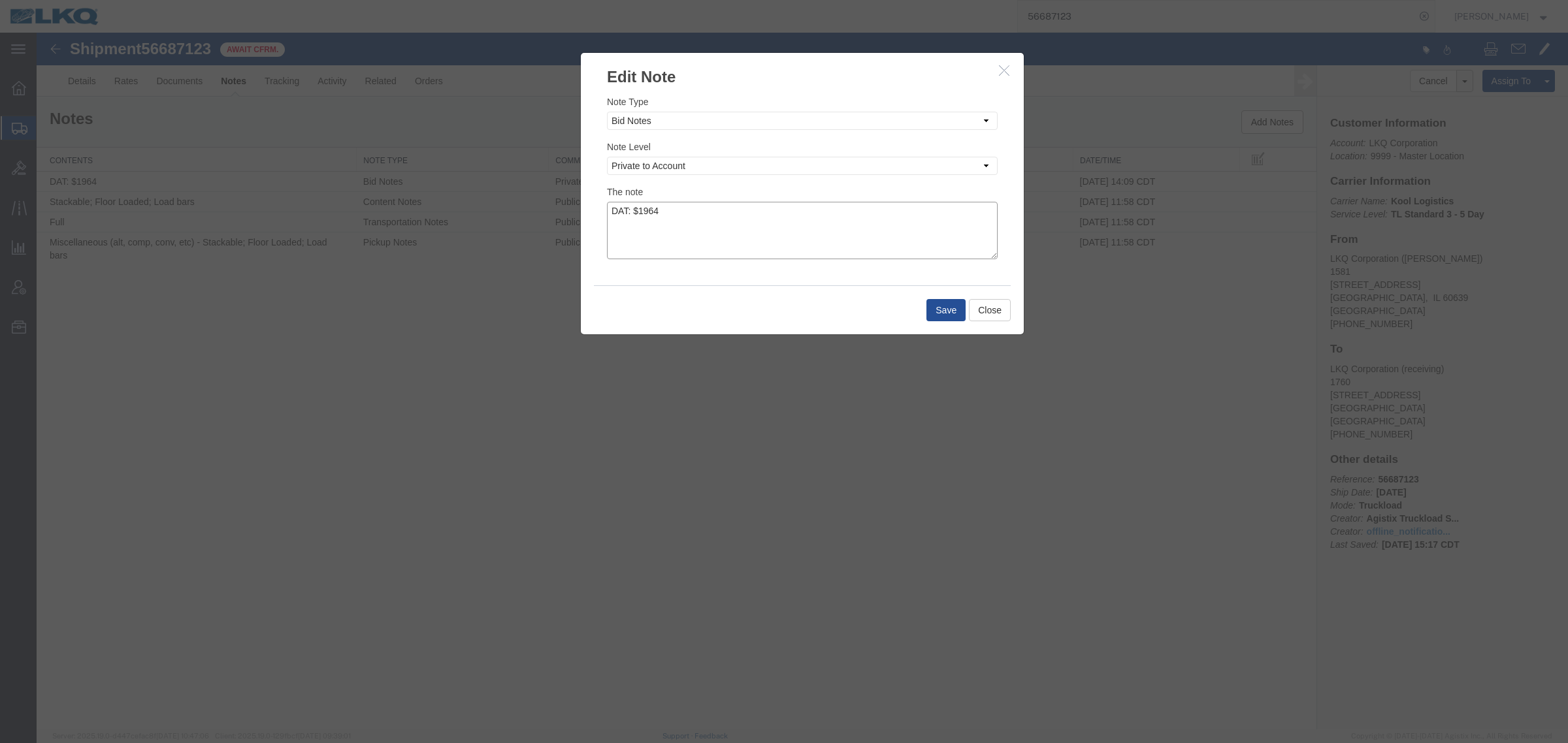
click at [756, 208] on textarea "DAT: $1964" at bounding box center [802, 230] width 391 height 57
type textarea "DAT: $1964, Original: $1910"
click at [935, 315] on button "Save" at bounding box center [946, 309] width 39 height 22
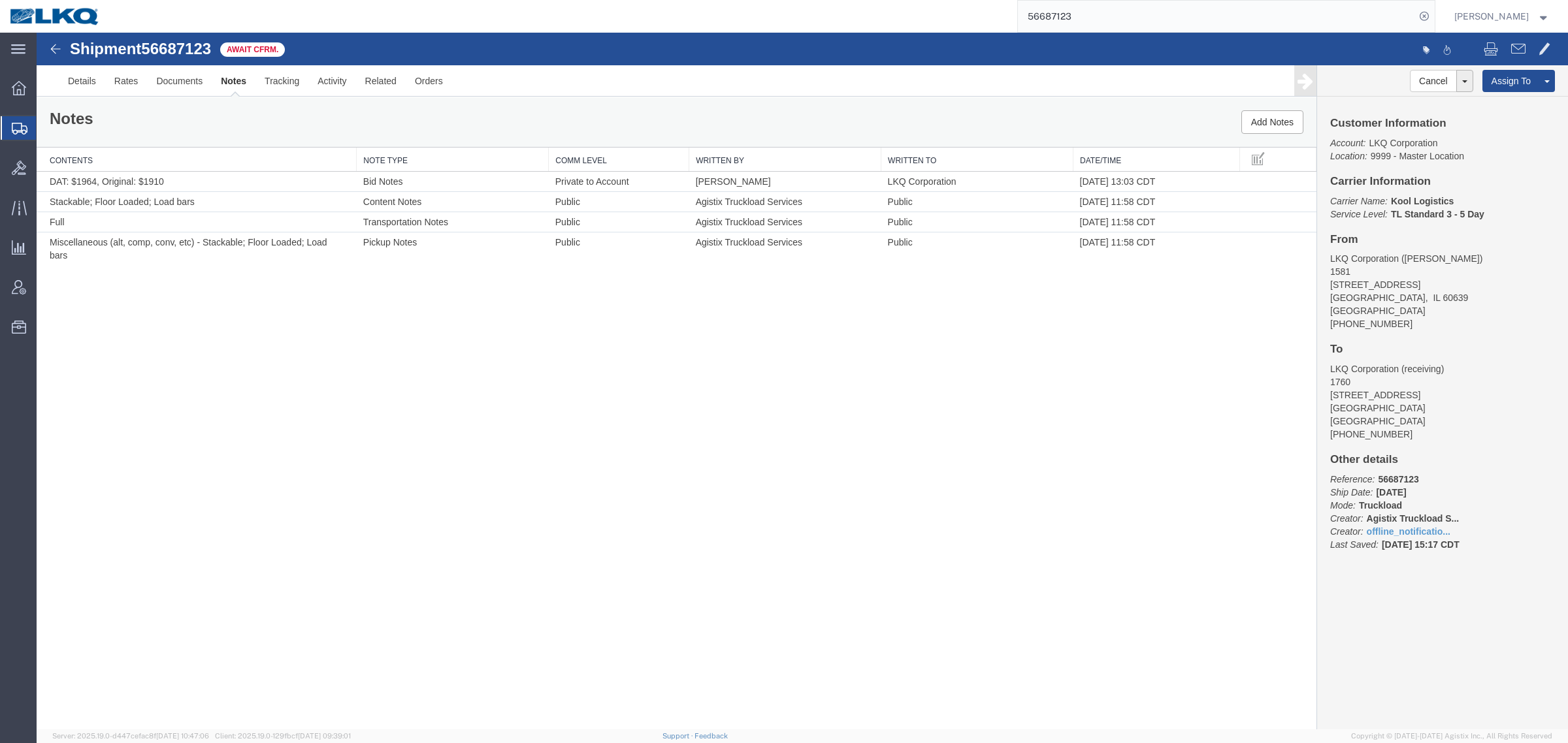
click at [899, 308] on div "Shipment 56687123 4 of 4 Await Cfrm. Details Rates Documents Notes Tracking Act…" at bounding box center [802, 381] width 1531 height 697
click at [771, 345] on div "Shipment 56687123 4 of 4 Await Cfrm. Details Rates Documents Notes Tracking Act…" at bounding box center [802, 381] width 1531 height 697
click at [826, 283] on div "Shipment 56687123 4 of 4 Await Cfrm. Details Rates Documents Notes Tracking Act…" at bounding box center [802, 381] width 1531 height 697
click at [120, 84] on link "Rates" at bounding box center [127, 81] width 42 height 32
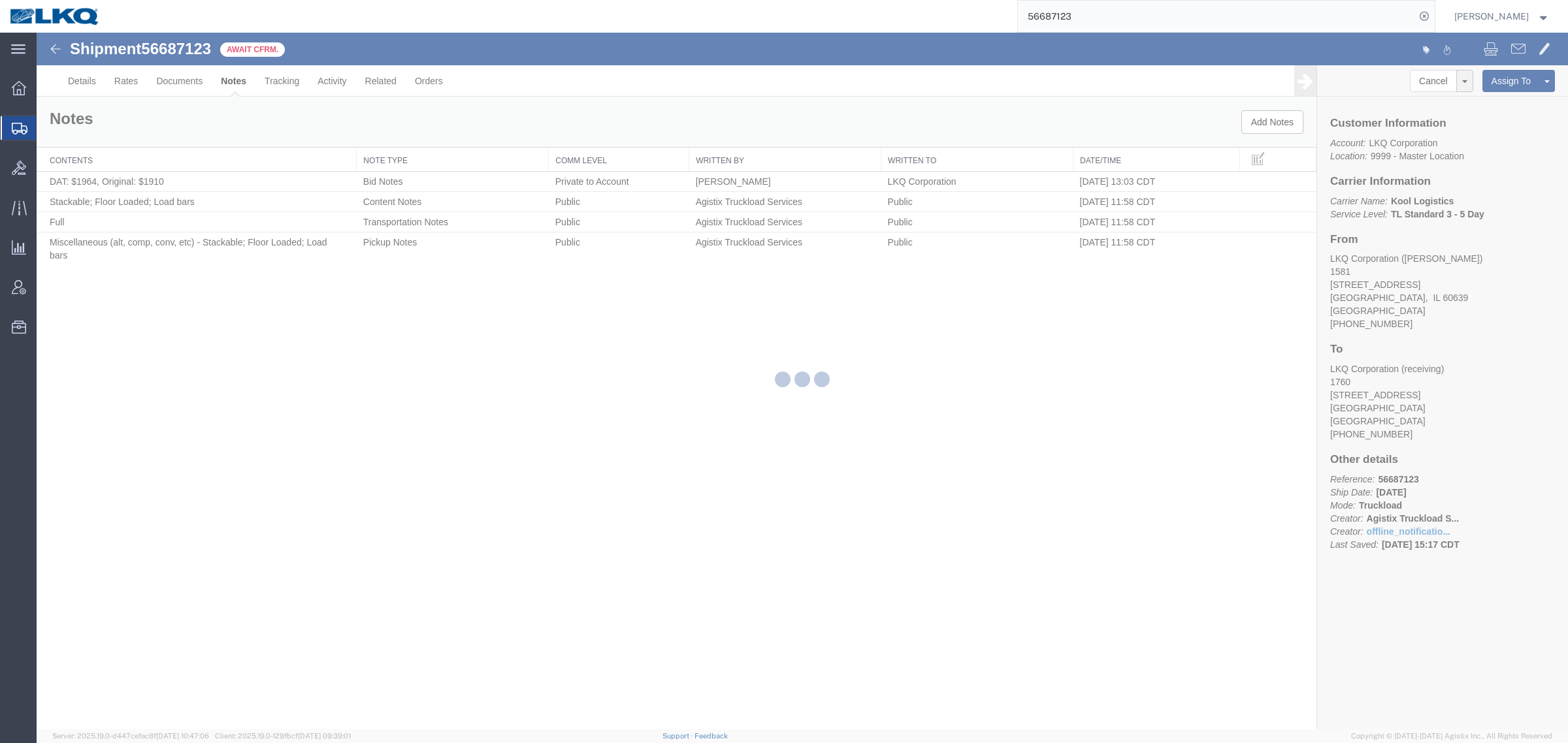
drag, startPoint x: 352, startPoint y: 333, endPoint x: 407, endPoint y: 334, distance: 55.0
click at [353, 334] on div at bounding box center [802, 381] width 1531 height 697
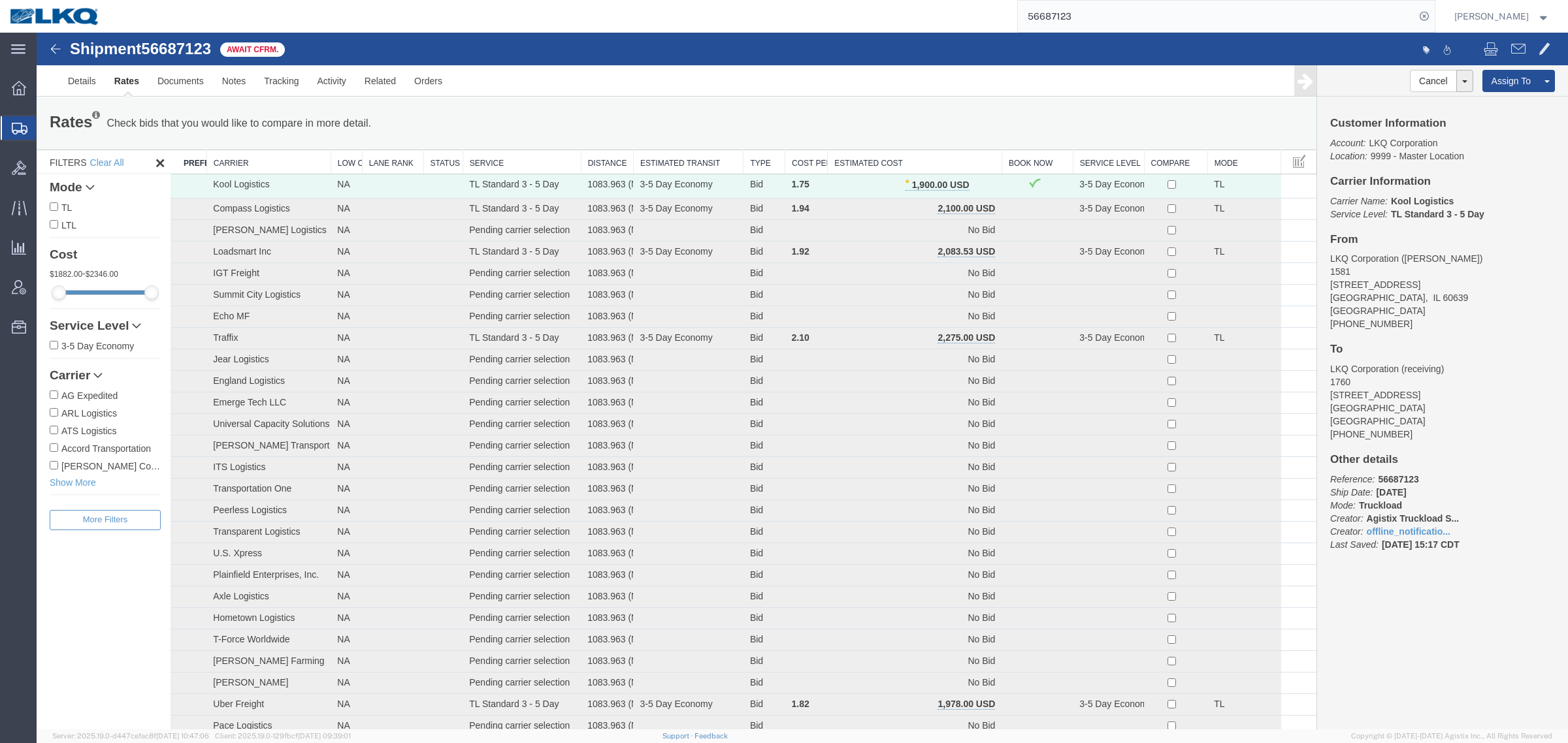
click at [914, 154] on th "Estimated Cost" at bounding box center [915, 163] width 175 height 24
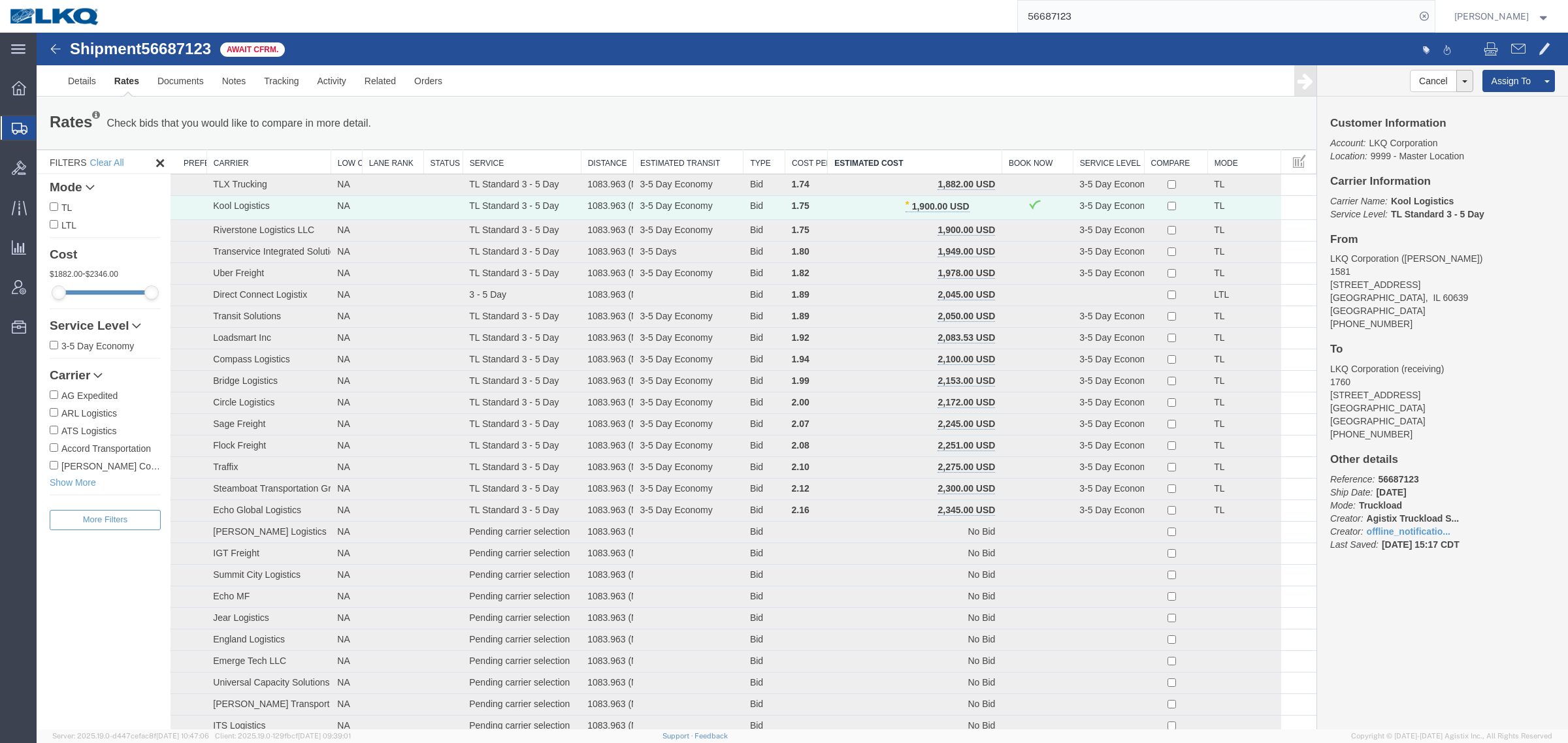
click at [892, 120] on div "Rates Check bids that you would like to compare in more detail. Compare Filter …" at bounding box center [676, 123] width 1274 height 26
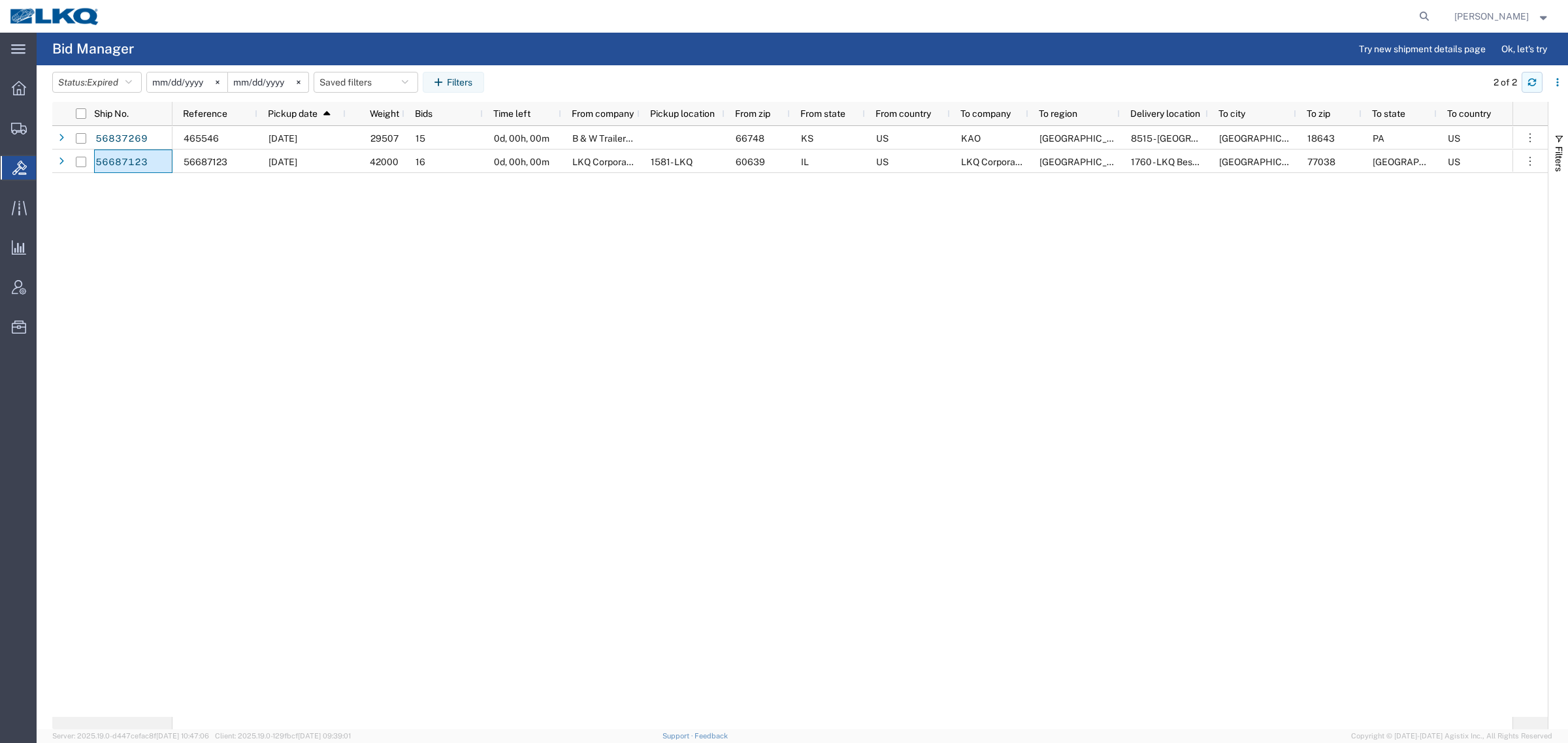
click at [1527, 88] on button "button" at bounding box center [1532, 82] width 21 height 21
click at [1536, 86] on icon "button" at bounding box center [1532, 82] width 9 height 9
click at [673, 340] on div "56794554 09/22/2025 42000 11 0d, 00h, 00m LKQ Melbourne 1106 - LKQ Melbourne 32…" at bounding box center [842, 421] width 1340 height 591
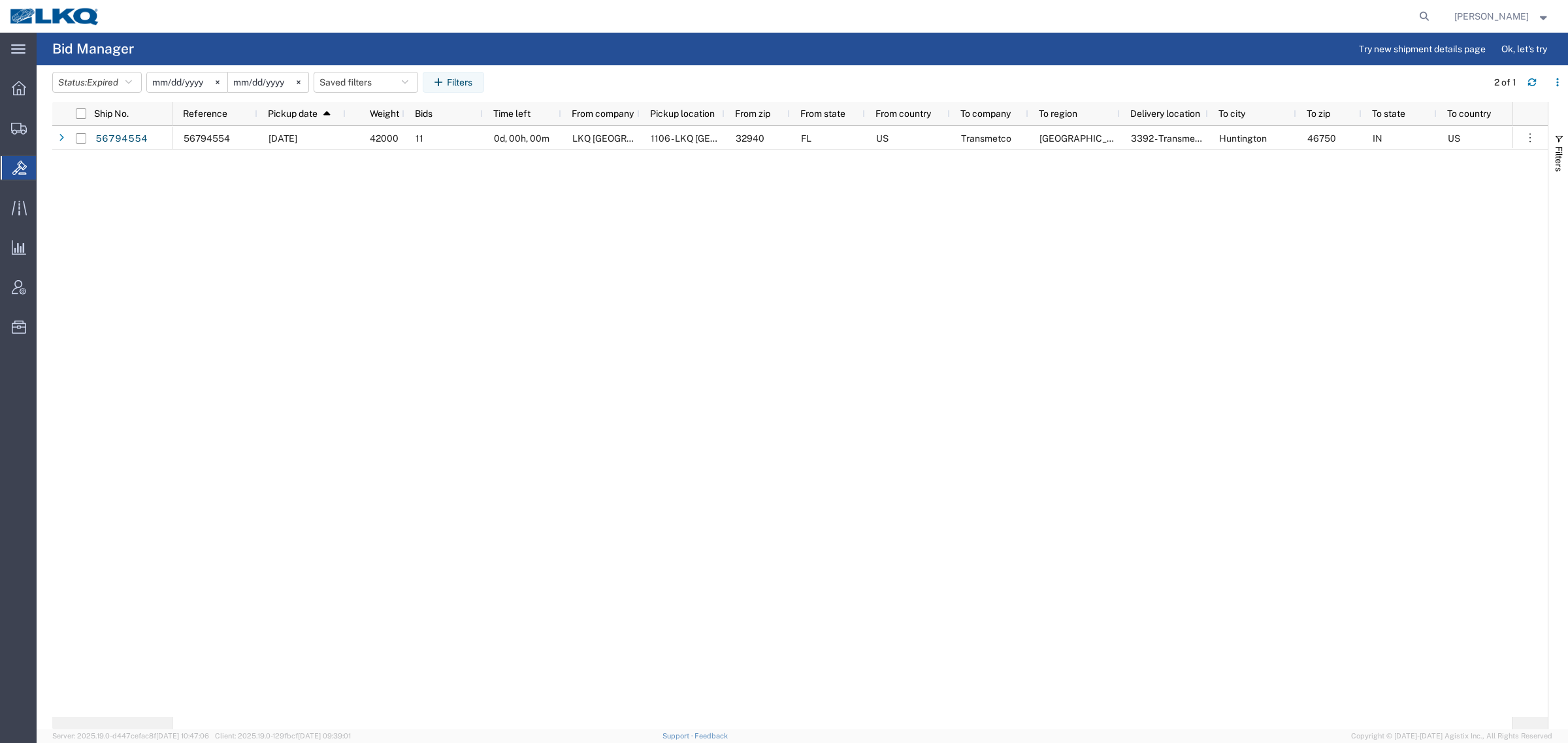
click at [291, 299] on div "56794554 09/22/2025 42000 11 0d, 00h, 00m LKQ Melbourne 1106 - LKQ Melbourne 32…" at bounding box center [842, 421] width 1340 height 591
click at [602, 237] on div "56794554 09/22/2025 42000 11 0d, 00h, 00m LKQ Melbourne 1106 - LKQ Melbourne 32…" at bounding box center [842, 421] width 1340 height 591
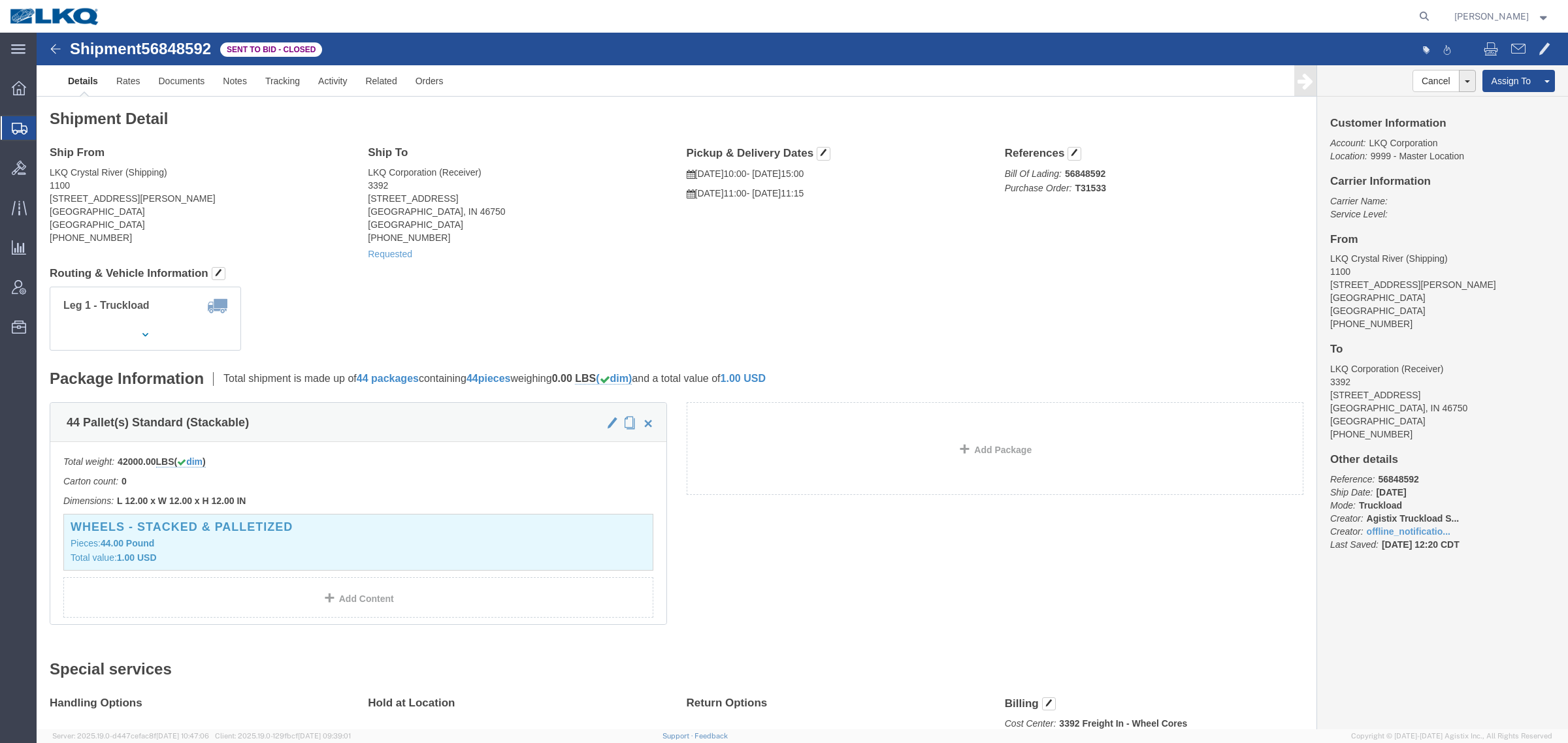
click div "Leg 1 - Truckload Vehicle 1: Standard Dry Van (53 Feet) Number of trucks: 1"
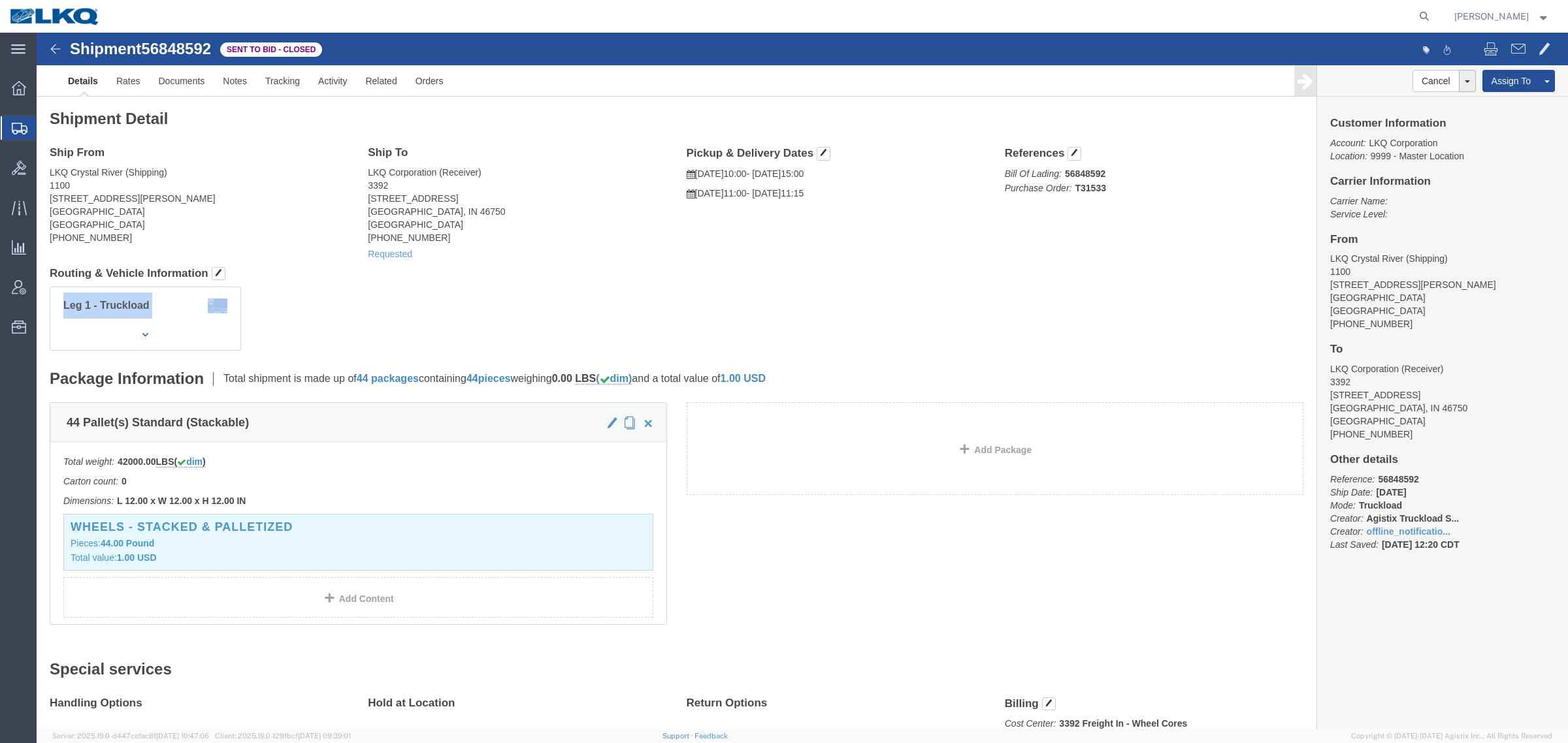
click div "Leg 1 - Truckload Vehicle 1: Standard Dry Van (53 Feet) Number of trucks: 1"
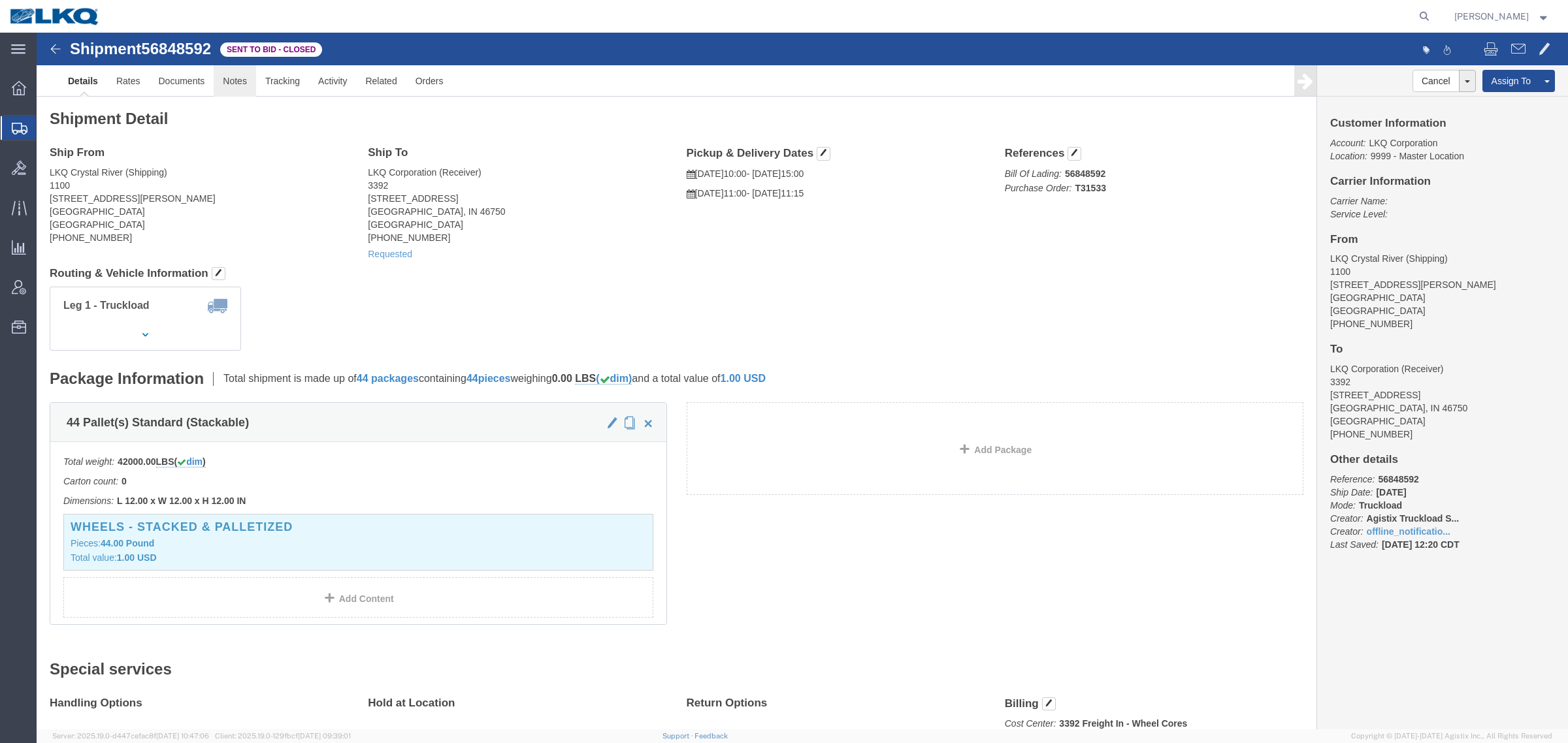
click link "Notes"
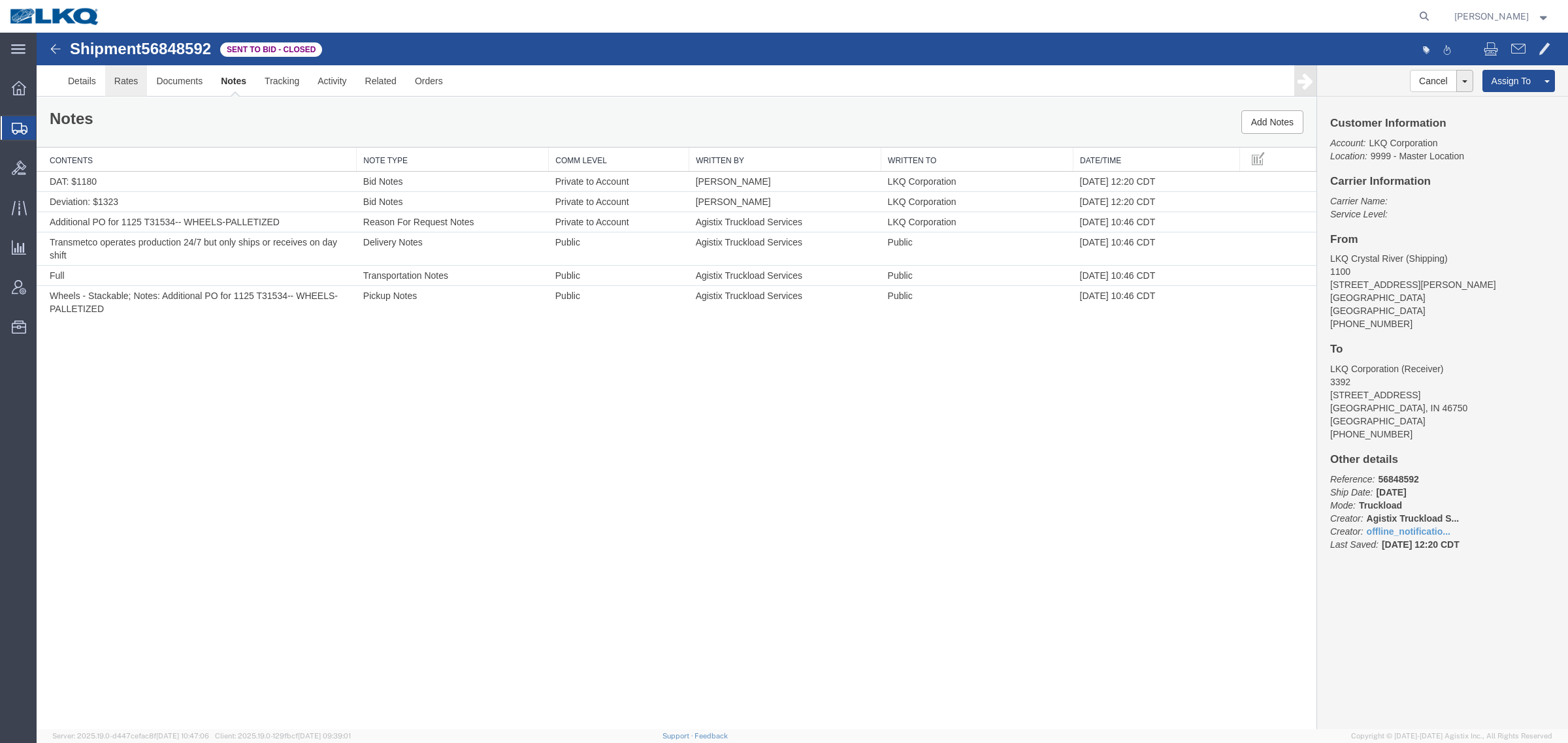
click at [132, 87] on link "Rates" at bounding box center [127, 81] width 42 height 32
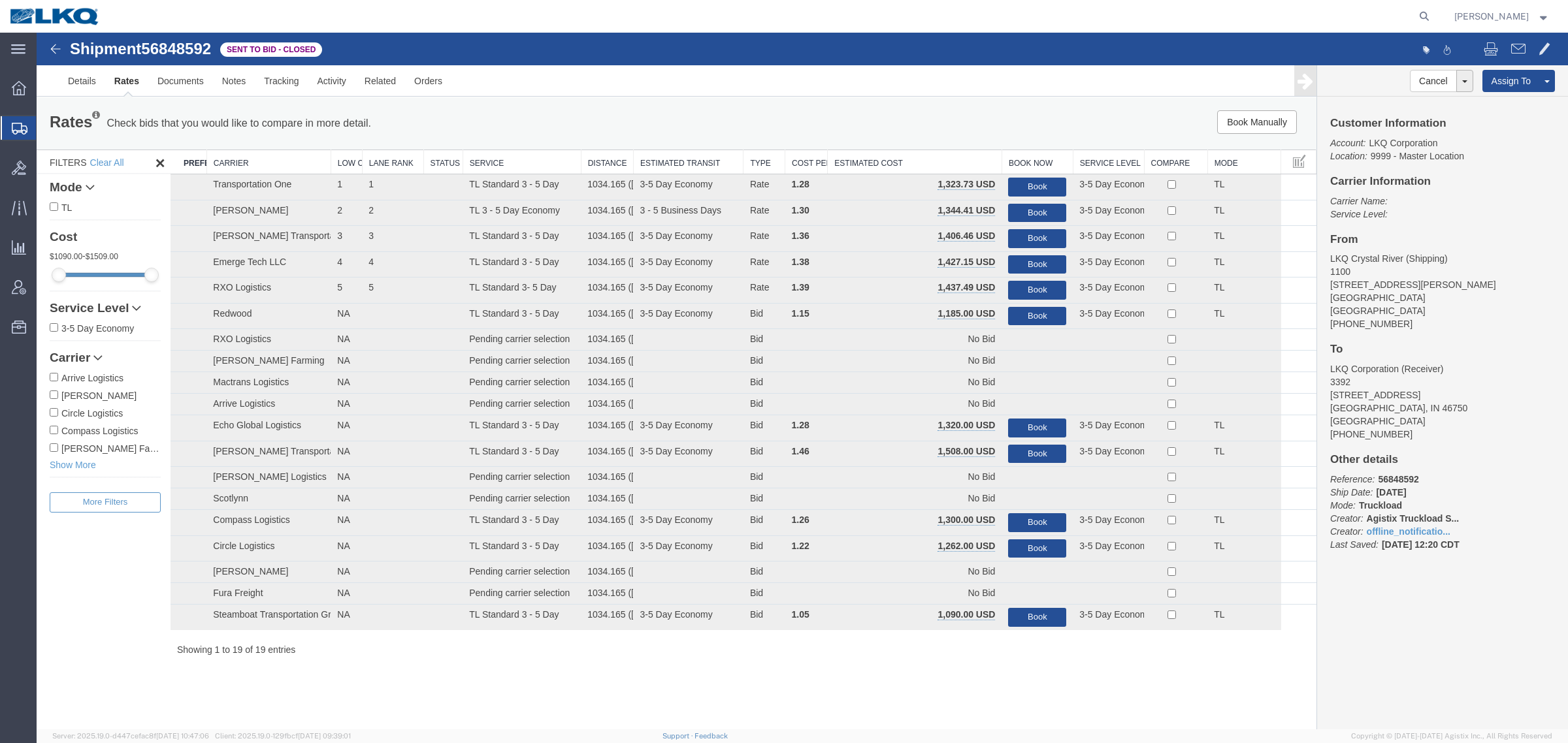
click at [934, 155] on th "Estimated Cost" at bounding box center [915, 163] width 175 height 24
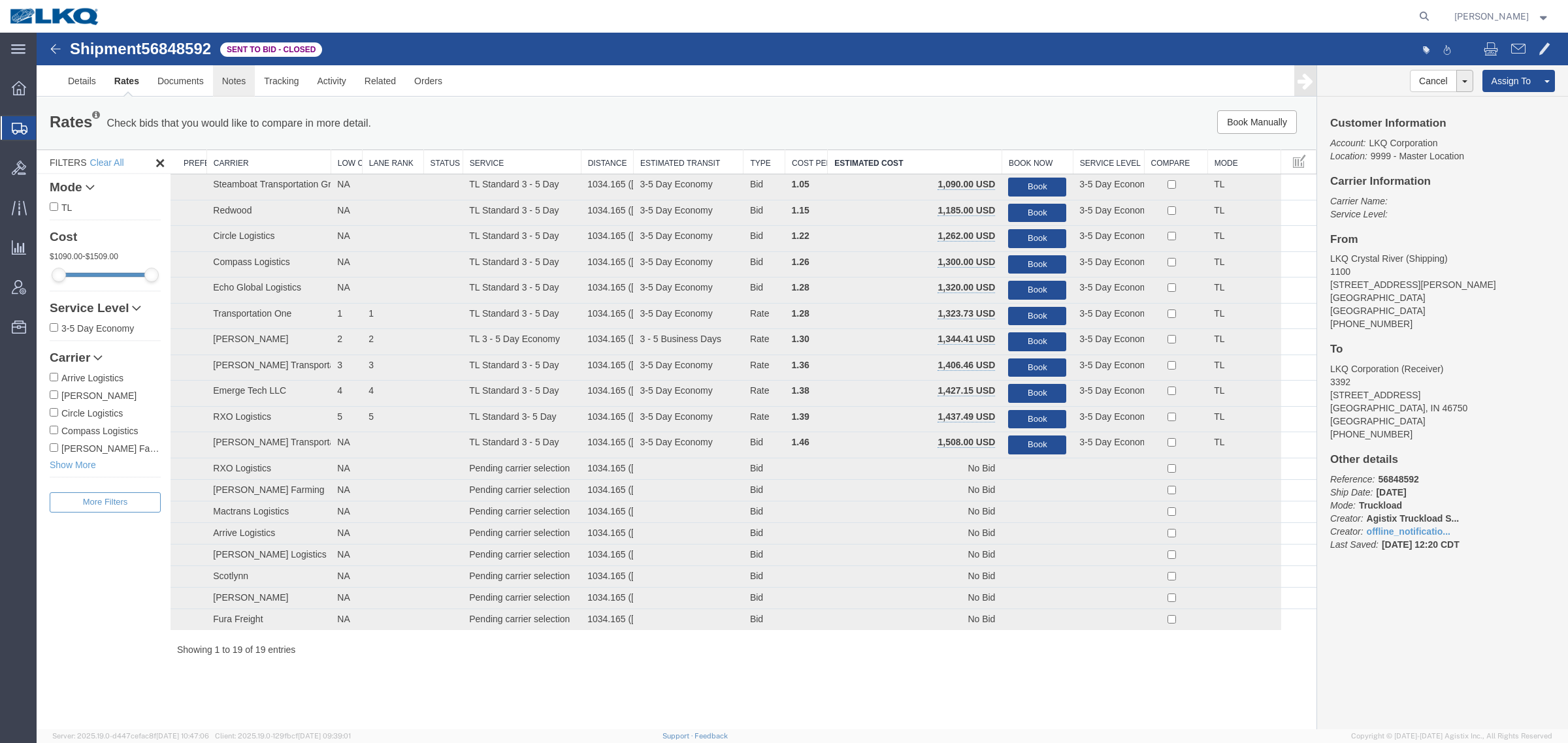
click at [224, 74] on link "Notes" at bounding box center [234, 81] width 42 height 32
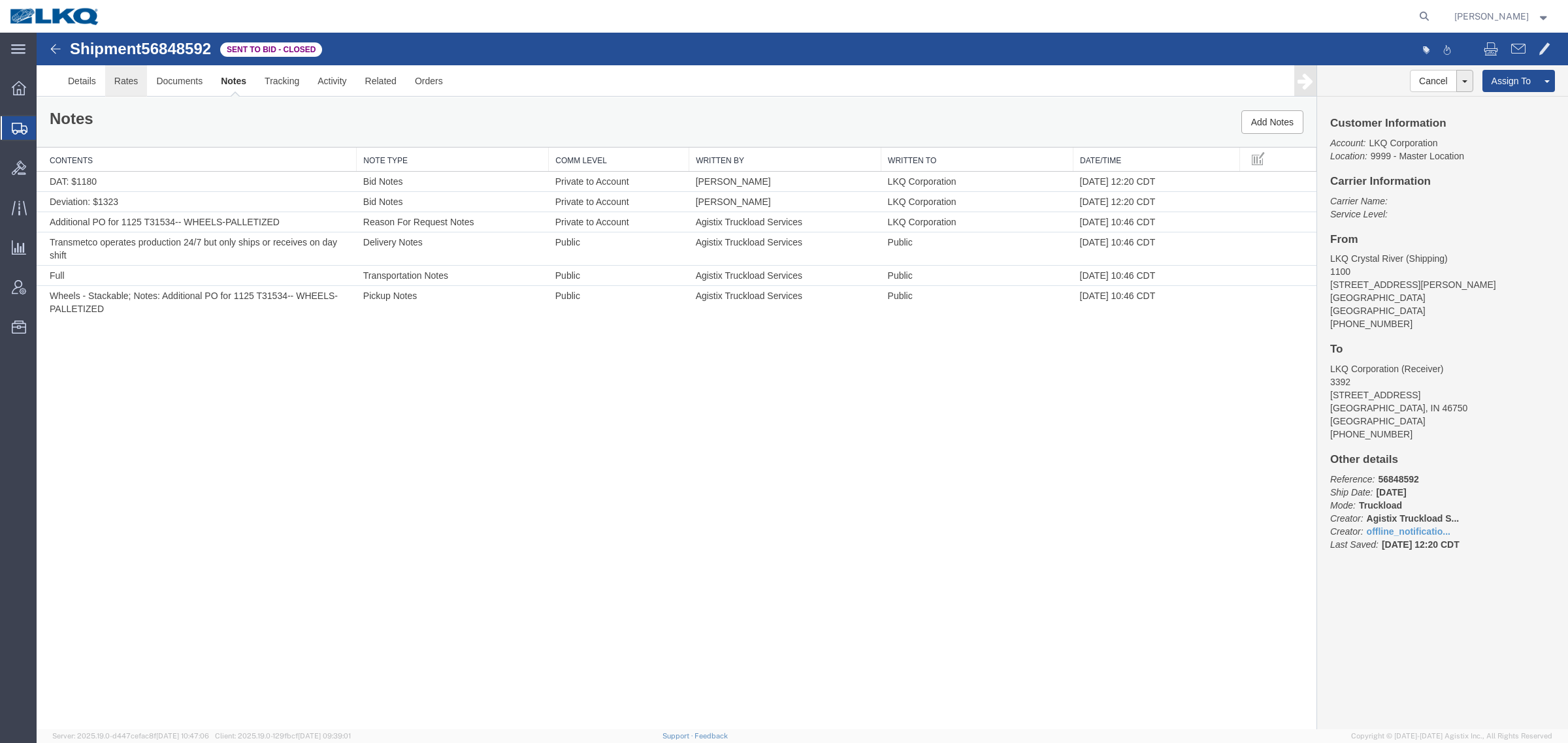
click at [116, 81] on link "Rates" at bounding box center [127, 81] width 42 height 32
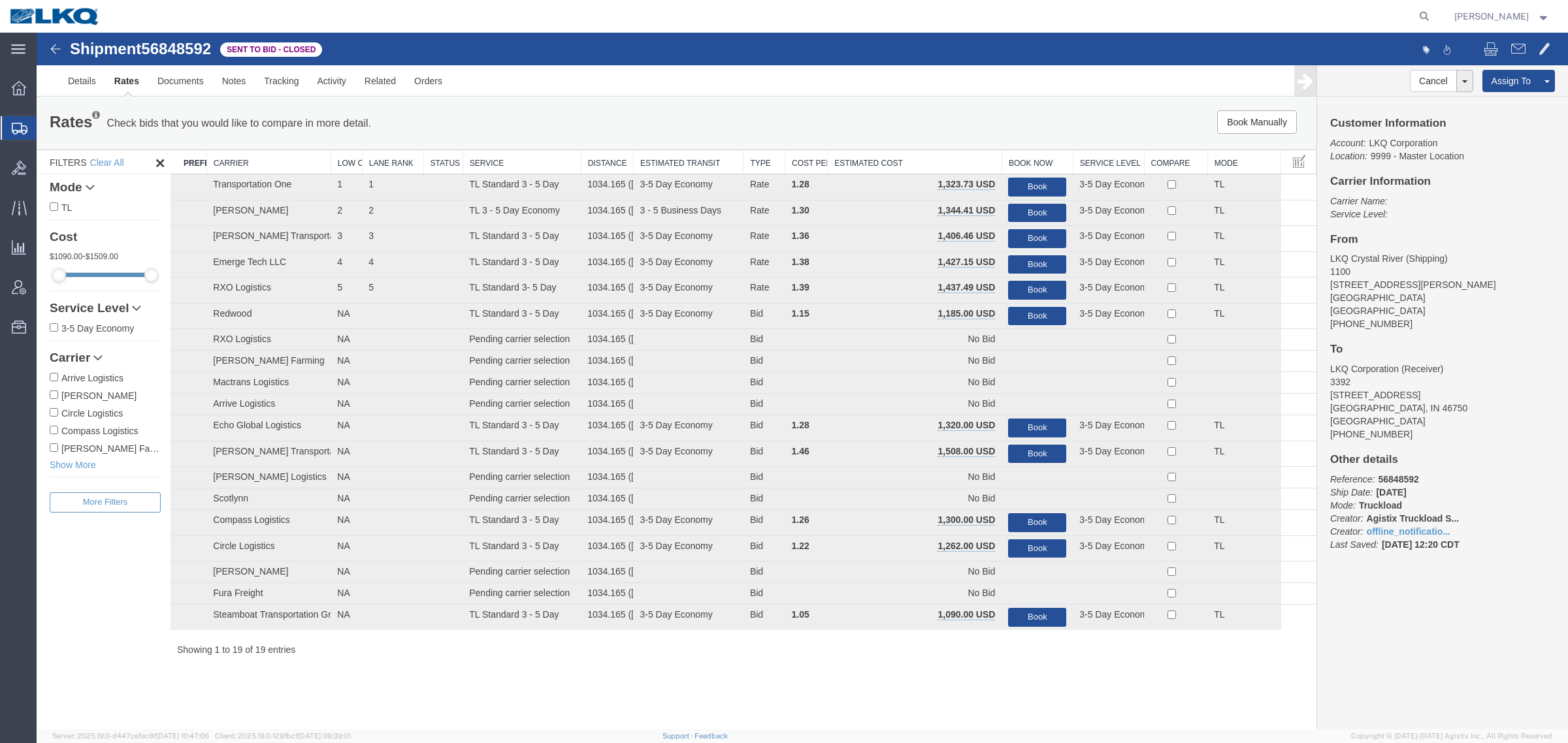
click at [894, 163] on th "Estimated Cost" at bounding box center [915, 163] width 175 height 24
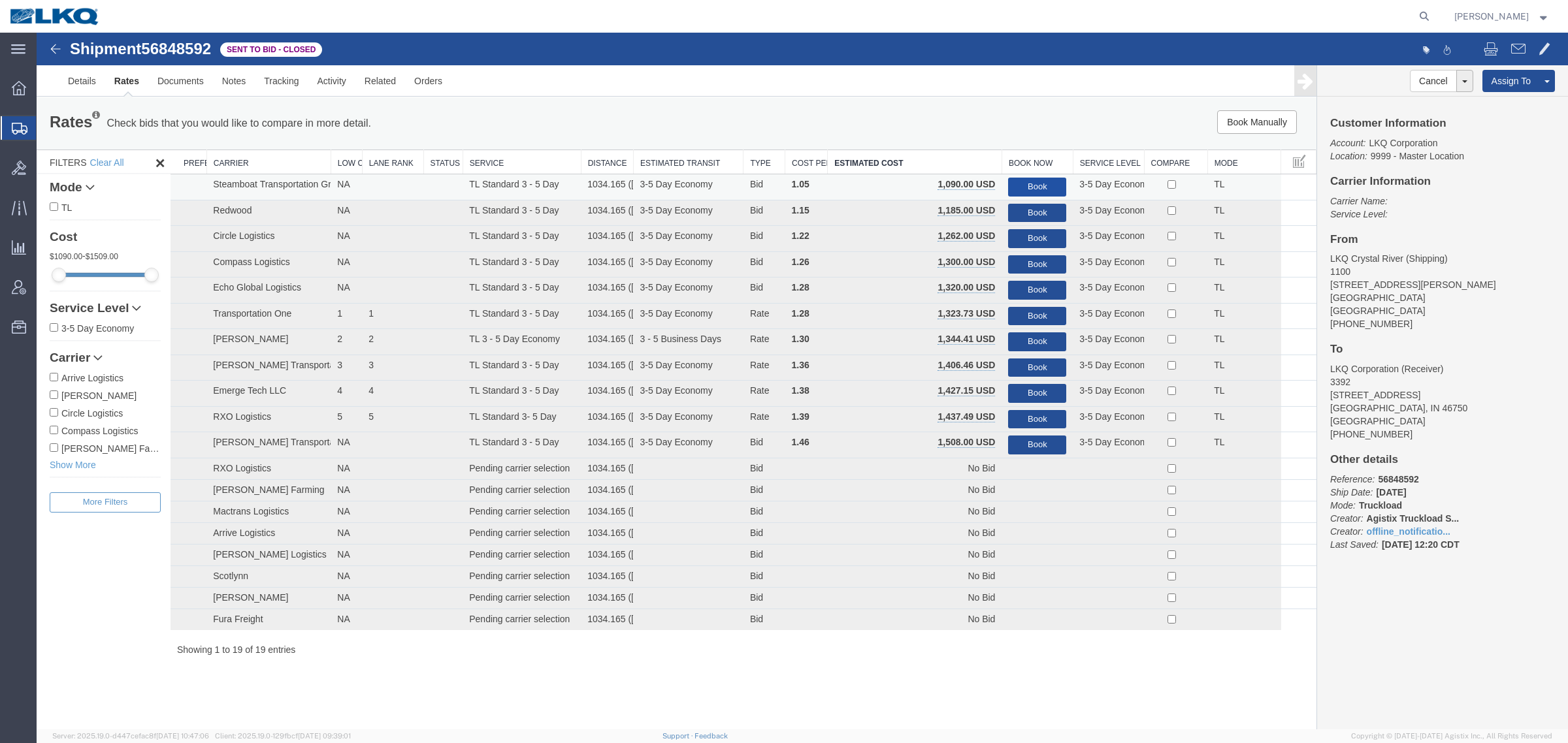
click at [1021, 183] on button "Book" at bounding box center [1036, 187] width 58 height 19
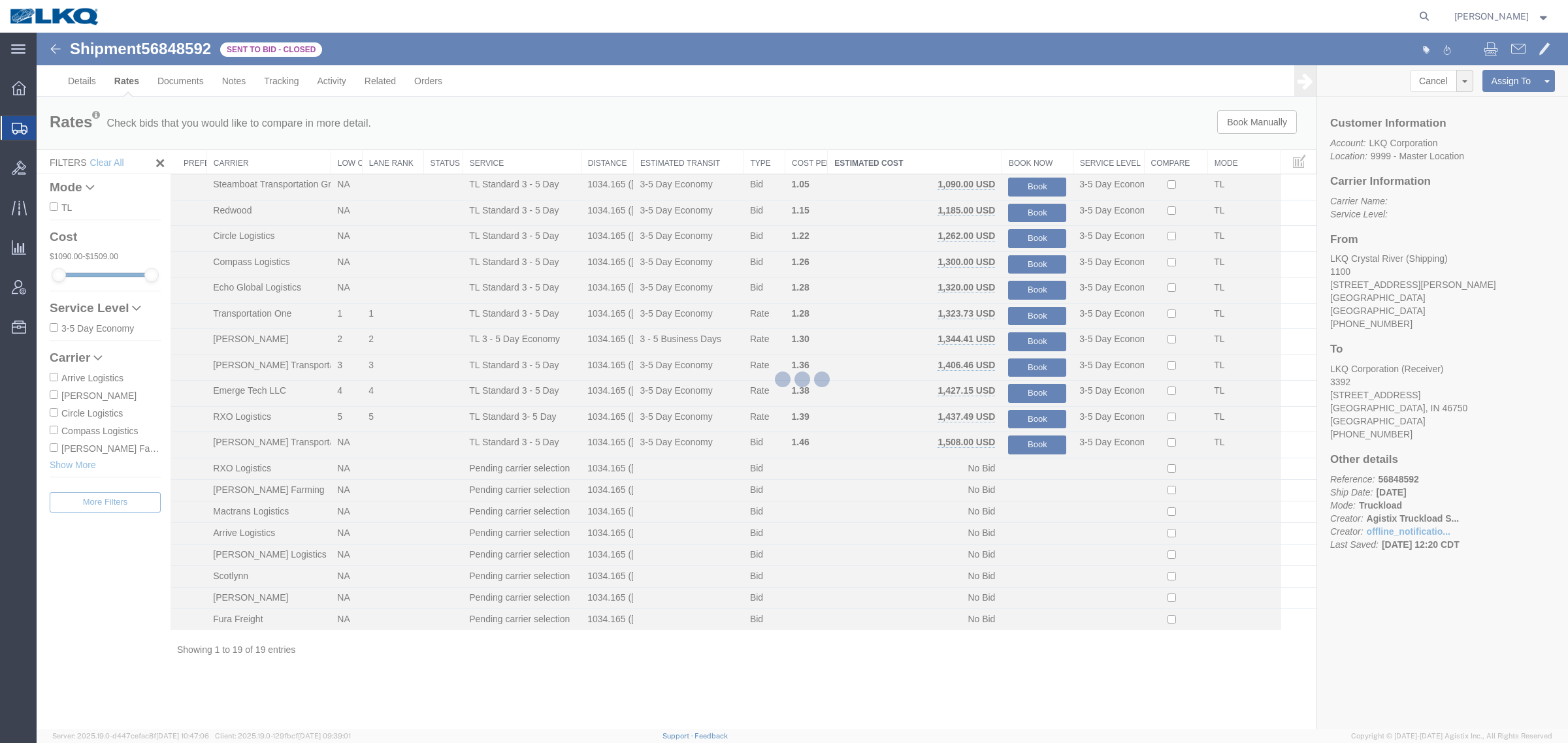
click at [1011, 160] on div at bounding box center [802, 381] width 1531 height 697
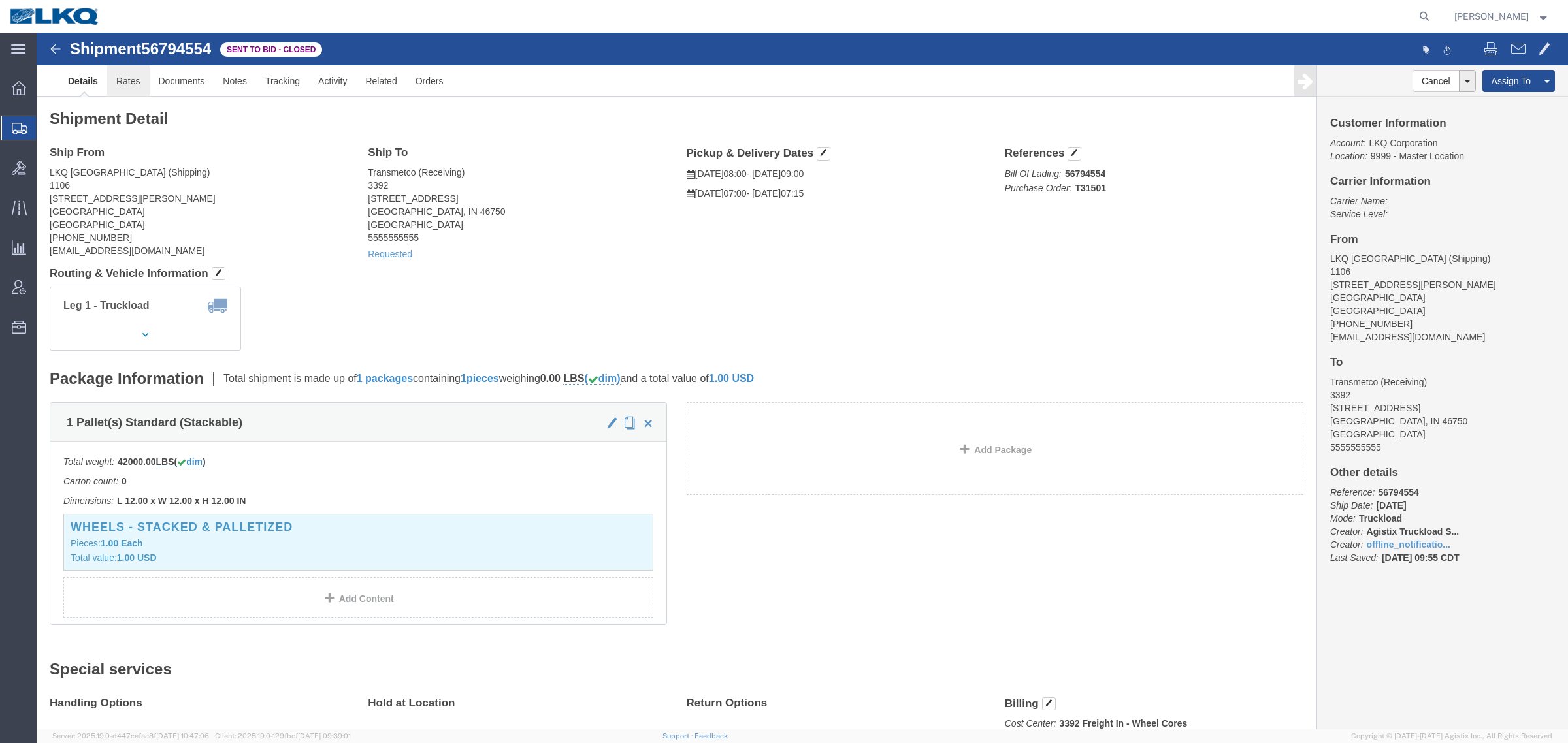
click link "Rates"
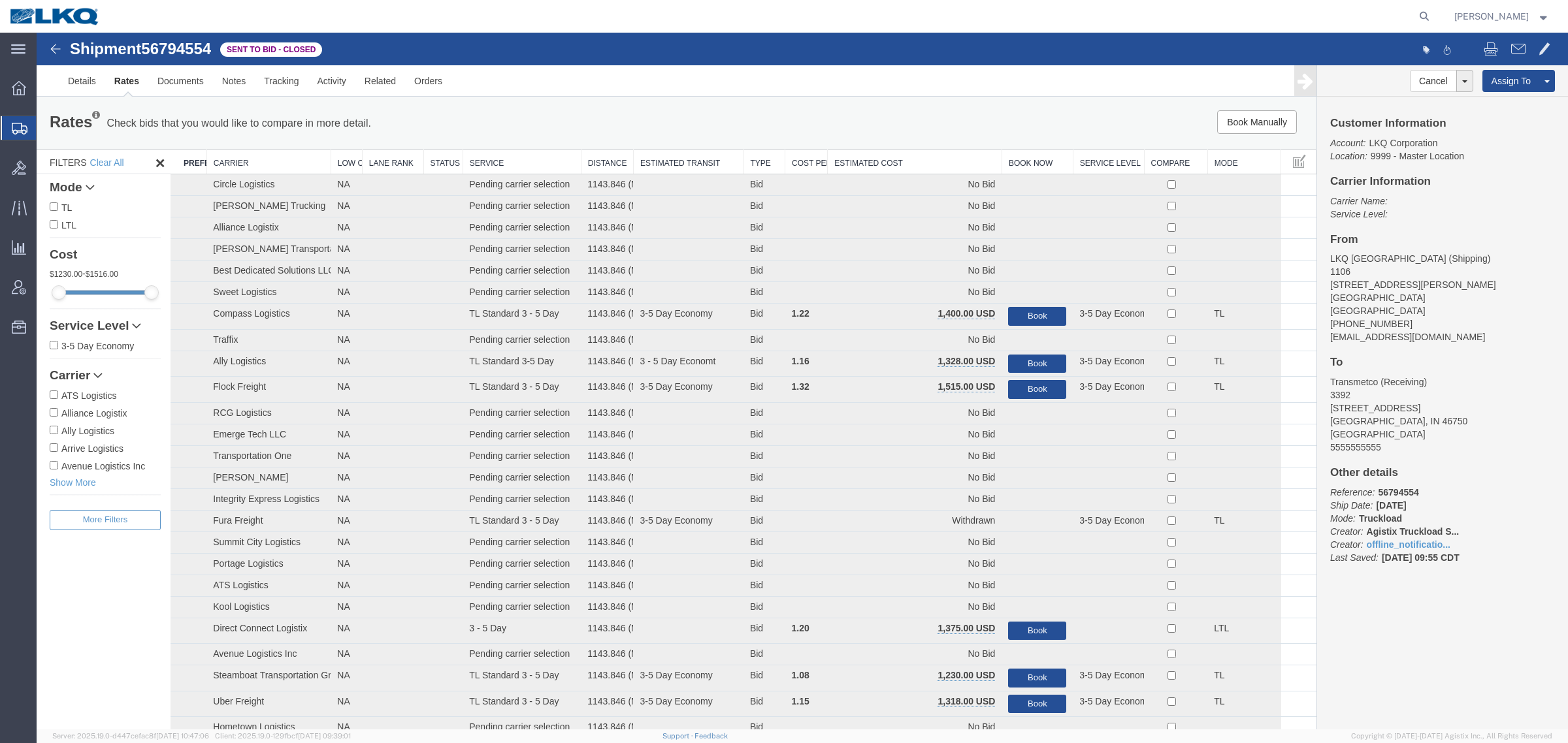
click at [844, 125] on div "Book Manually Pause Continue" at bounding box center [1048, 122] width 530 height 23
click at [850, 152] on th "Estimated Cost" at bounding box center [915, 163] width 175 height 24
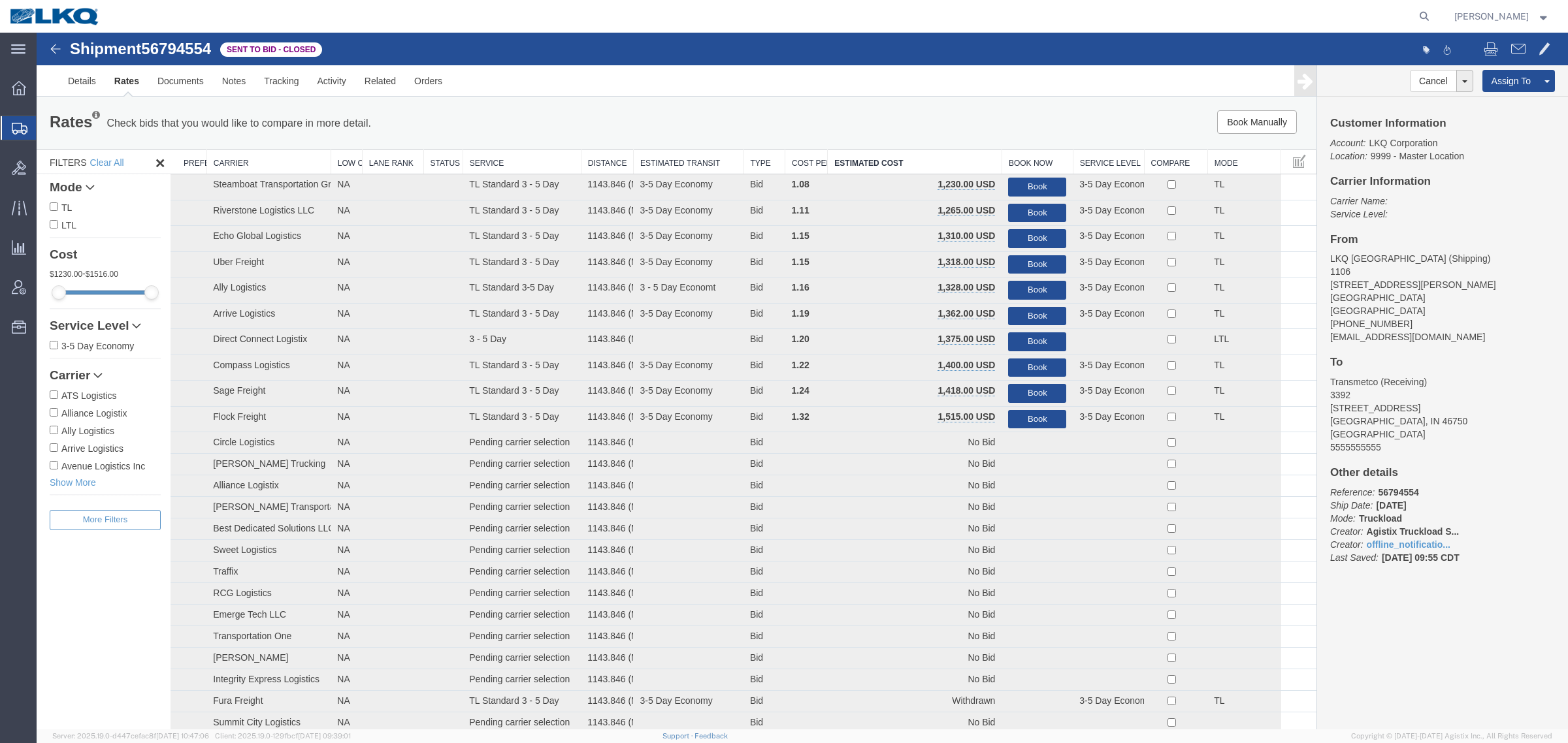
click at [840, 116] on div "Book Manually Pause Continue" at bounding box center [1048, 122] width 530 height 23
click at [170, 59] on div "Shipment 56794554 39 of 39 Sent to Bid - Closed" at bounding box center [419, 53] width 764 height 25
click at [173, 52] on span "56794554" at bounding box center [175, 48] width 70 height 17
copy span "56794554"
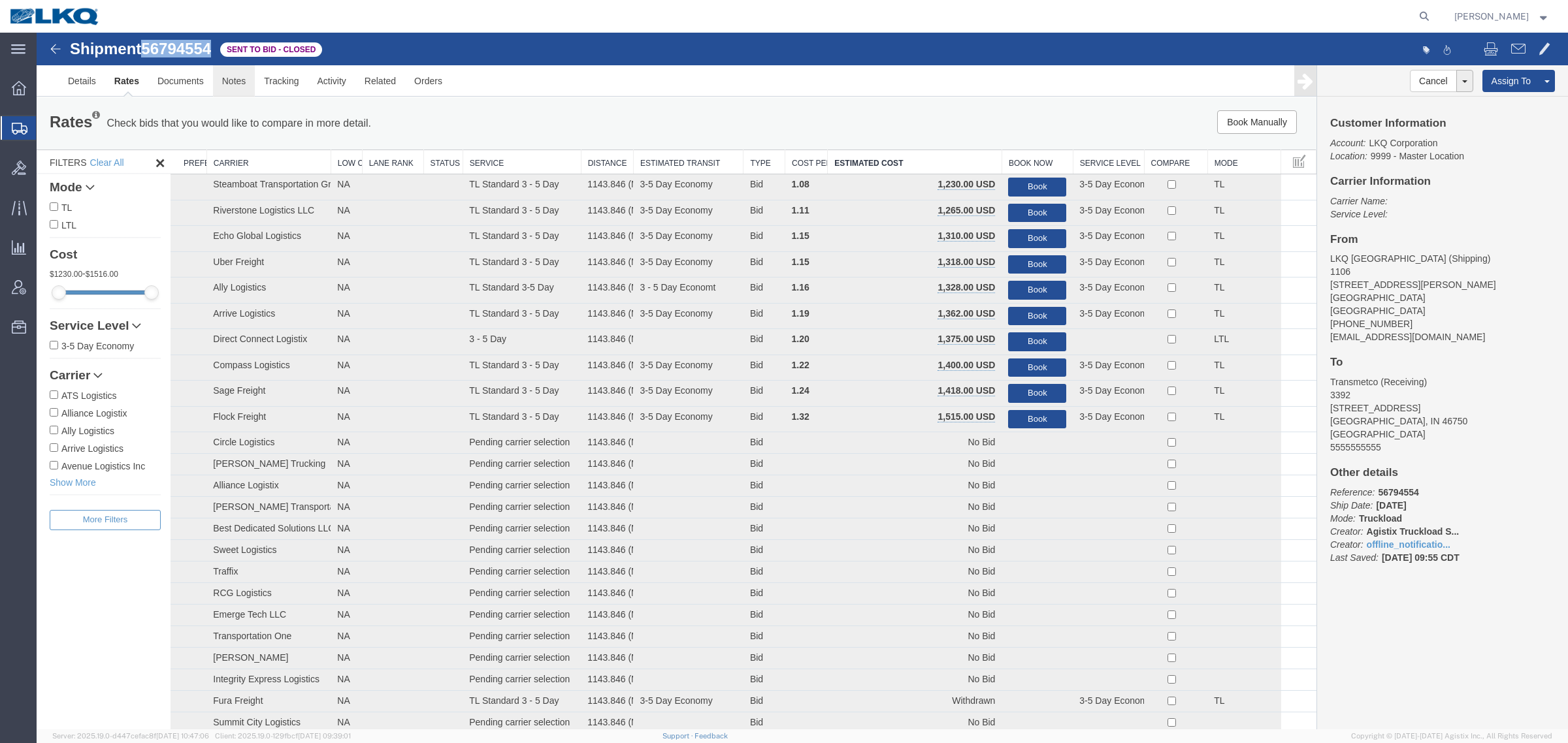
click at [225, 76] on link "Notes" at bounding box center [234, 81] width 42 height 32
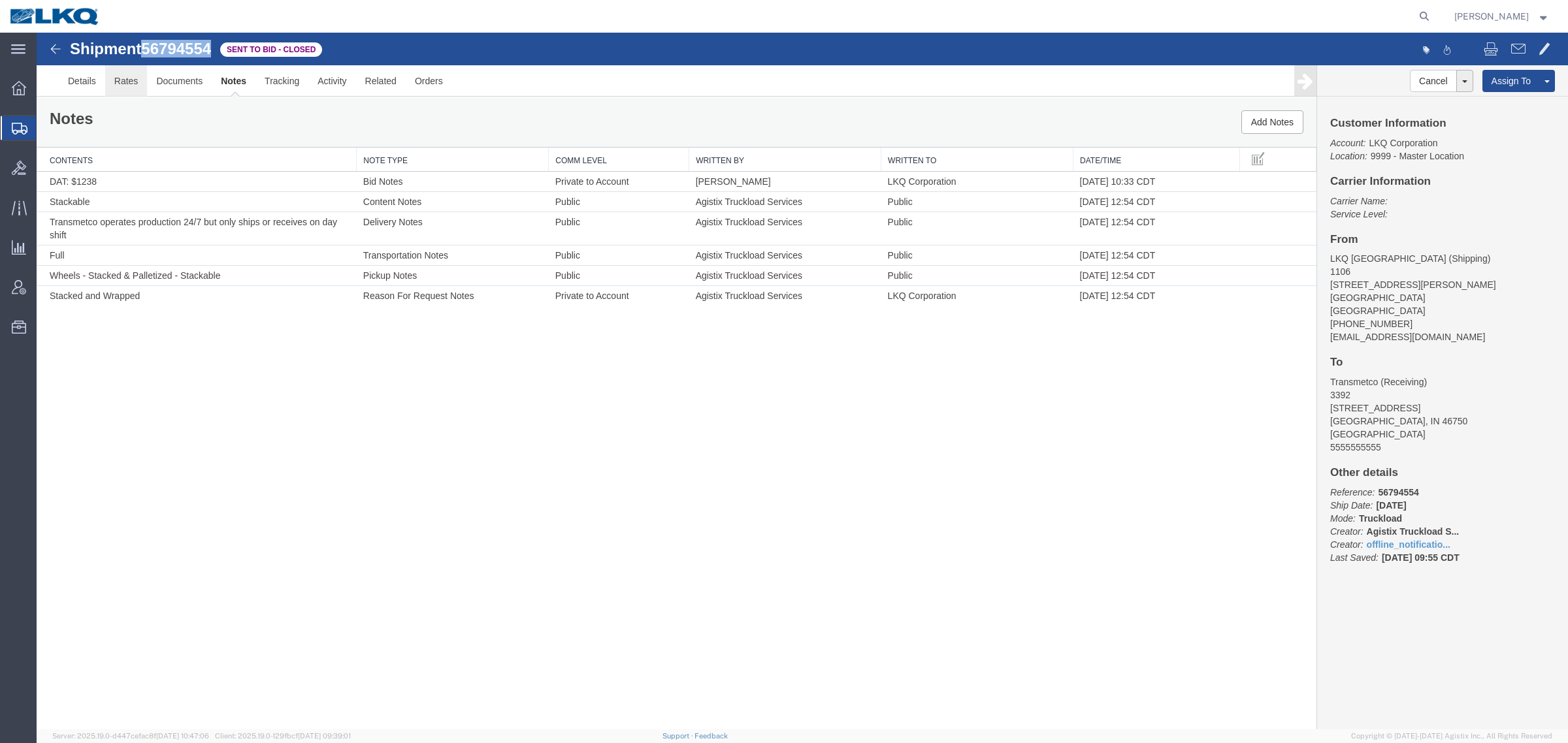
click at [123, 77] on link "Rates" at bounding box center [127, 81] width 42 height 32
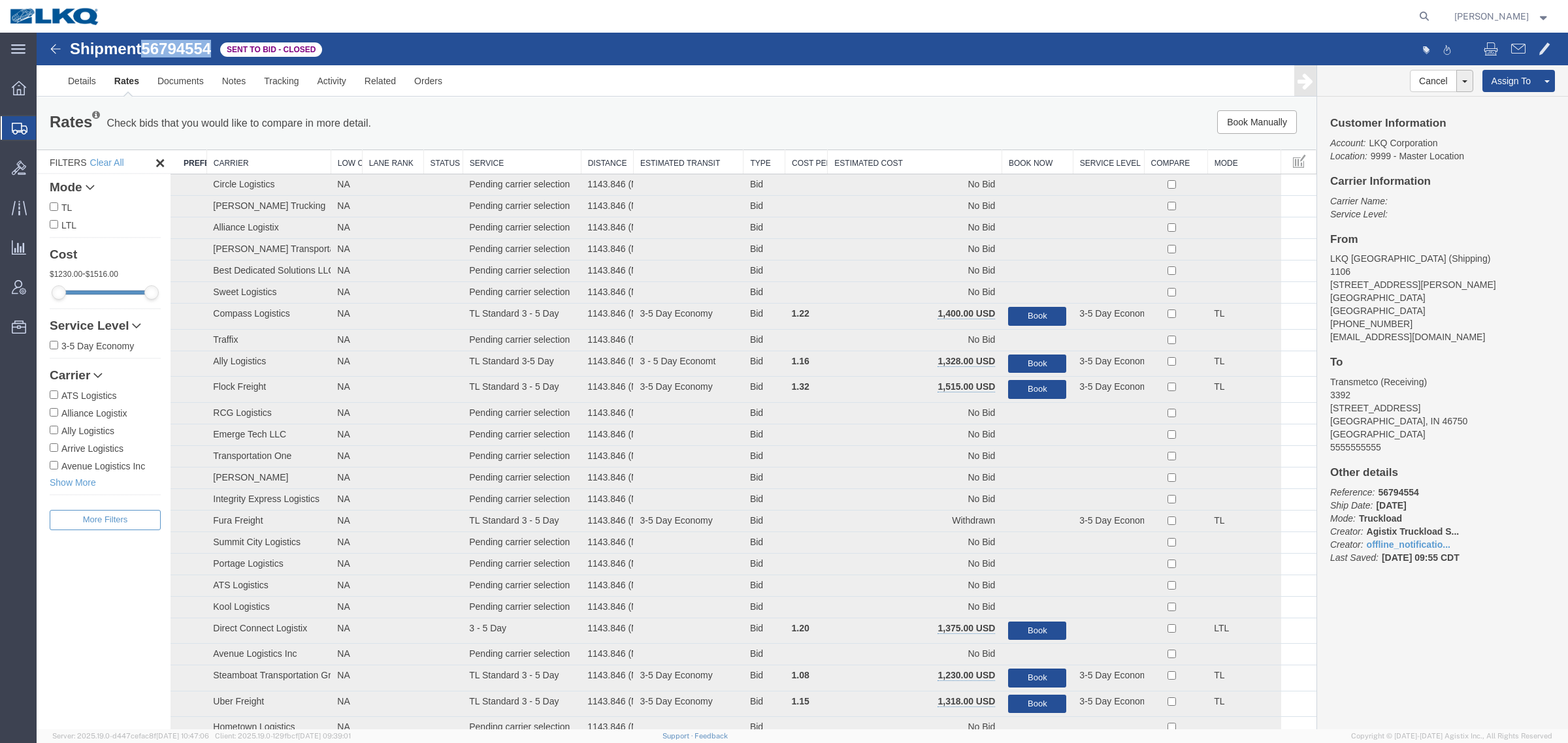
click at [865, 157] on th "Estimated Cost" at bounding box center [915, 163] width 175 height 24
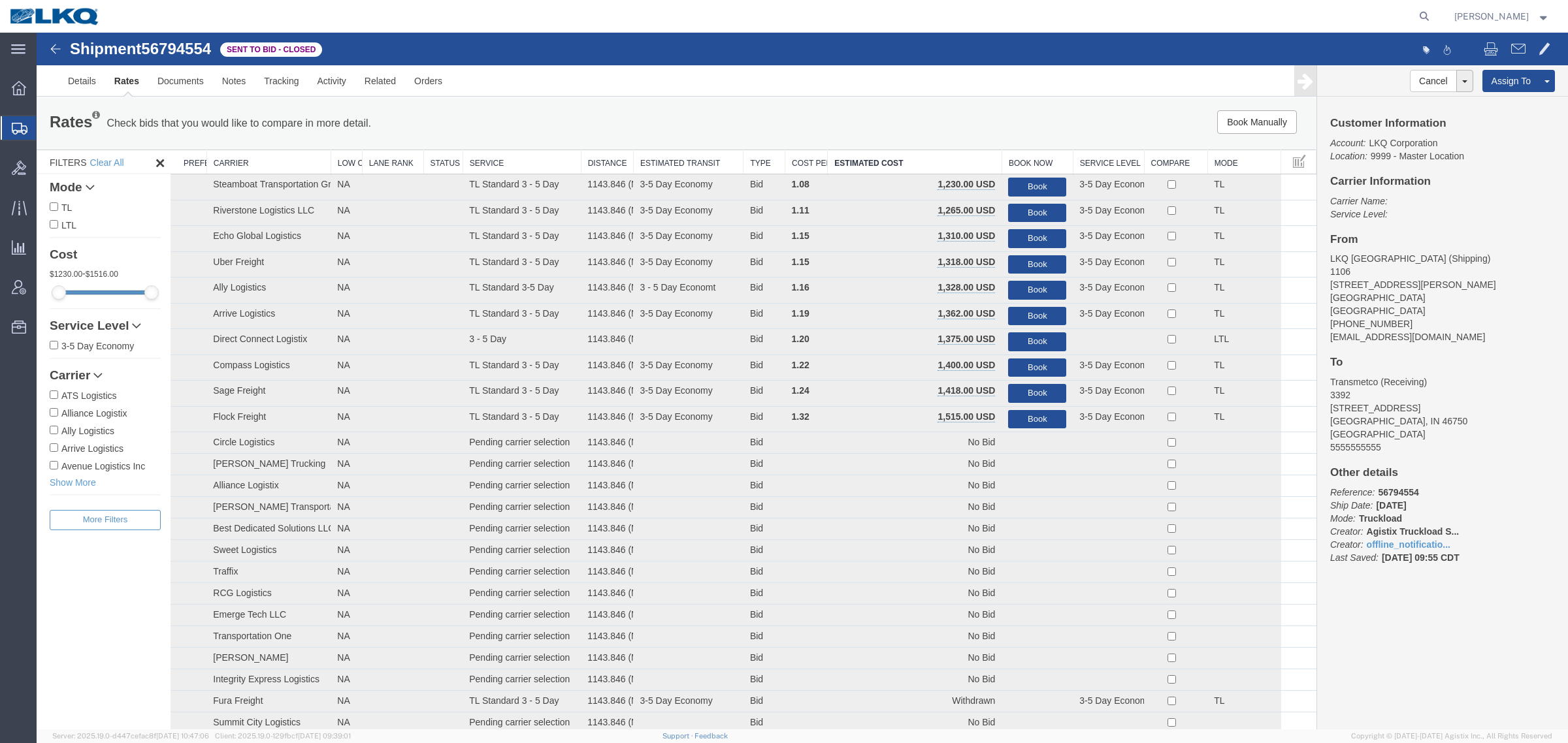
click at [838, 125] on div "Book Manually Pause Continue" at bounding box center [1048, 122] width 530 height 23
click at [492, 124] on div "Rates Check bids that you would like to compare in more detail. Compare Filter" at bounding box center [411, 123] width 743 height 26
click at [635, 136] on div "Rates Check bids that you would like to compare in more detail. Compare Filter" at bounding box center [411, 123] width 743 height 26
click at [801, 118] on div "Book Manually Pause Continue" at bounding box center [1048, 122] width 530 height 23
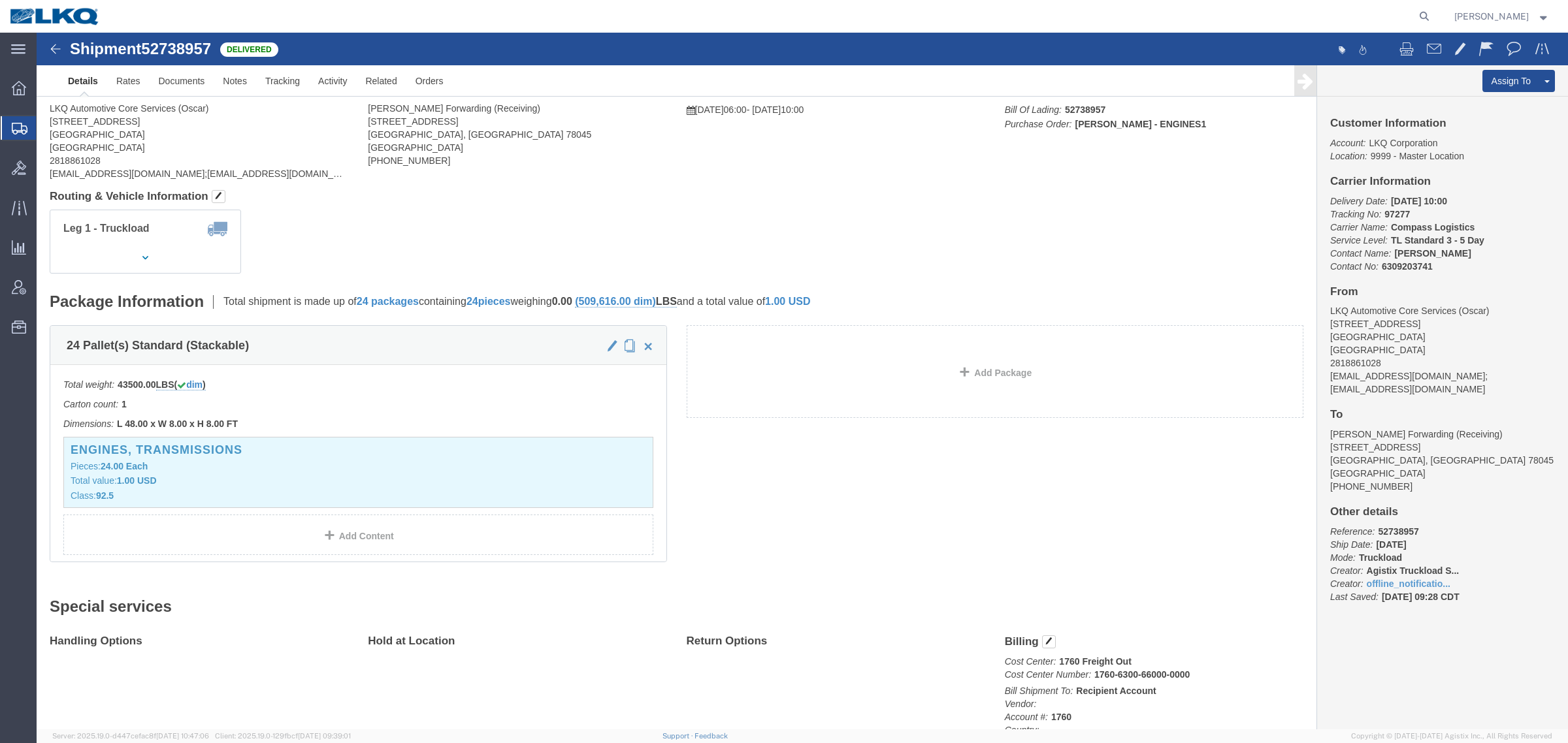
scroll to position [163, 0]
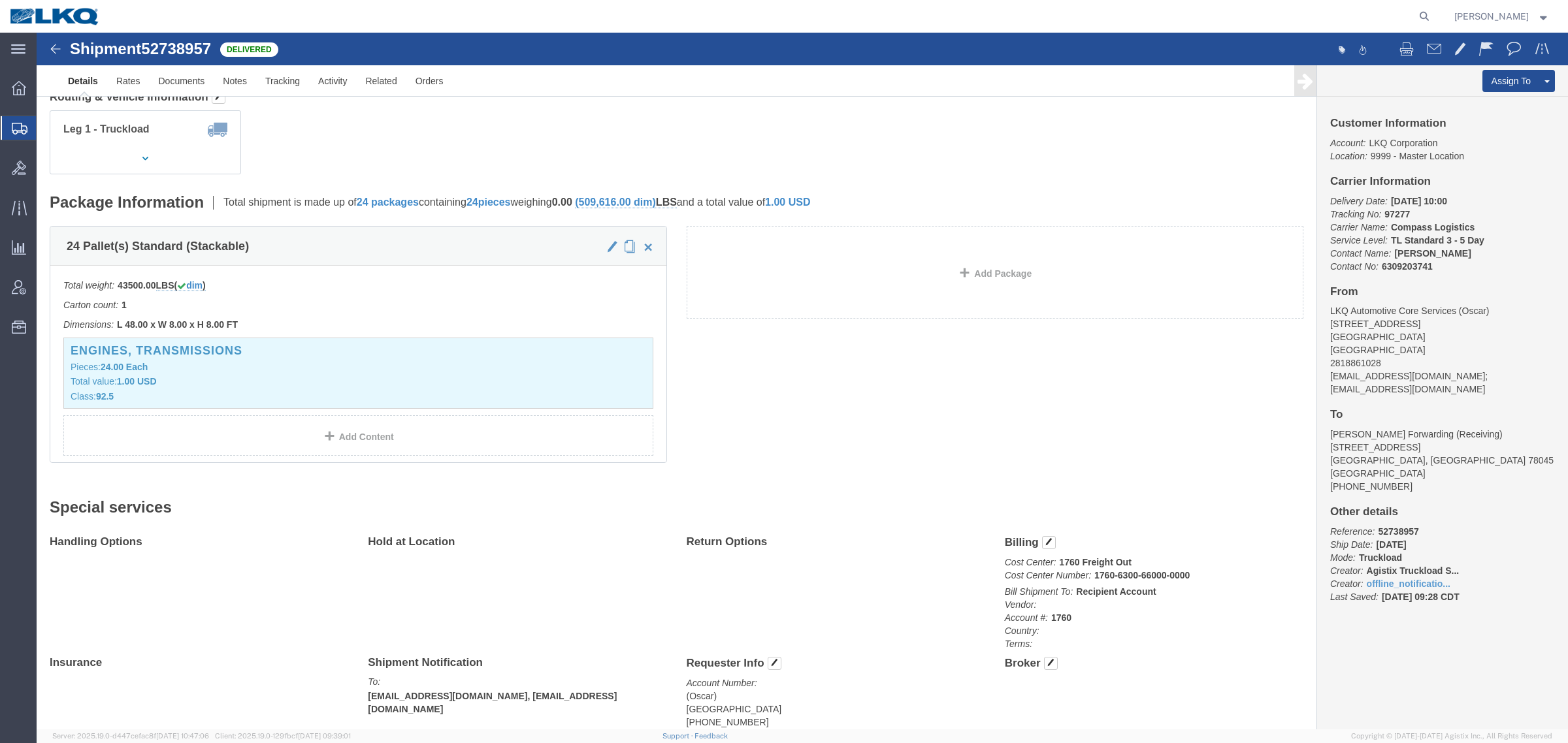
click div "Leg 1 - Truckload Number of trucks: 1"
click div "24 Pallet(s) Standard (Stackable) Total weight: 43500.00 LBS ( dim ) Carton cou…"
click h2 "Special services"
drag, startPoint x: 852, startPoint y: 336, endPoint x: 853, endPoint y: 355, distance: 19.0
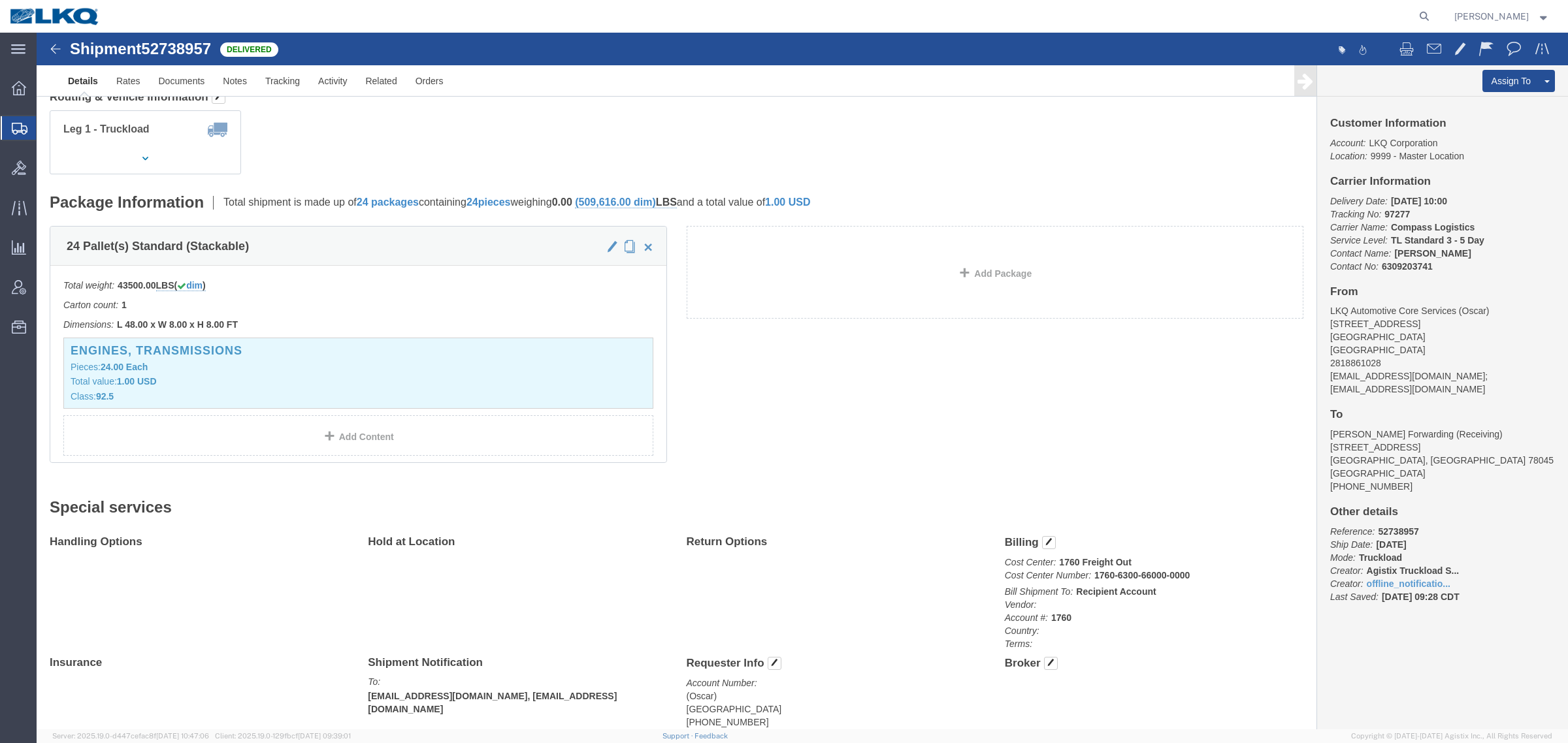
click div "24 Pallet(s) Standard (Stackable) Total weight: 43500.00 LBS ( dim ) Carton cou…"
drag, startPoint x: 732, startPoint y: 113, endPoint x: 736, endPoint y: 106, distance: 8.1
click div "Leg 1 - Truckload Number of trucks: 1"
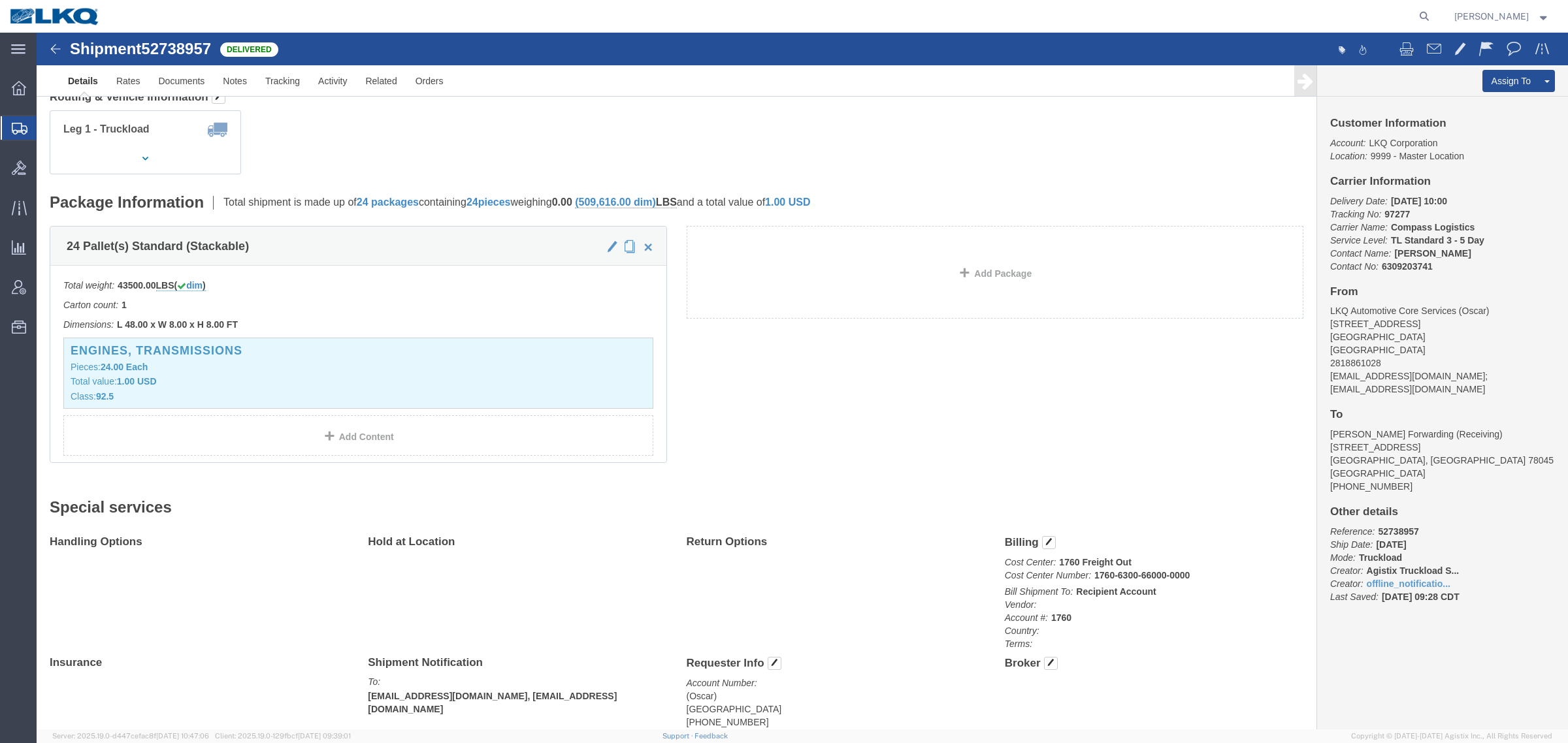
click div "Leg 1 - Truckload Number of trucks: 1"
click div "Shipment Detail Ship From LKQ Automotive Core Services (Oscar) [STREET_ADDRESS]…"
click at [0, 0] on span "Ad Hoc Reports" at bounding box center [0, 0] width 0 height 0
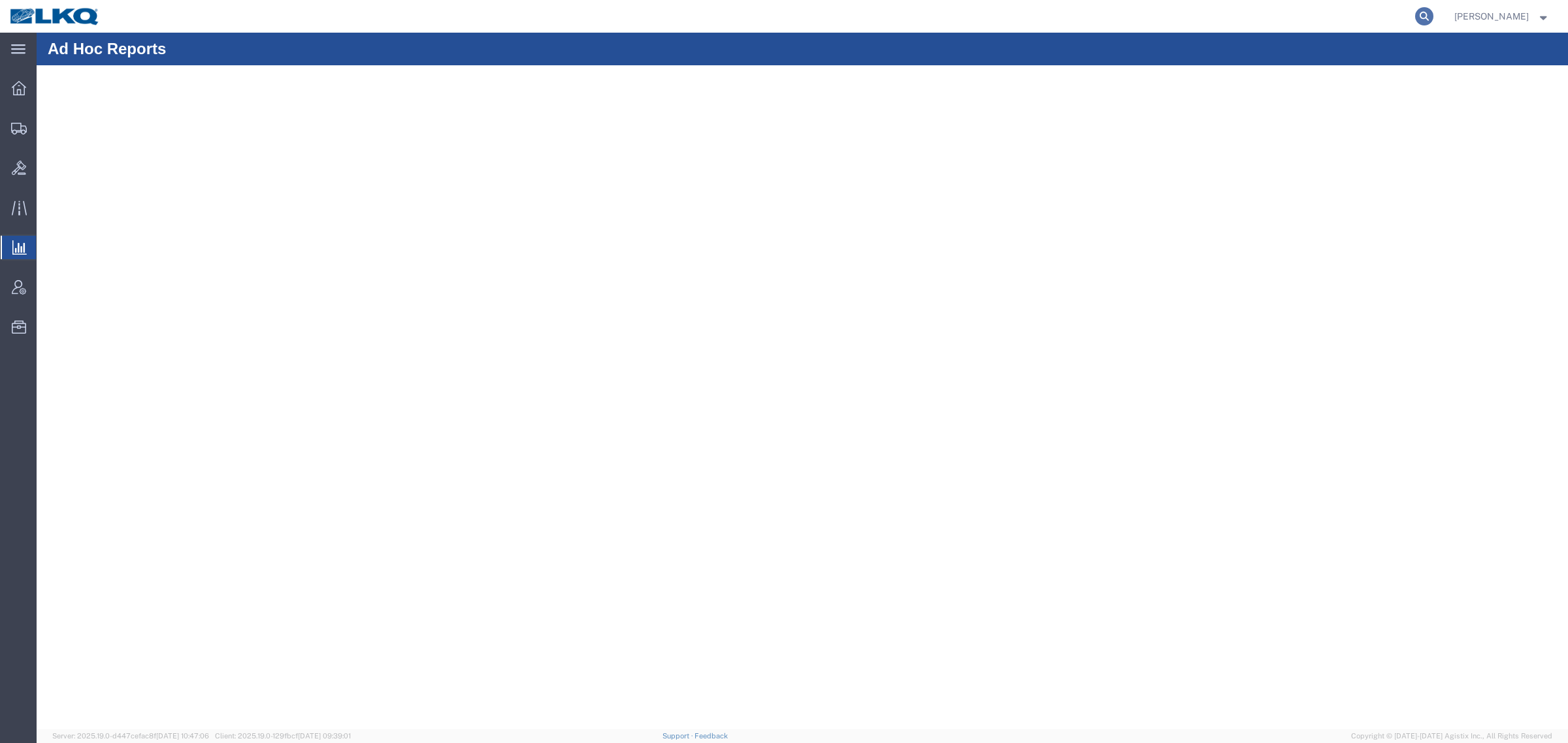
click at [1433, 20] on icon at bounding box center [1424, 17] width 18 height 18
paste input "56794554"
type input "56794554"
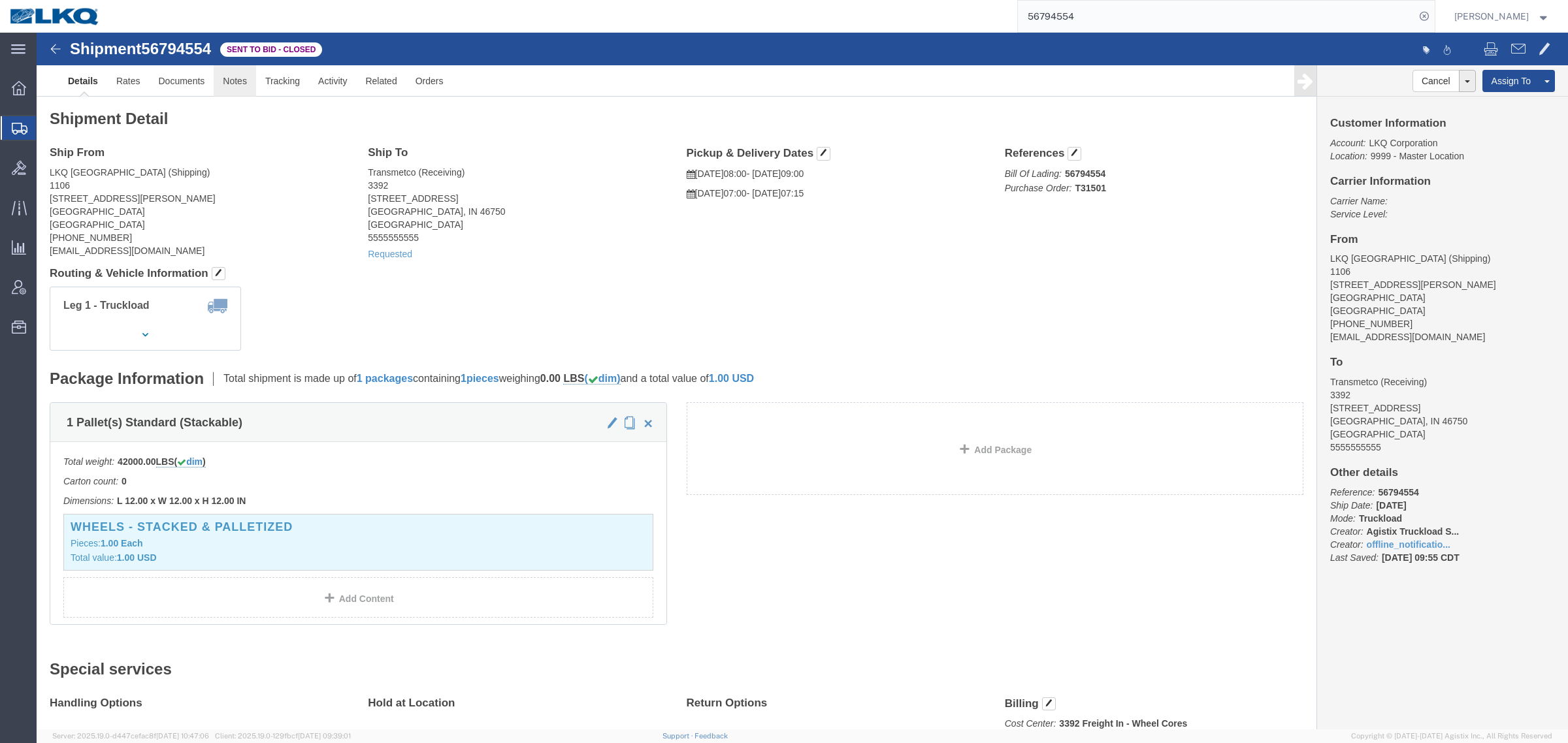
click link "Notes"
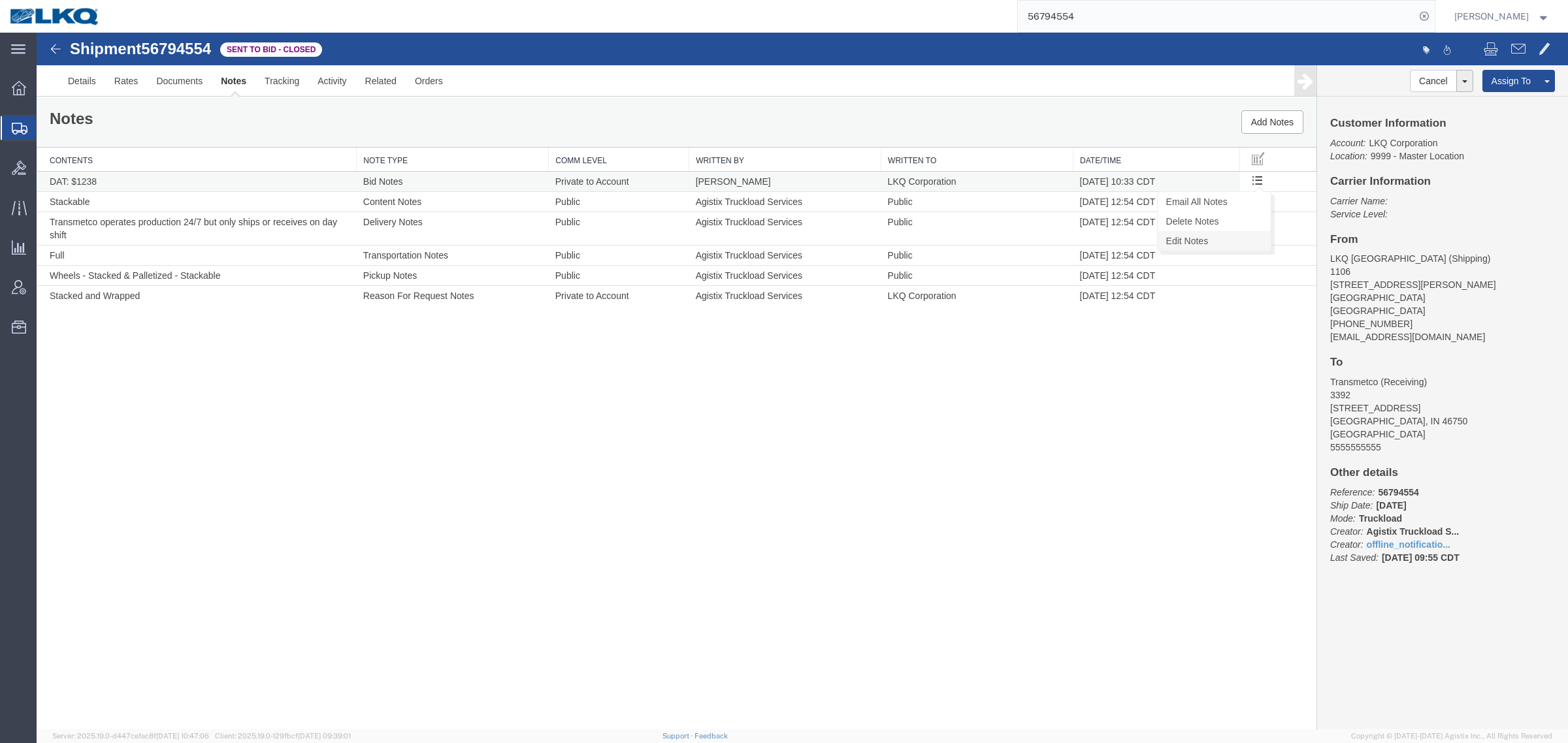
click at [1230, 235] on link "Edit Notes" at bounding box center [1214, 241] width 113 height 20
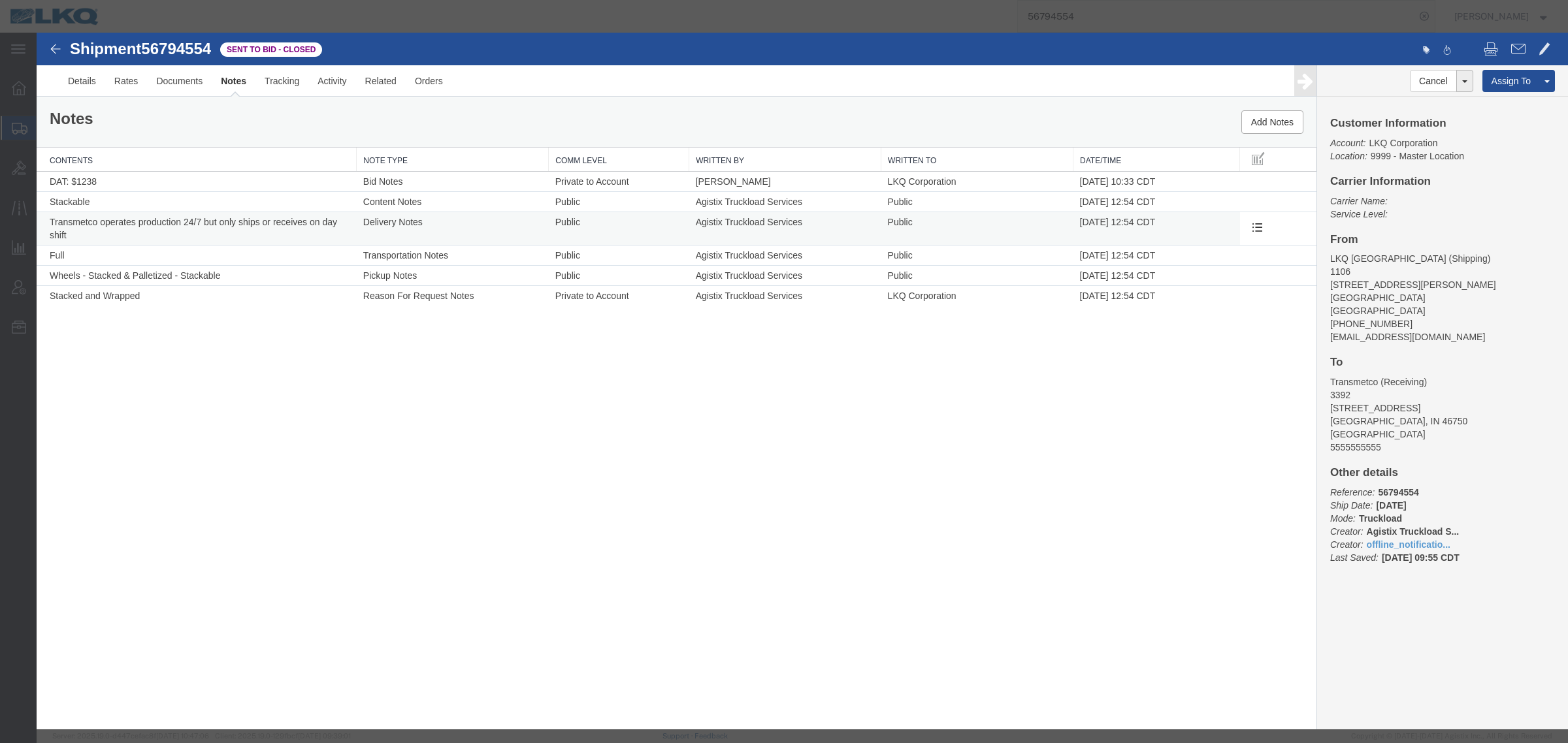
select select "BID_NOTES"
select select "PRIVATE_TO_ACCOUNT"
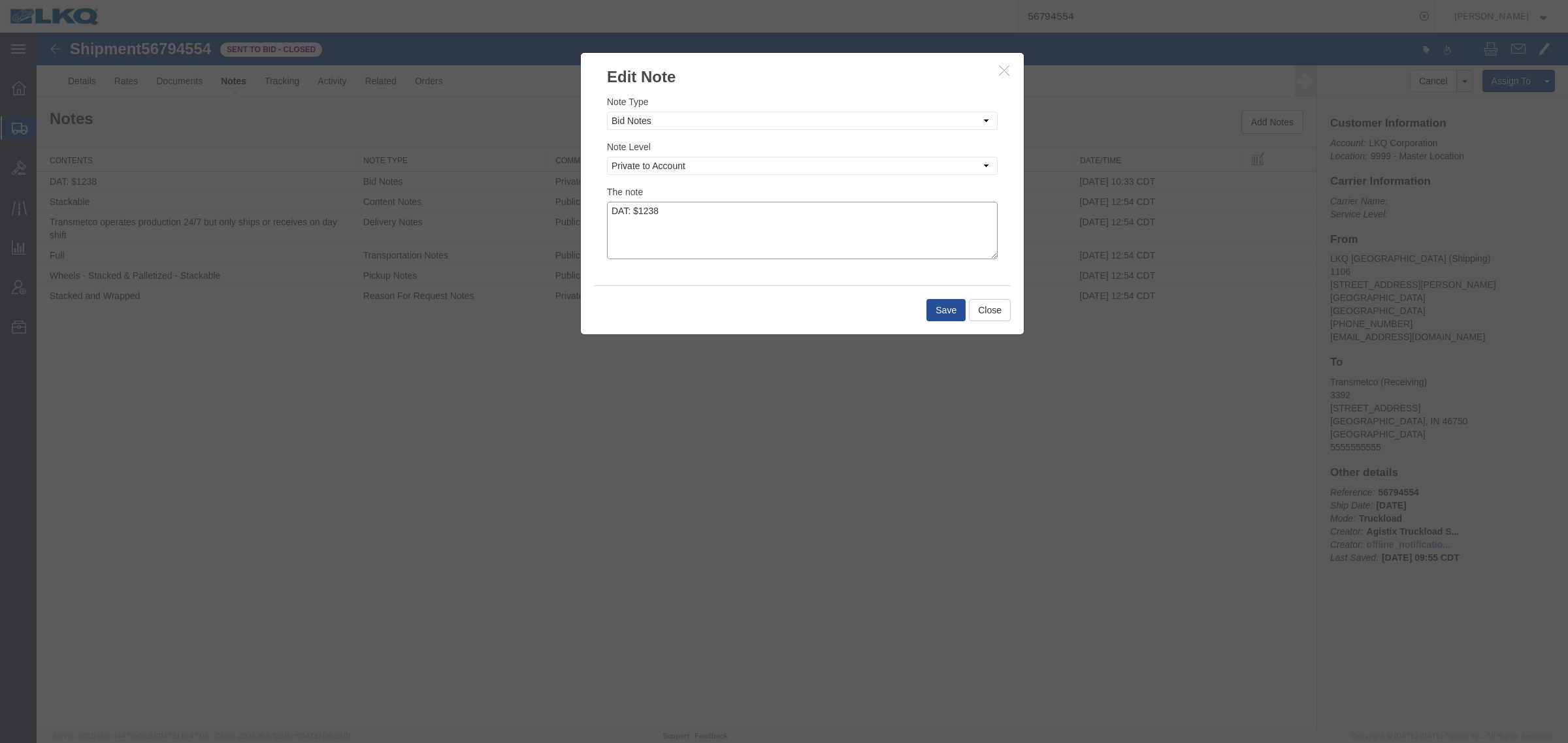
click at [789, 219] on textarea "DAT: $1238" at bounding box center [802, 230] width 391 height 57
type textarea "DAT: $1238, Original: $1230"
click at [932, 299] on button "Save" at bounding box center [946, 309] width 39 height 22
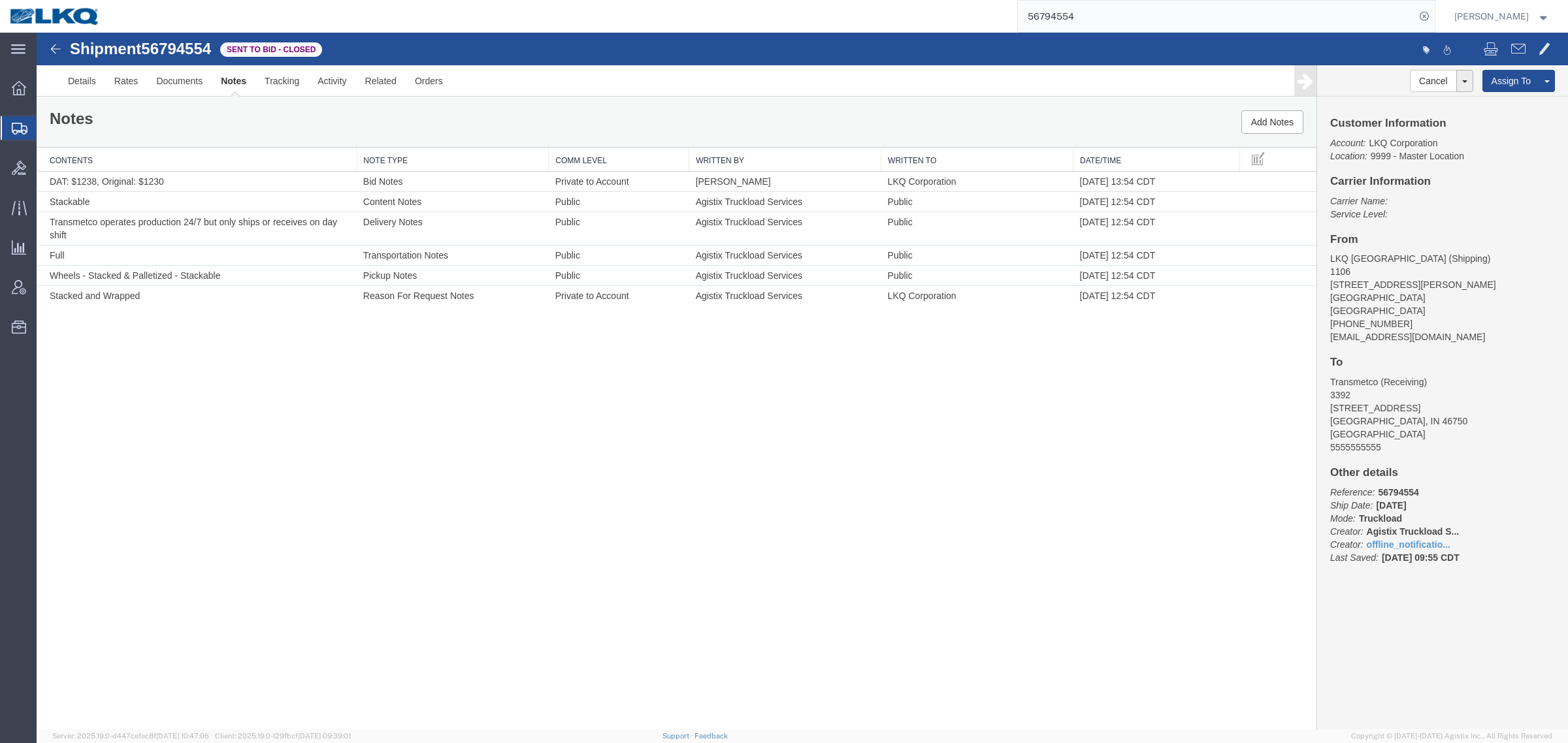
click at [903, 403] on div "Shipment 56794554 6 of 6 Sent to Bid - Closed Details Rates Documents Notes Tra…" at bounding box center [802, 381] width 1531 height 697
click at [117, 83] on link "Rates" at bounding box center [127, 81] width 42 height 32
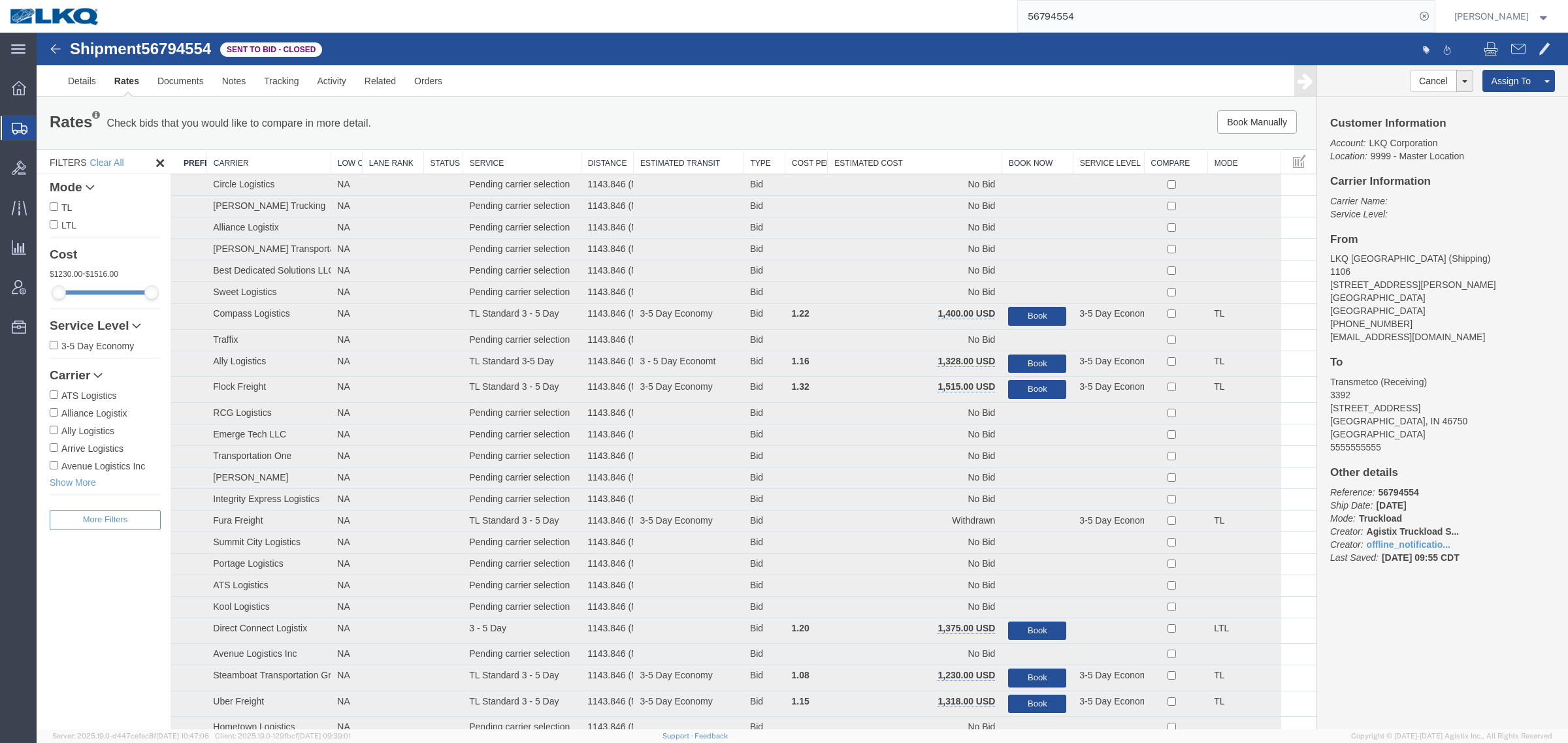
click at [902, 155] on th "Estimated Cost" at bounding box center [915, 163] width 175 height 24
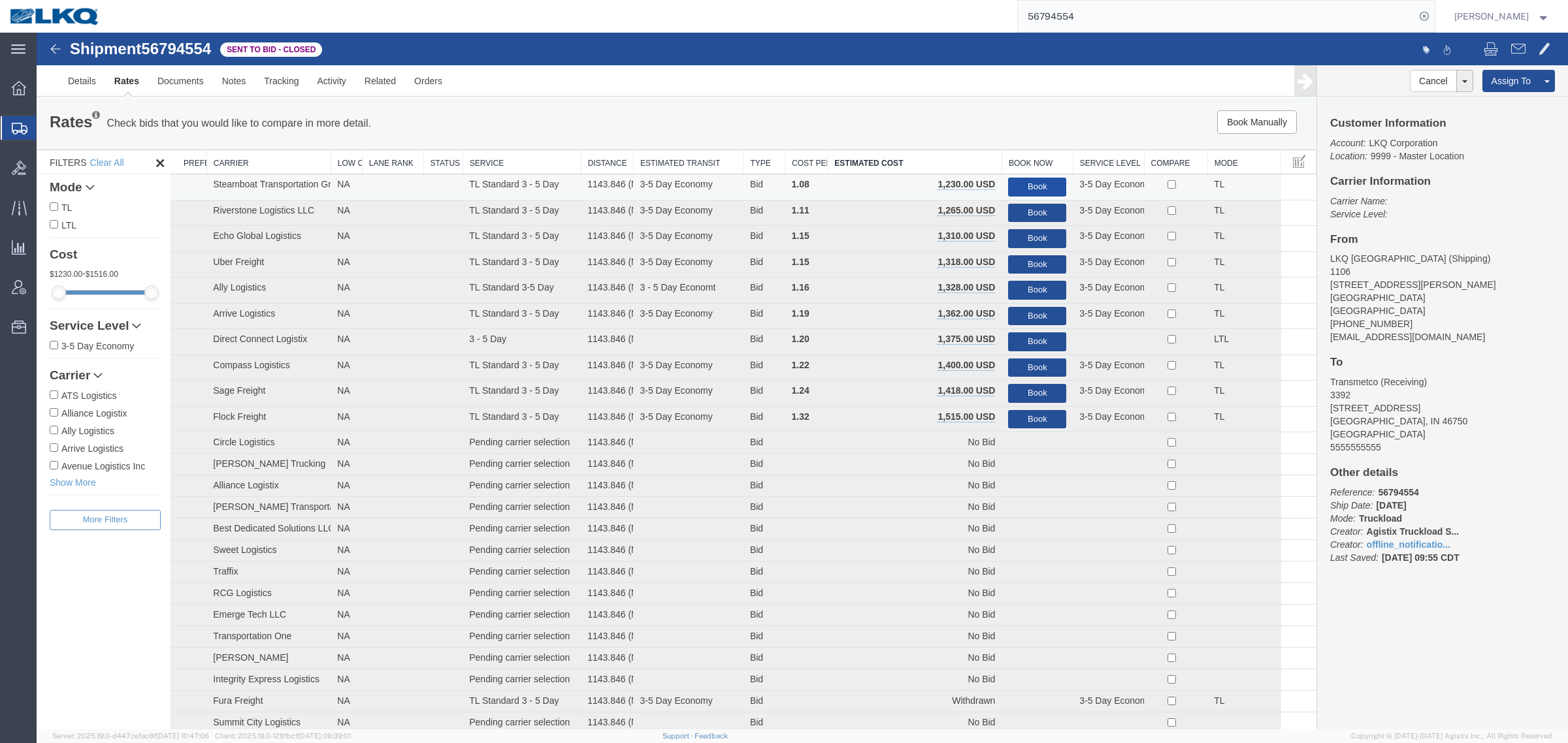
click at [1030, 181] on button "Book" at bounding box center [1036, 187] width 58 height 19
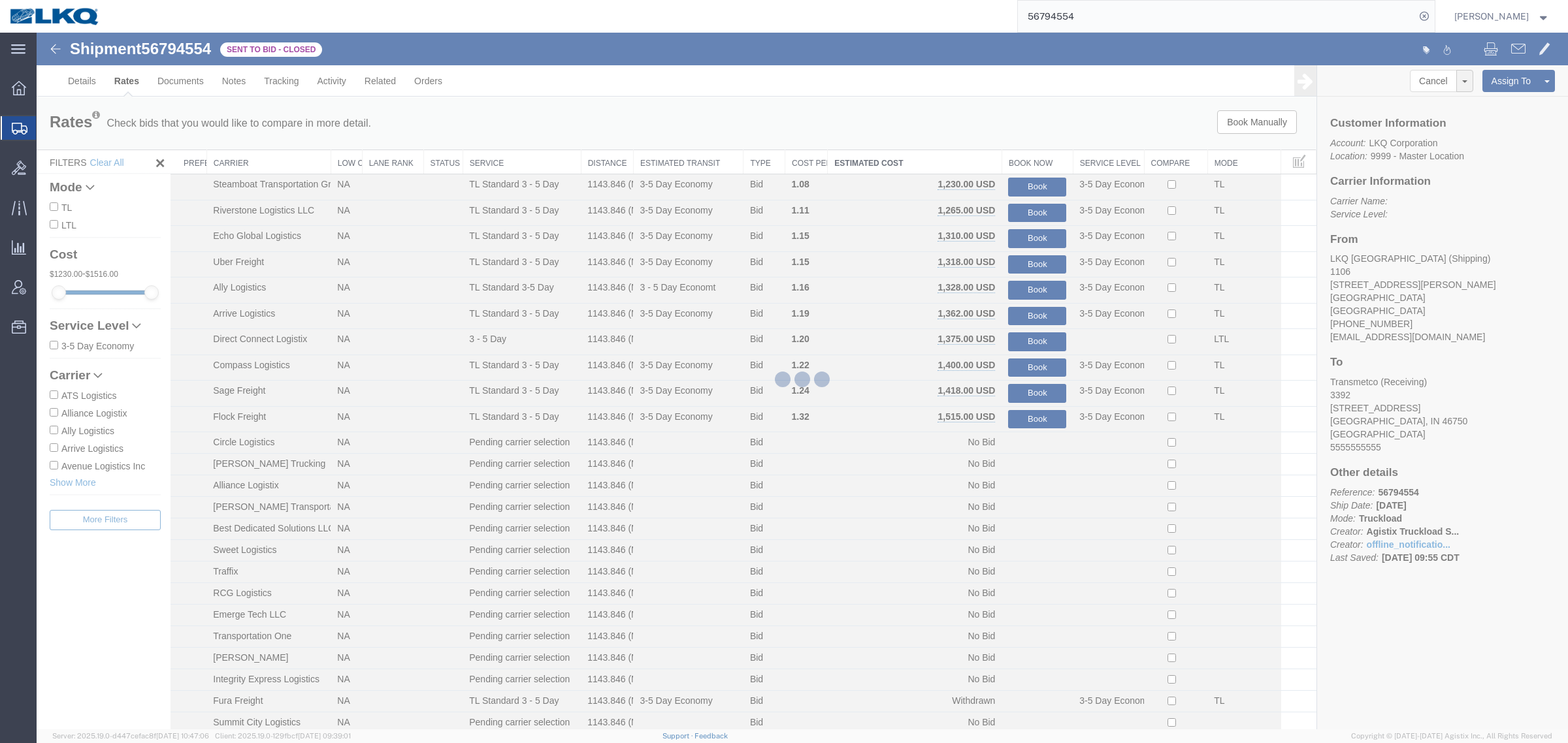
click at [1011, 151] on div at bounding box center [802, 381] width 1531 height 697
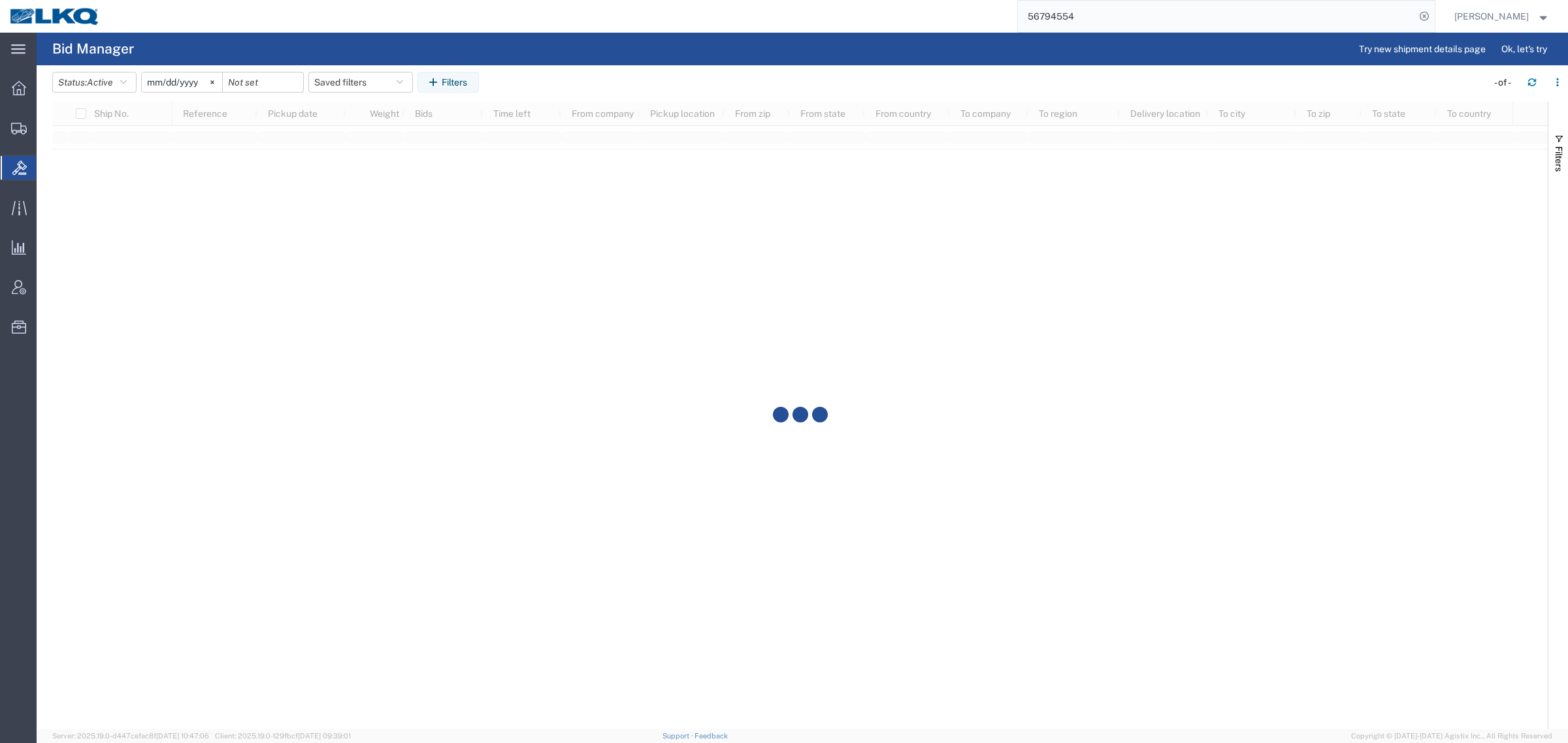
click at [1124, 15] on input "56794554" at bounding box center [1216, 17] width 397 height 32
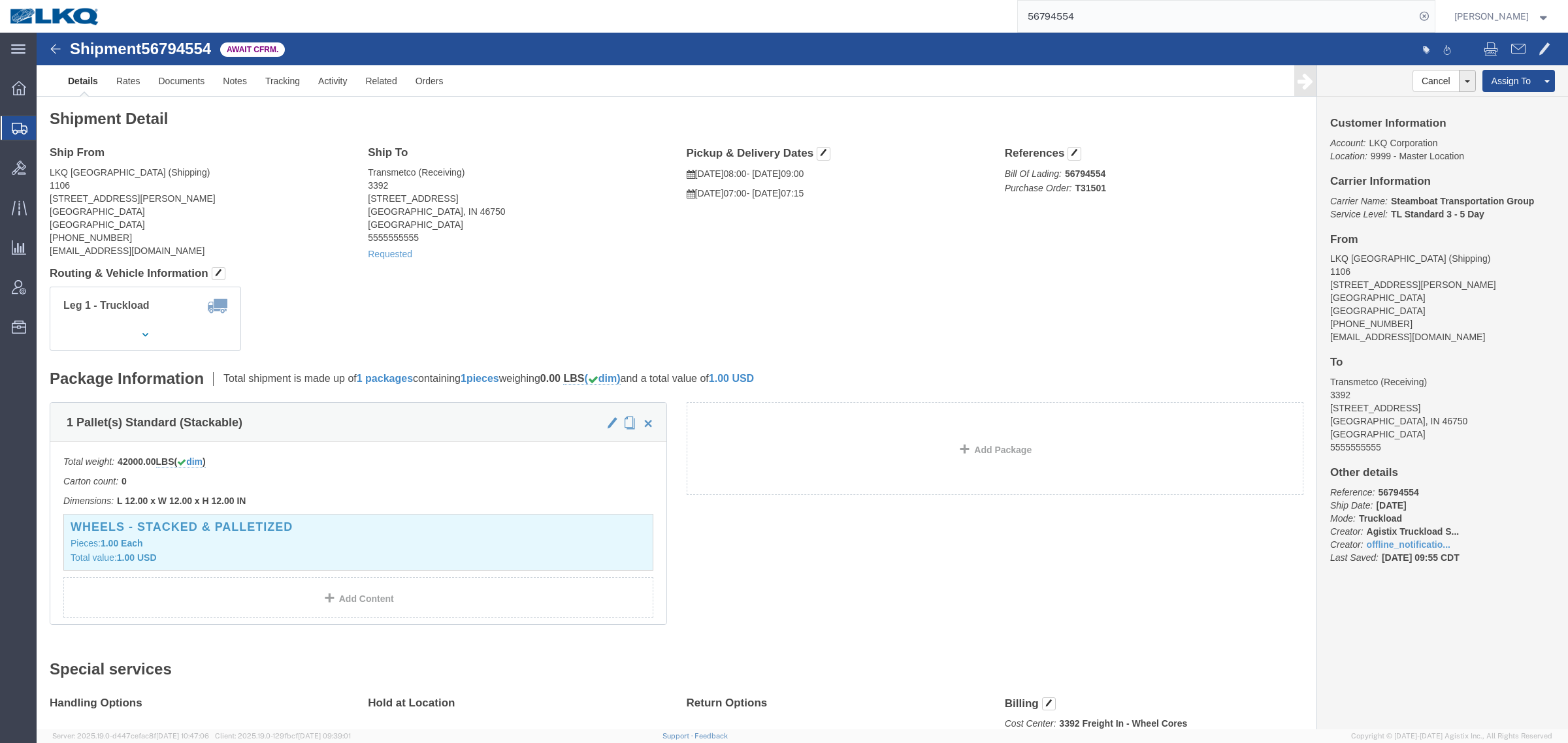
click address "Transmetco (Receiving) [STREET_ADDRESS] 5555555555"
click div "Shipment 56794554 Await Cfrm."
copy span "56794554"
click div "Leg 1 - Truckload Vehicle 1: Standard Dry Van (53 Feet) Number of trucks: 1"
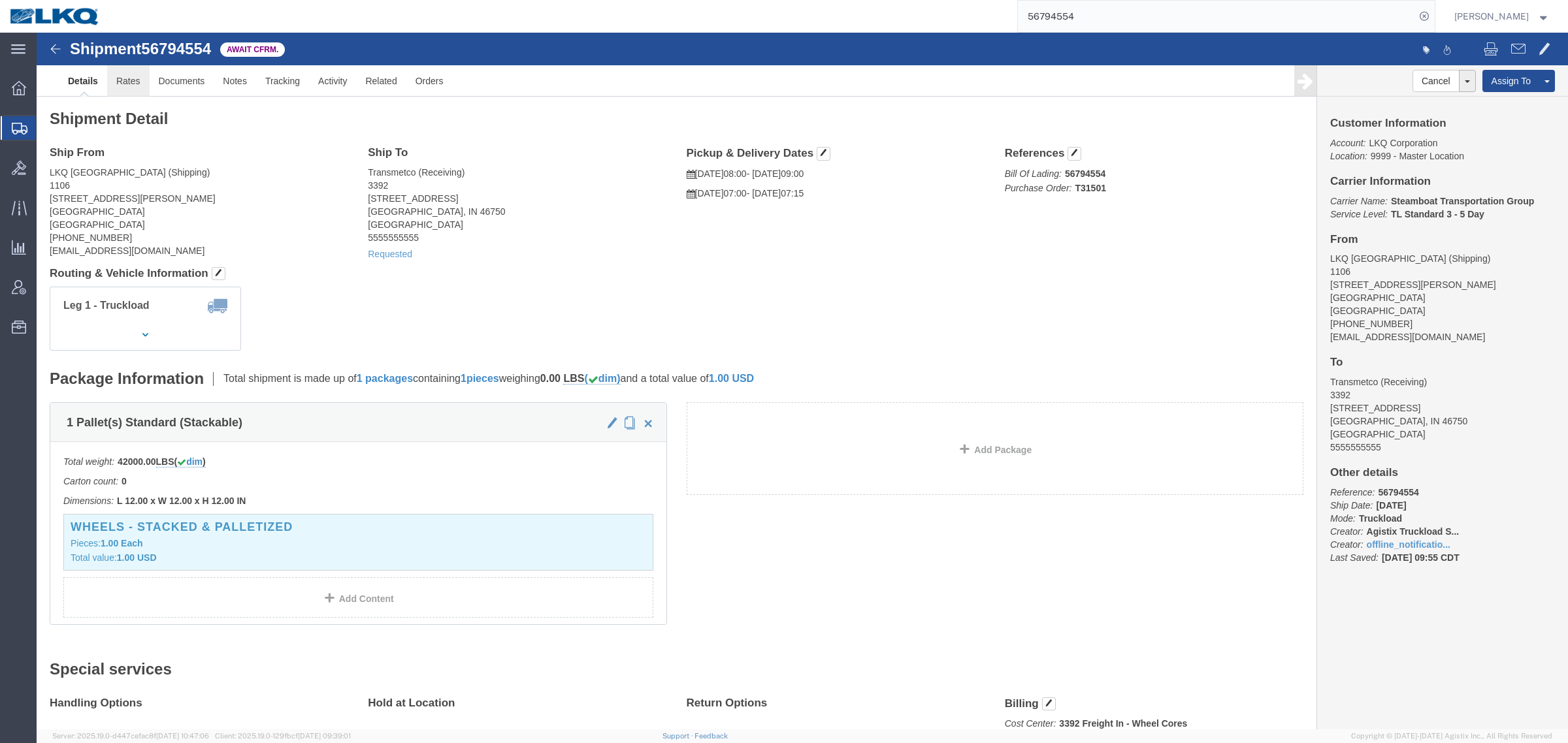
click link "Rates"
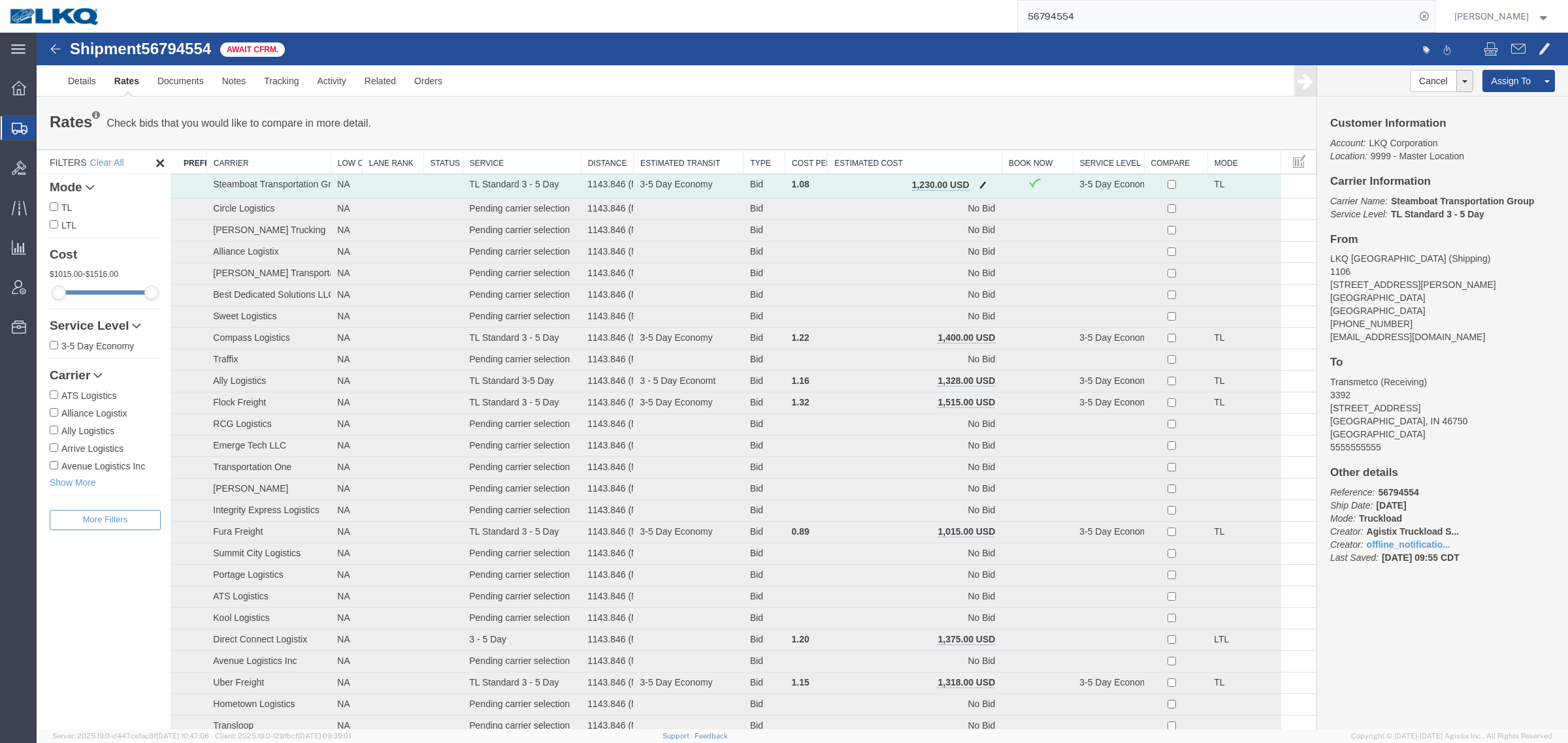
click at [979, 184] on span "button" at bounding box center [983, 184] width 8 height 9
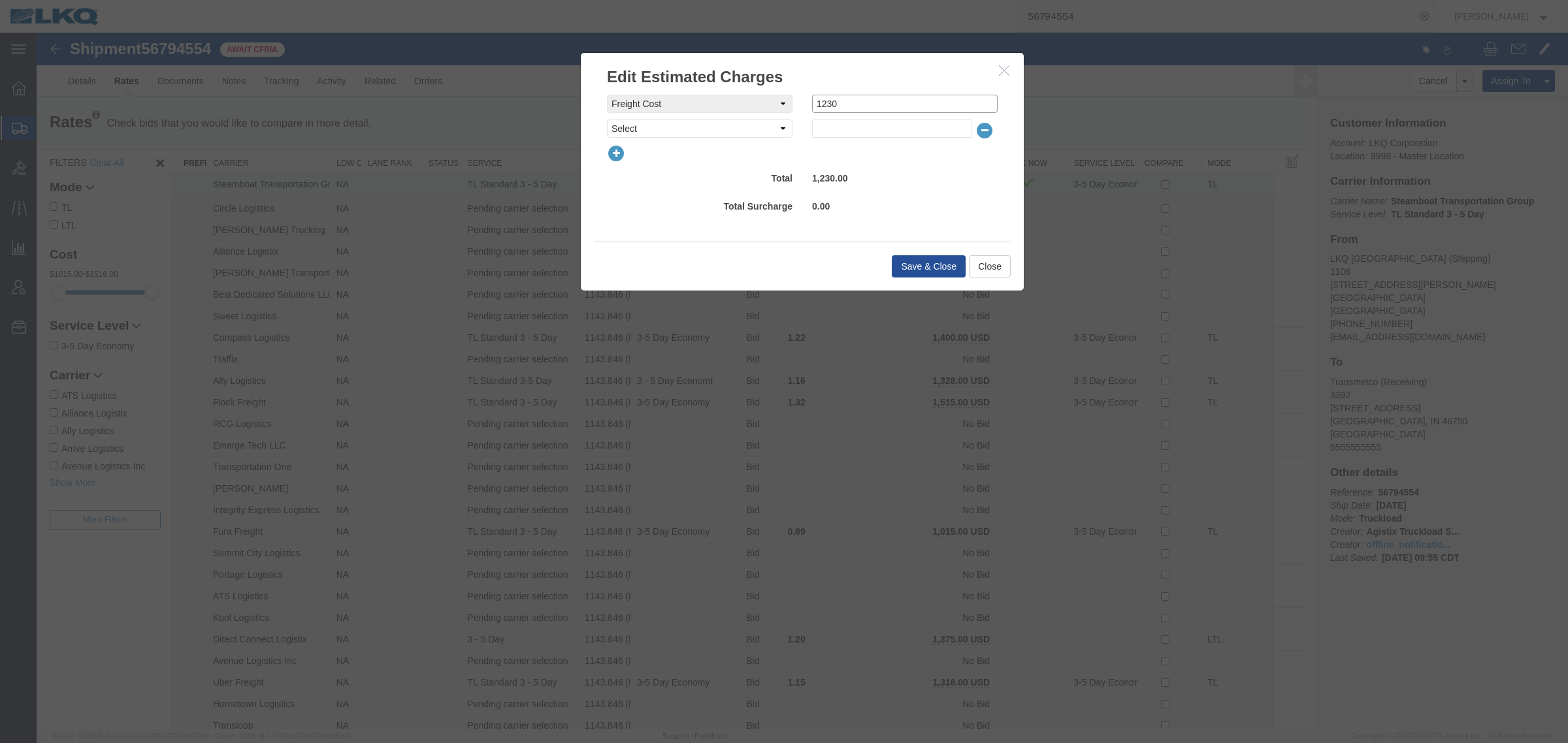
click at [939, 108] on input "1230" at bounding box center [904, 104] width 185 height 18
type input "1215"
click at [929, 266] on button "Save & Close" at bounding box center [929, 266] width 74 height 22
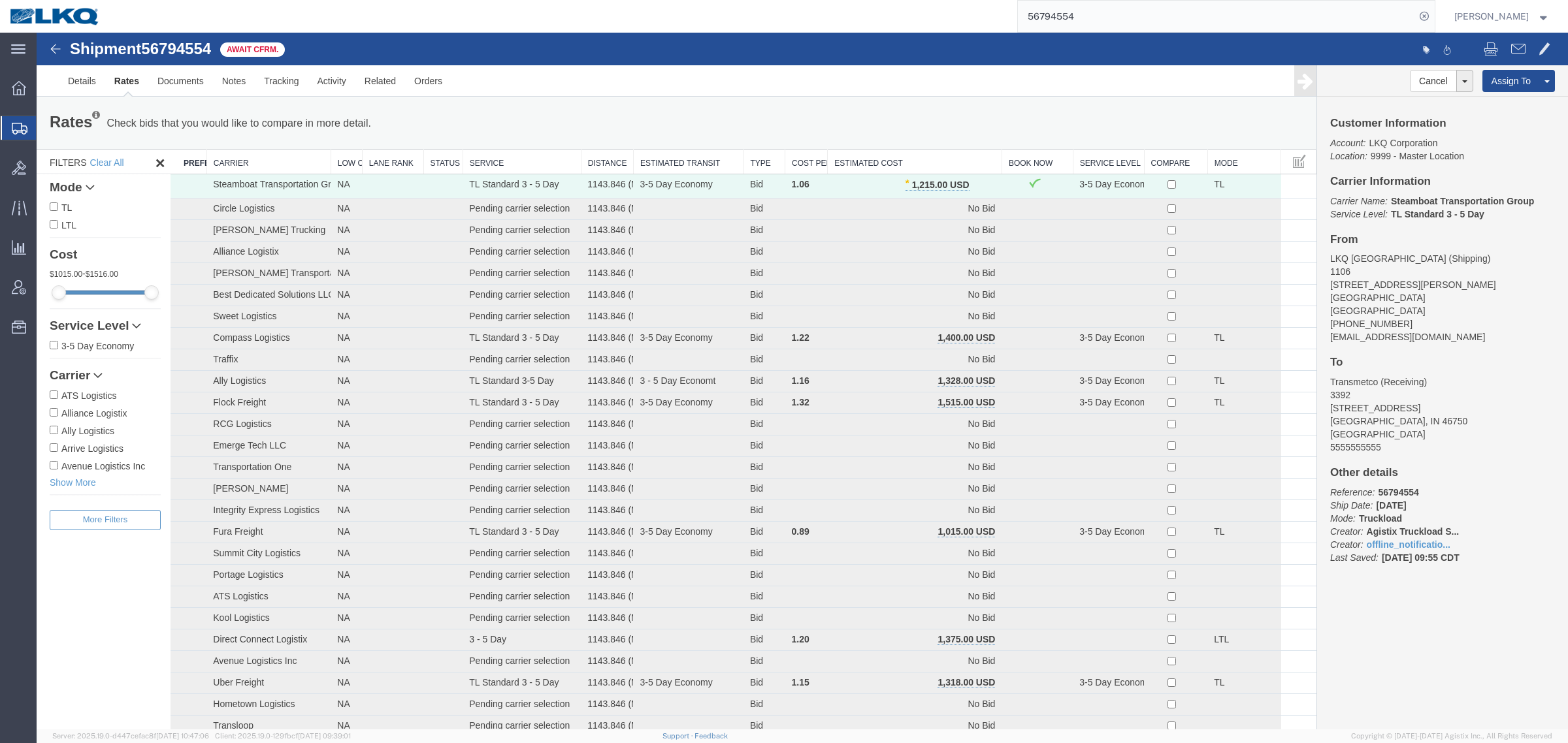
click at [892, 100] on div "Rates Check bids that you would like to compare in more detail. Compare Filter …" at bounding box center [676, 123] width 1280 height 52
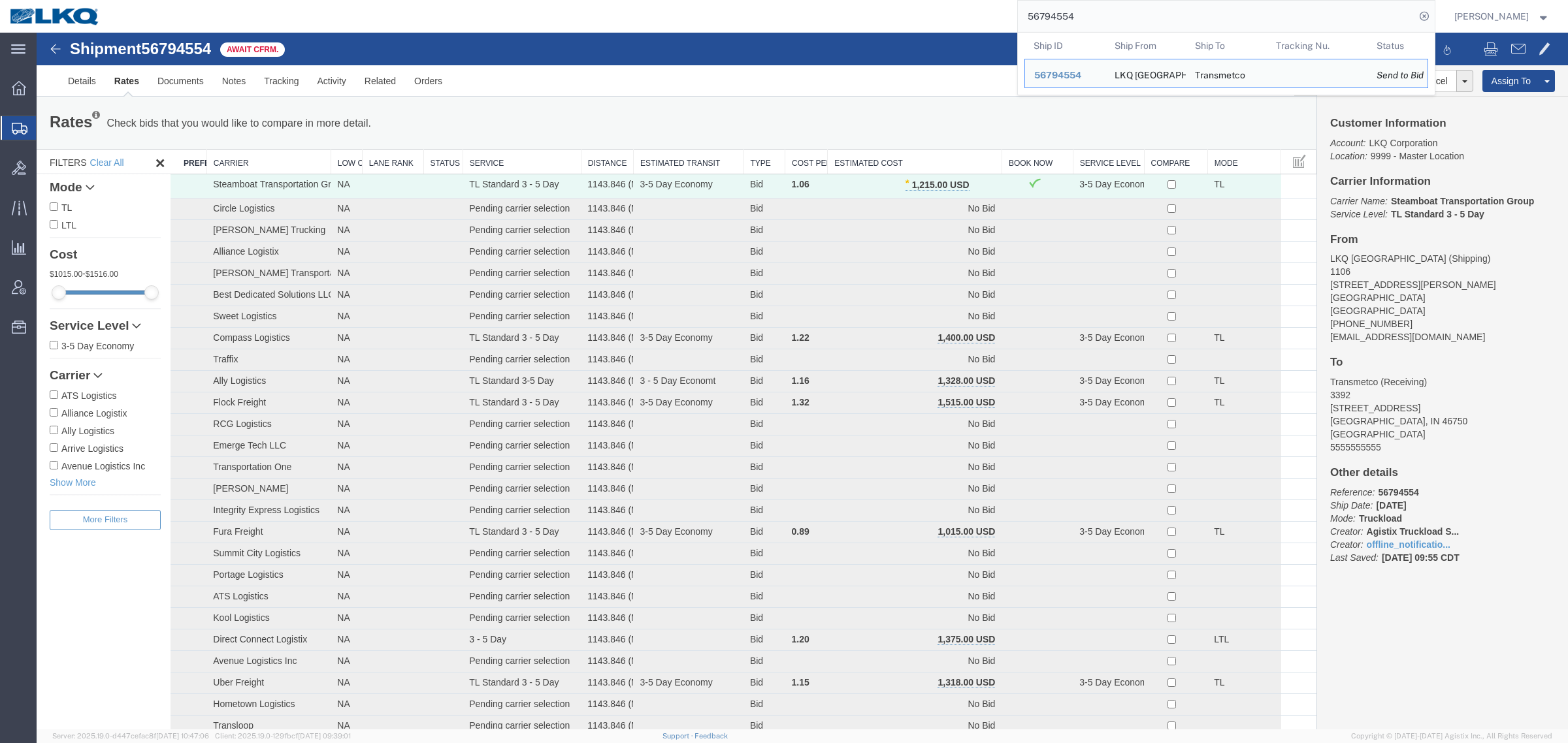
paste input "01830"
drag, startPoint x: 1040, startPoint y: 17, endPoint x: 1012, endPoint y: 23, distance: 28.6
click at [1012, 22] on div "56794554 Ship ID Ship From Ship To Tracking Nu. Status Ship ID 56794554 Ship Fr…" at bounding box center [772, 16] width 1325 height 32
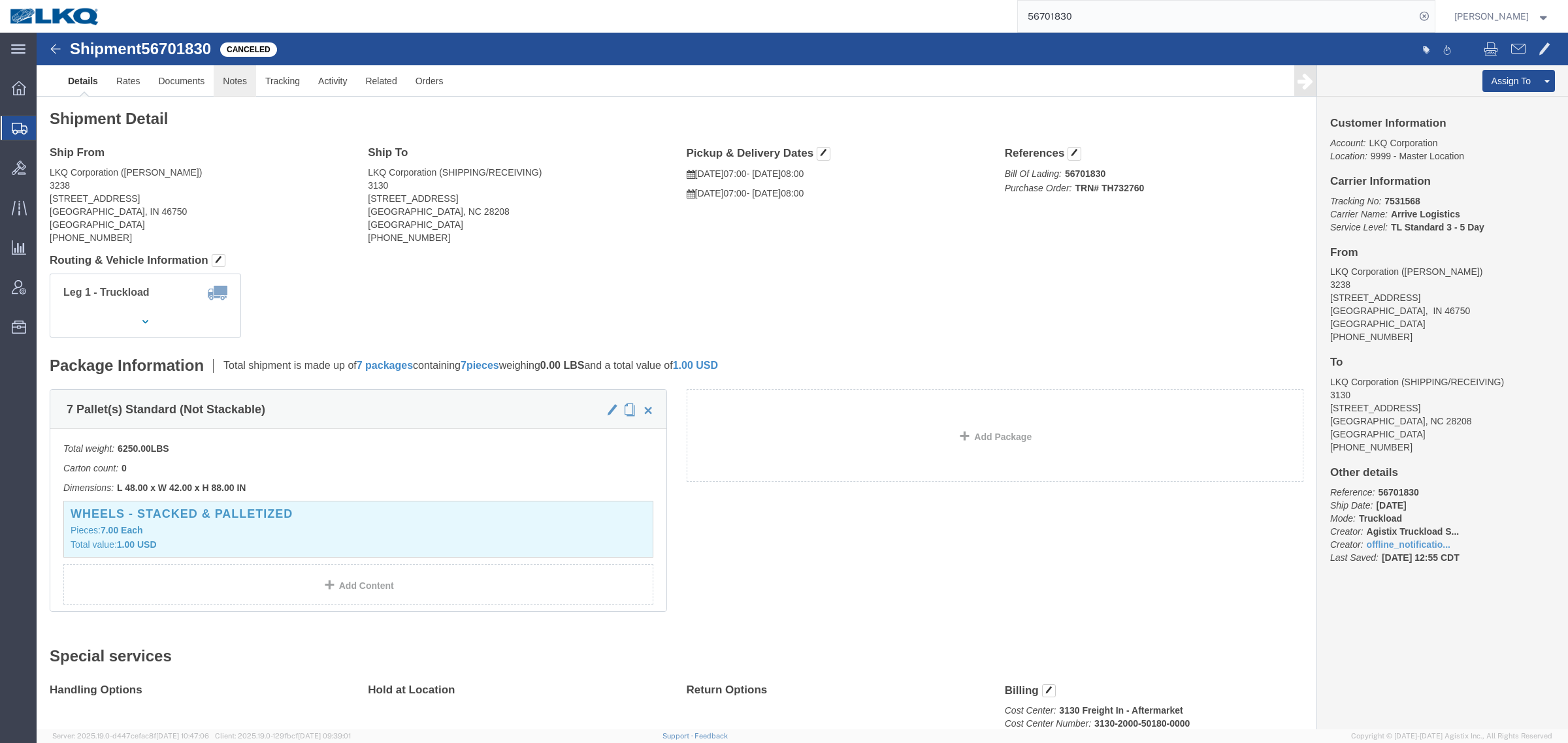
click link "Notes"
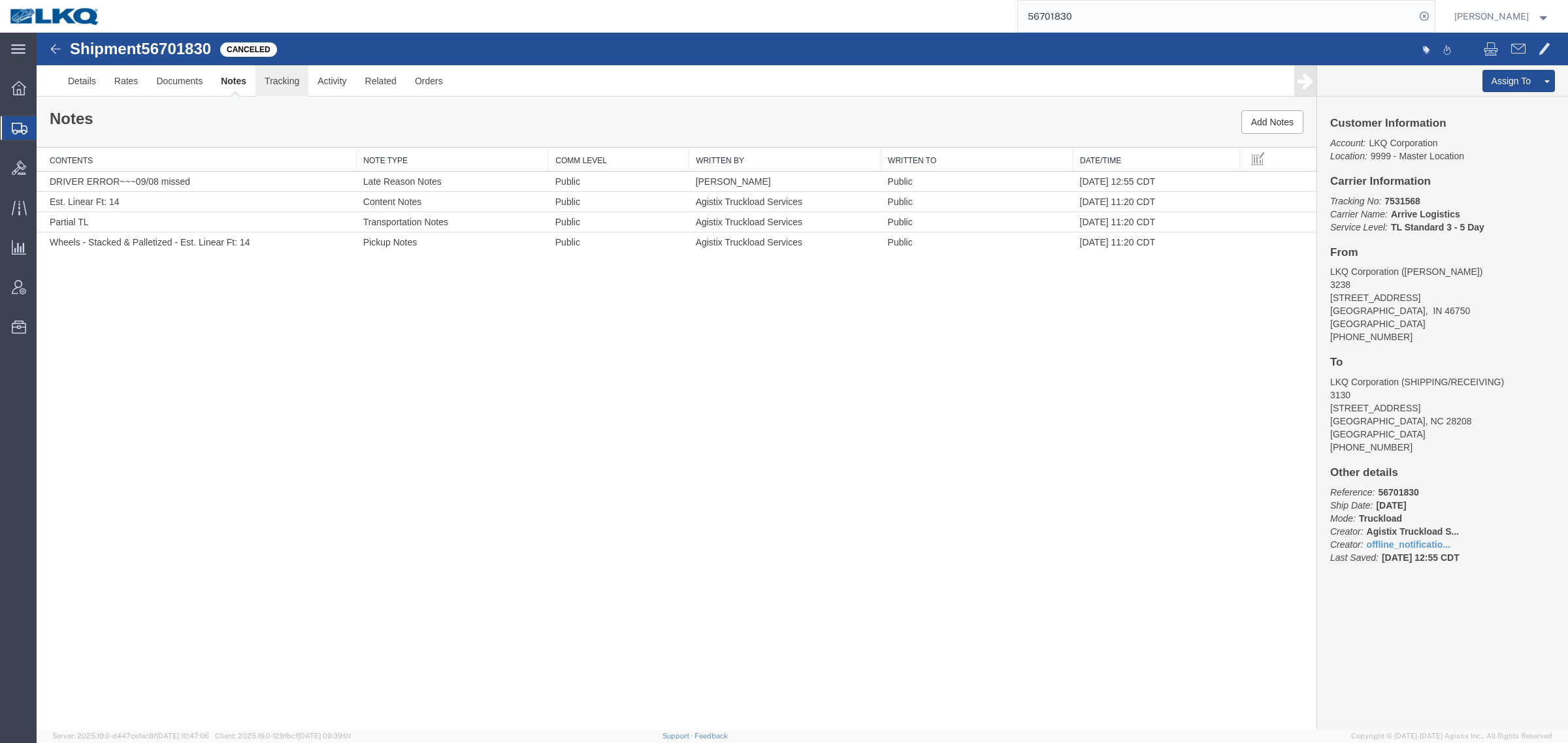
drag, startPoint x: 311, startPoint y: 117, endPoint x: 274, endPoint y: 84, distance: 49.6
click at [274, 84] on link "Tracking" at bounding box center [282, 81] width 53 height 32
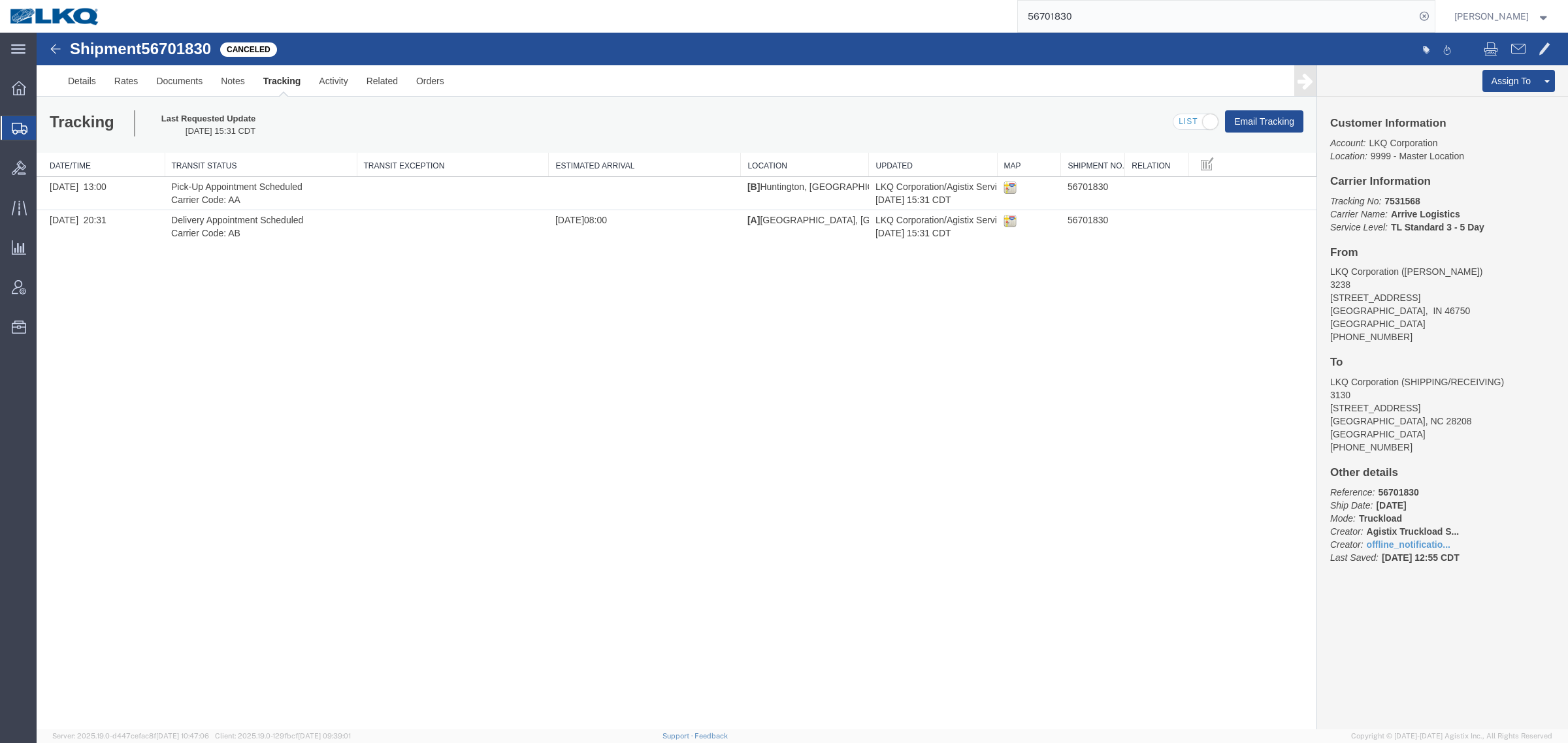
click at [505, 425] on div "Shipment 56701830 2 of 2 Canceled Details Rates Documents Notes Tracking Activi…" at bounding box center [802, 381] width 1531 height 697
click at [342, 86] on link "Activity" at bounding box center [333, 81] width 47 height 32
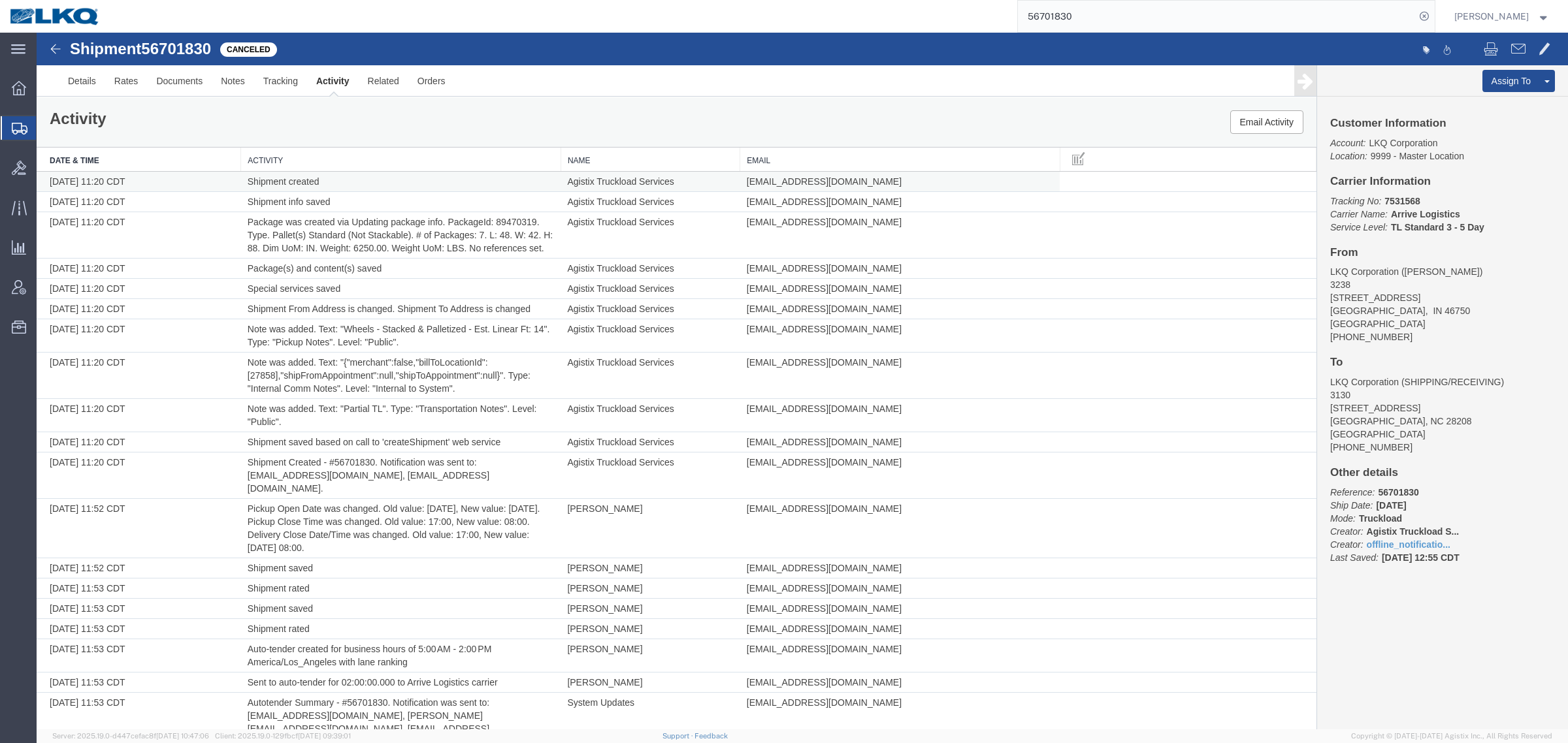
scroll to position [997, 0]
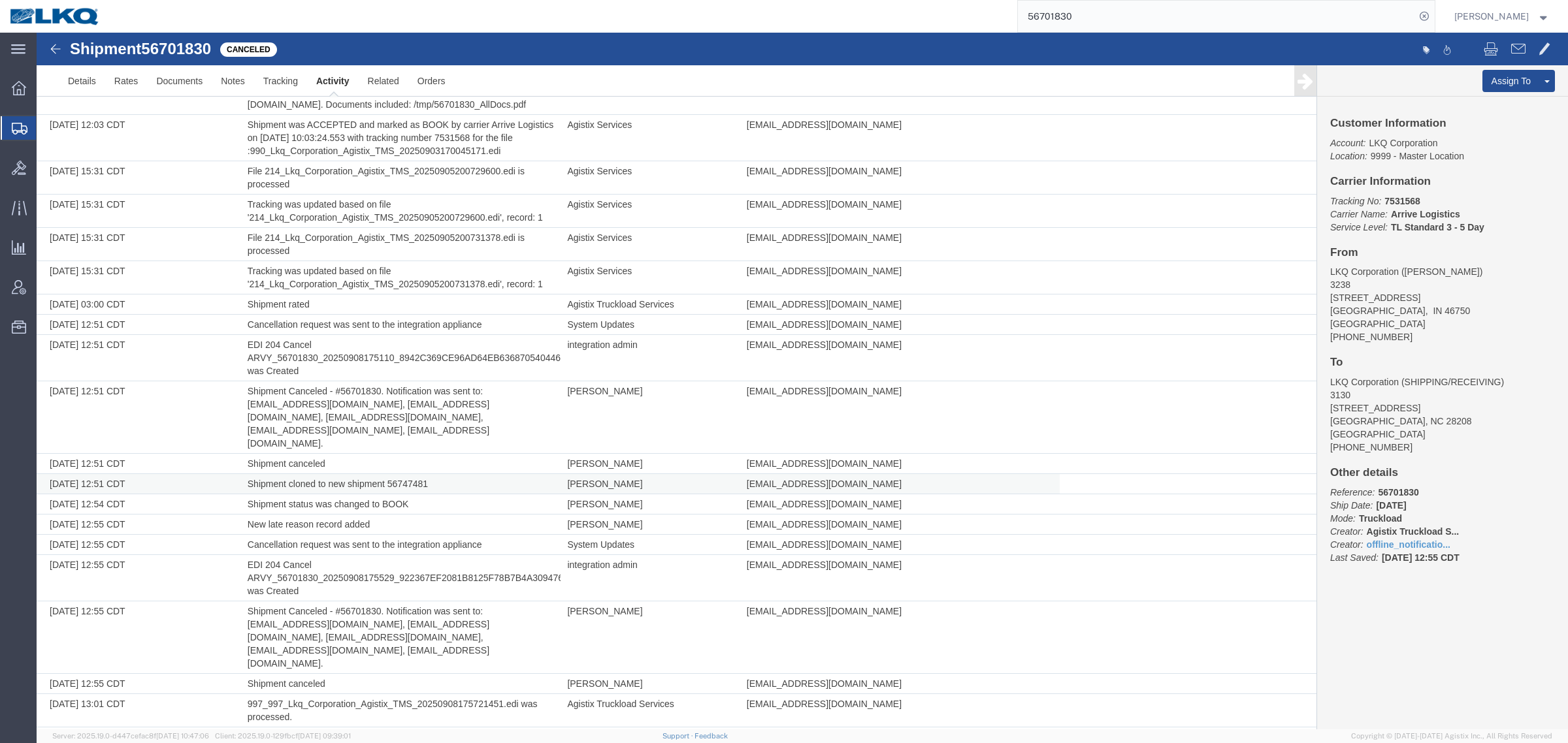
click at [401, 474] on td "Shipment cloned to new shipment 56747481" at bounding box center [401, 484] width 320 height 20
copy td "56747481"
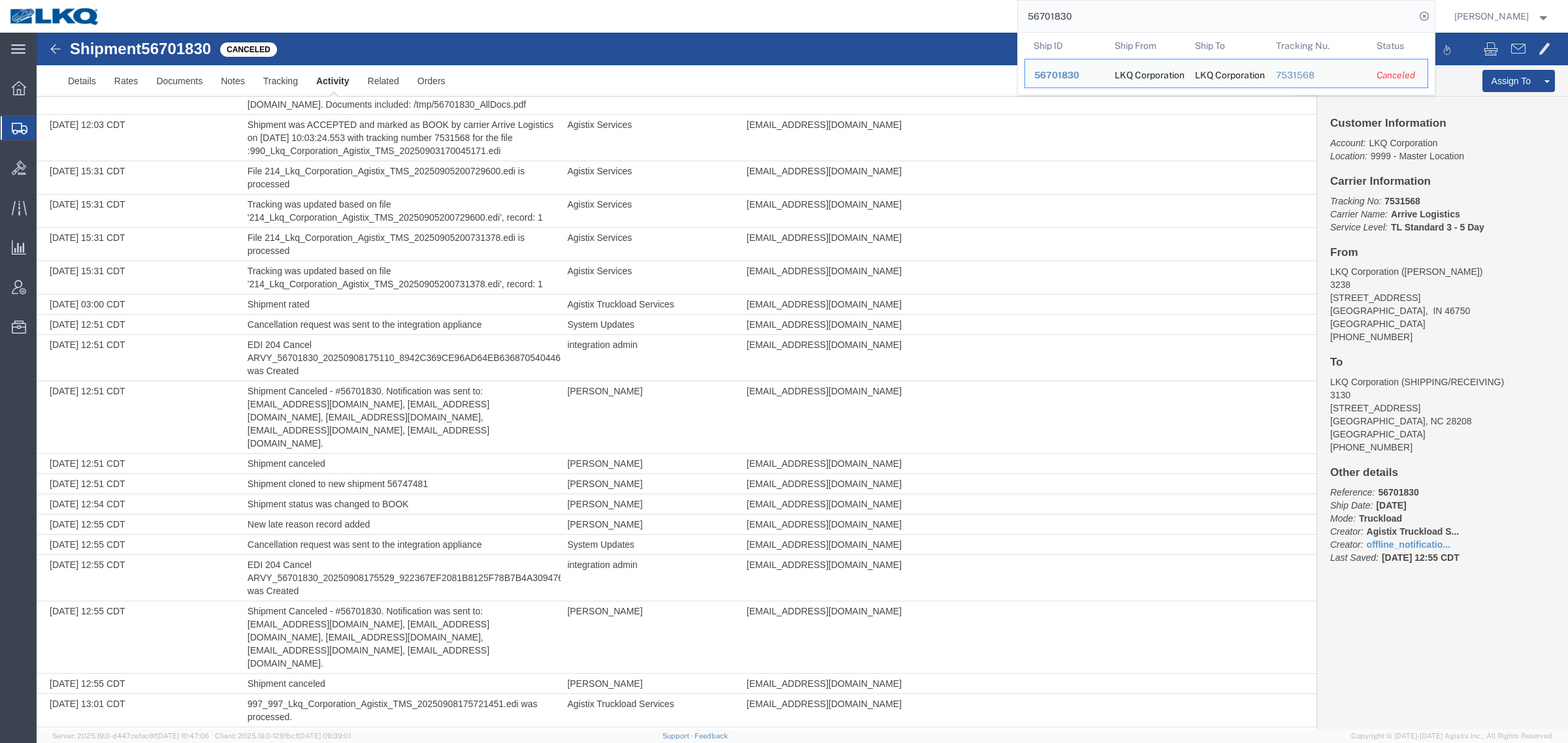
click at [1174, 27] on input "56701830" at bounding box center [1216, 17] width 397 height 32
click at [1167, 20] on input "56701830" at bounding box center [1216, 17] width 397 height 32
click at [1166, 18] on input "56701830" at bounding box center [1216, 17] width 397 height 32
paste input "47481"
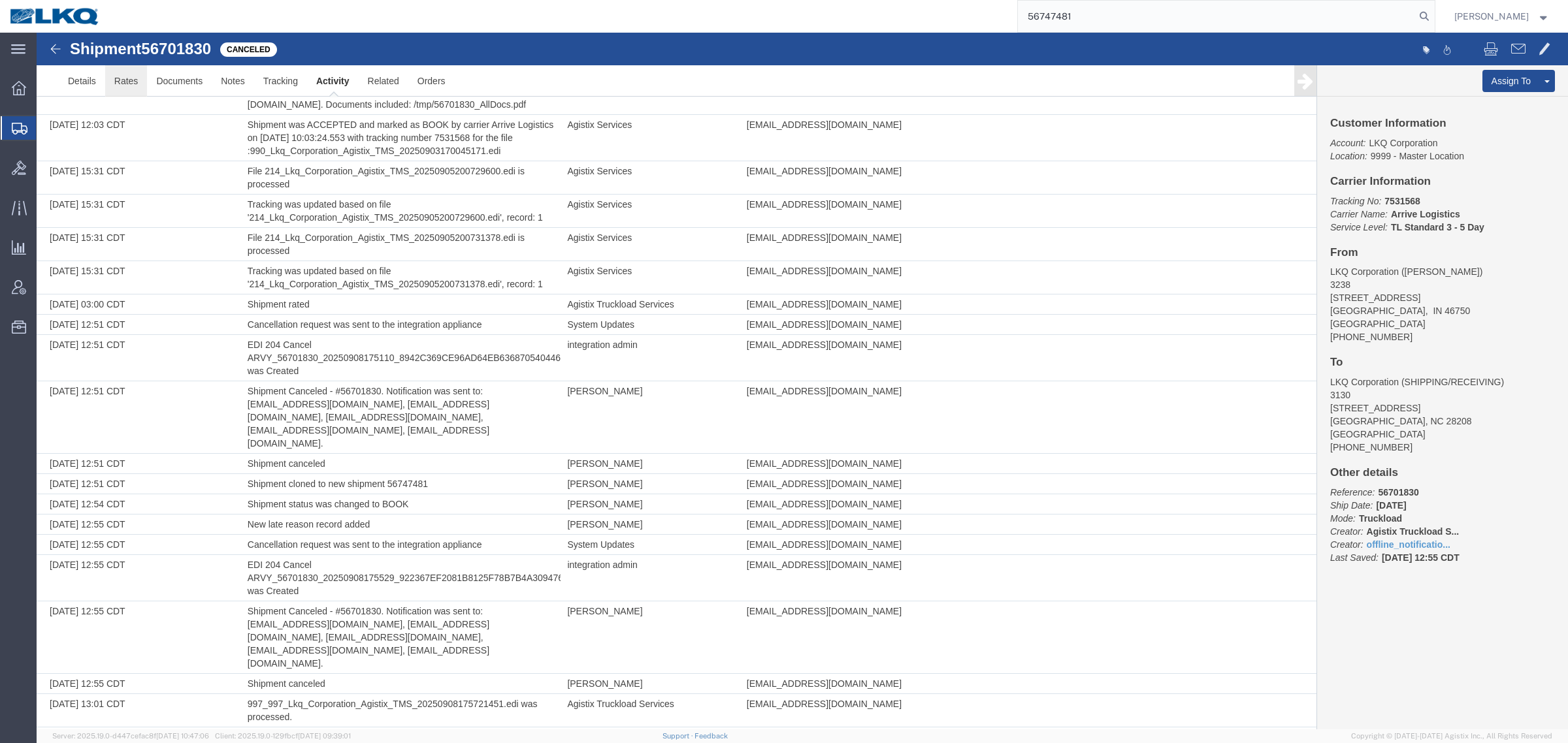
click at [126, 77] on link "Rates" at bounding box center [127, 81] width 42 height 32
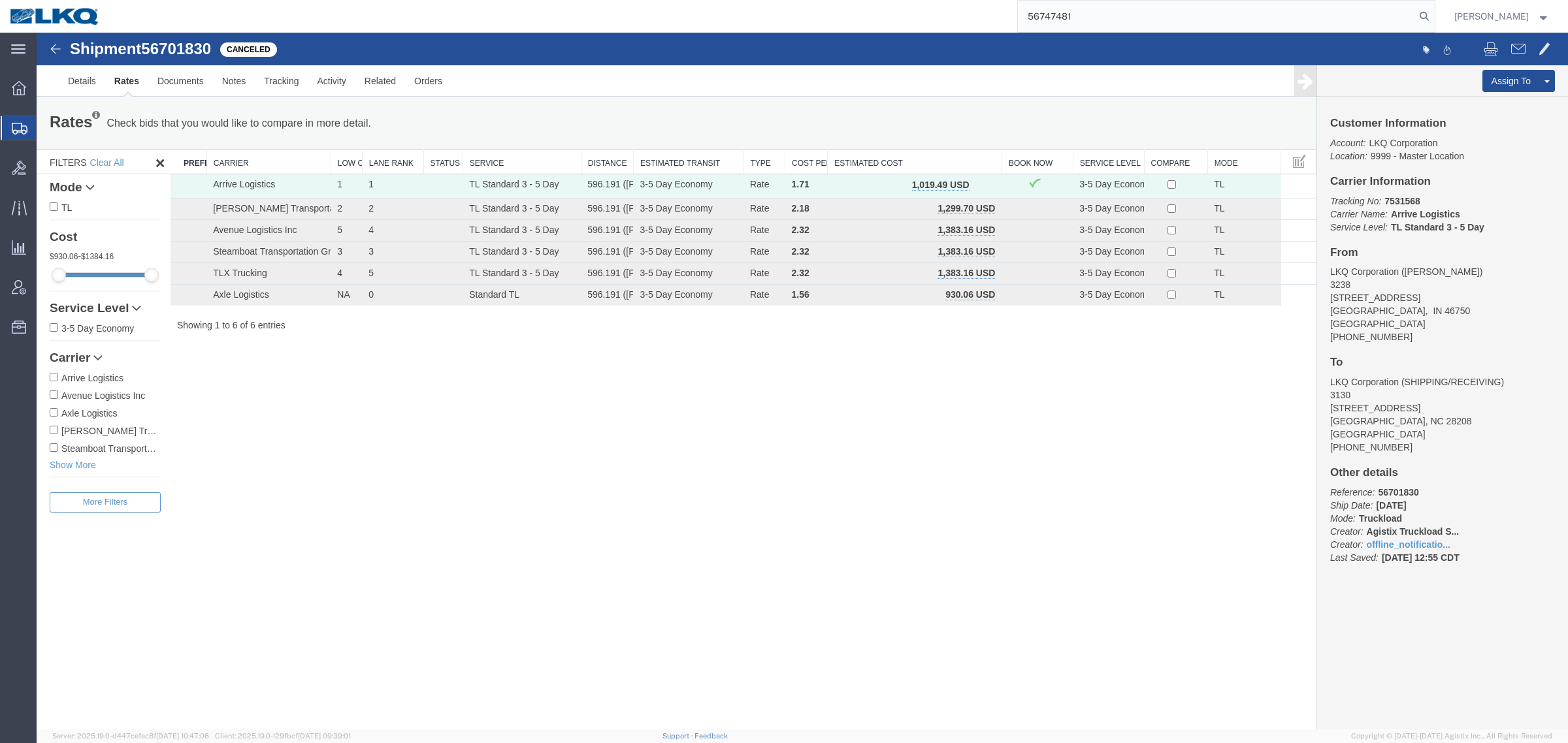
drag, startPoint x: 1098, startPoint y: 17, endPoint x: 946, endPoint y: 15, distance: 152.0
click at [946, 15] on div "56747481" at bounding box center [772, 16] width 1325 height 32
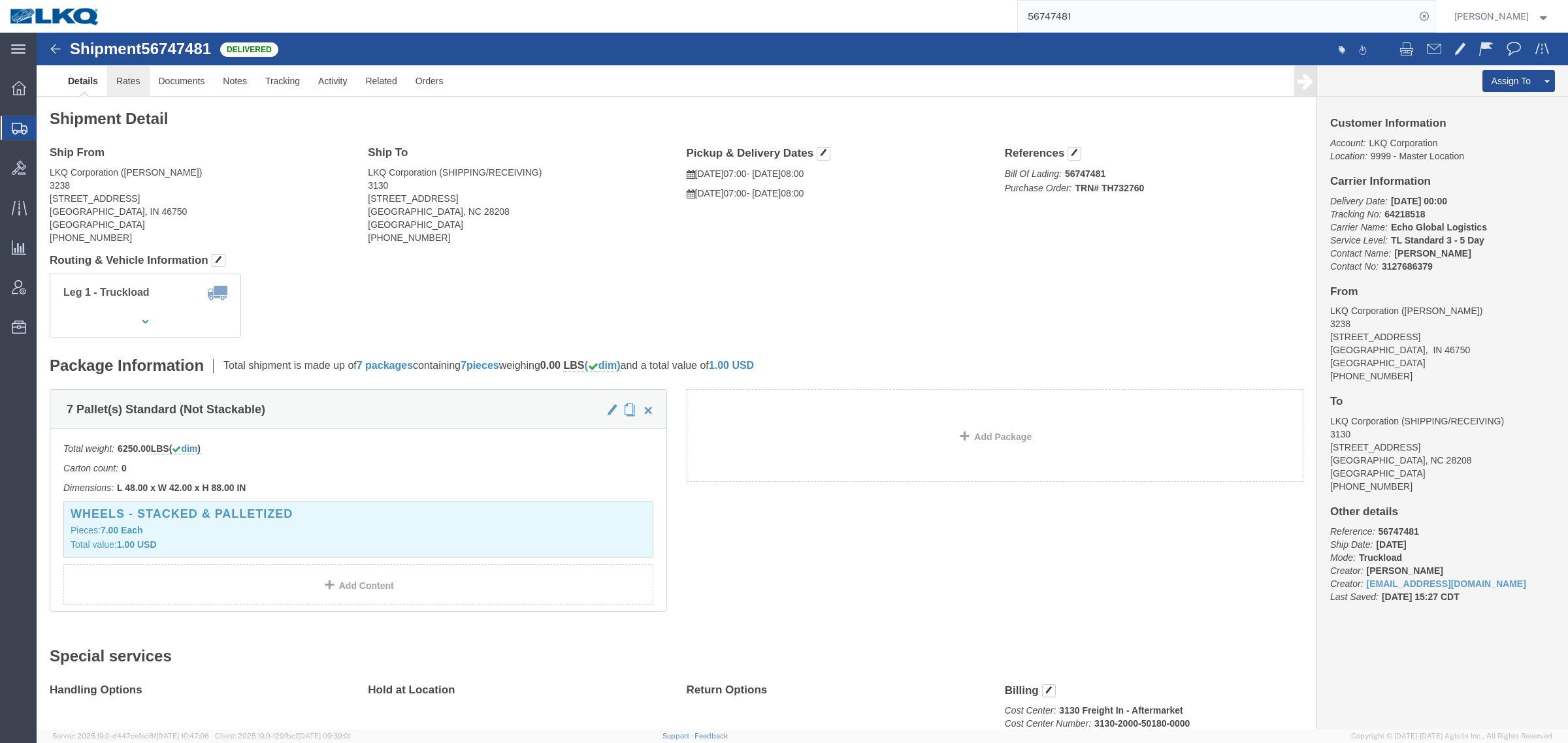
click link "Rates"
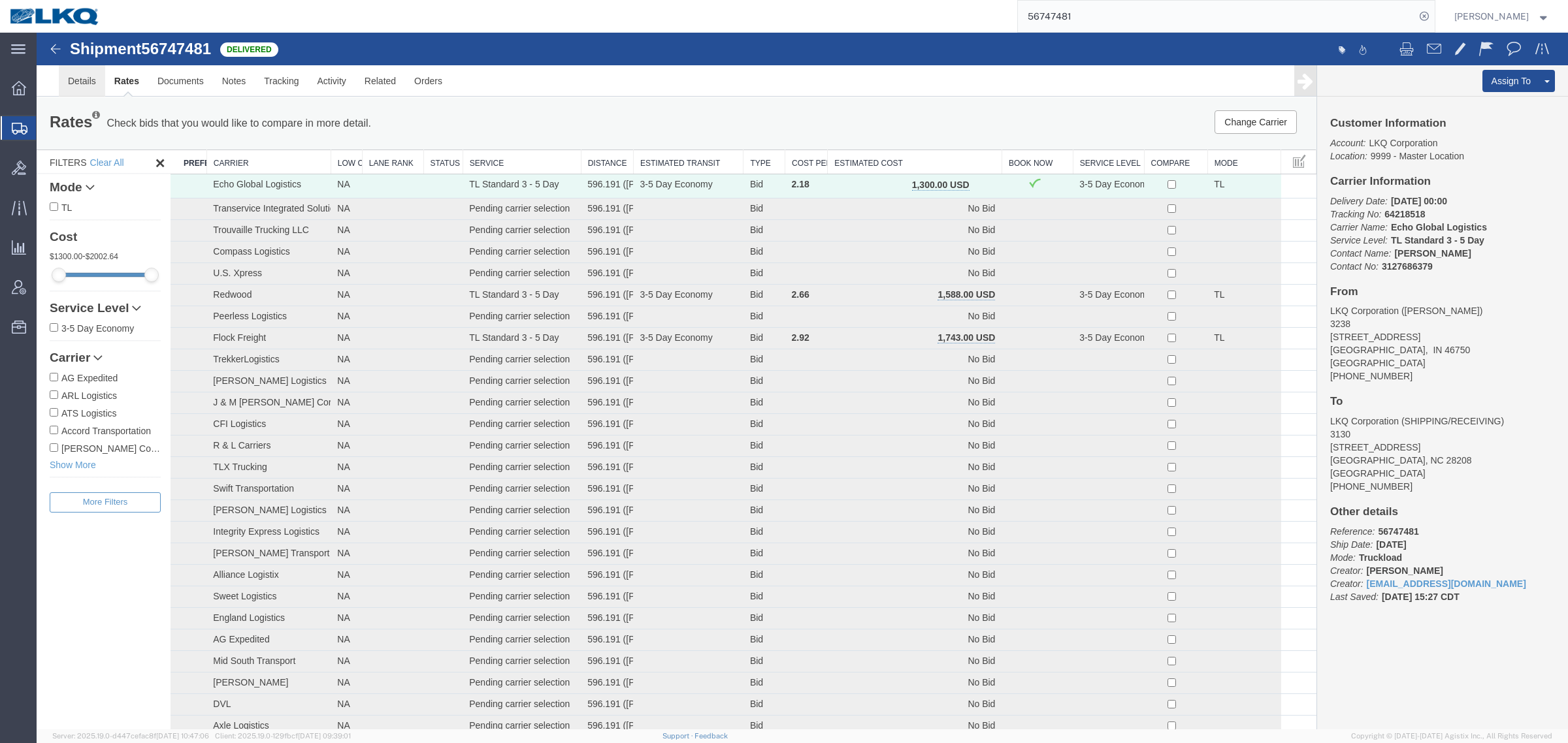
click at [76, 76] on link "Details" at bounding box center [82, 81] width 47 height 32
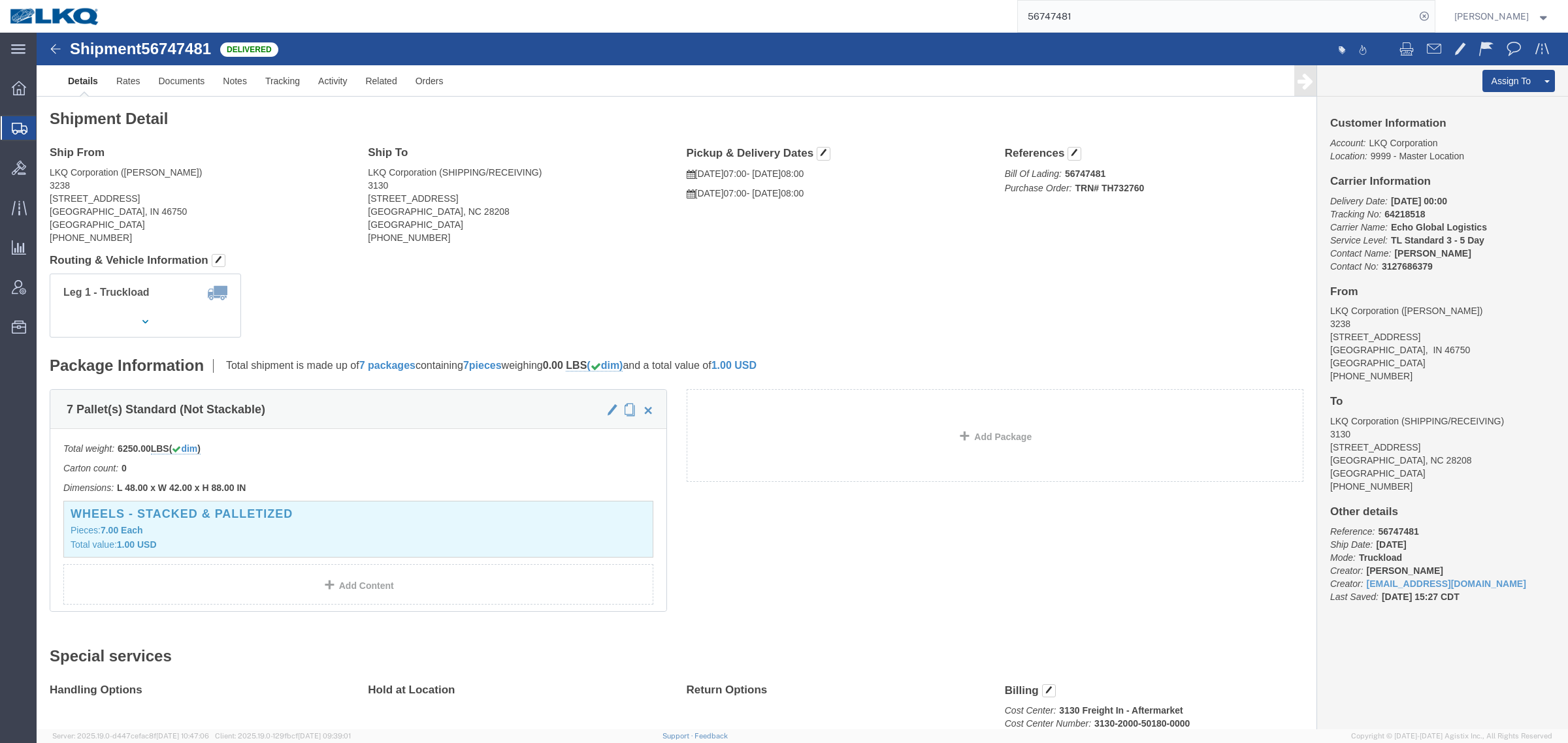
click div "Leg 1 - Truckload Vehicle 1: Standard Dry Van (53 Feet) Number of trucks: 1"
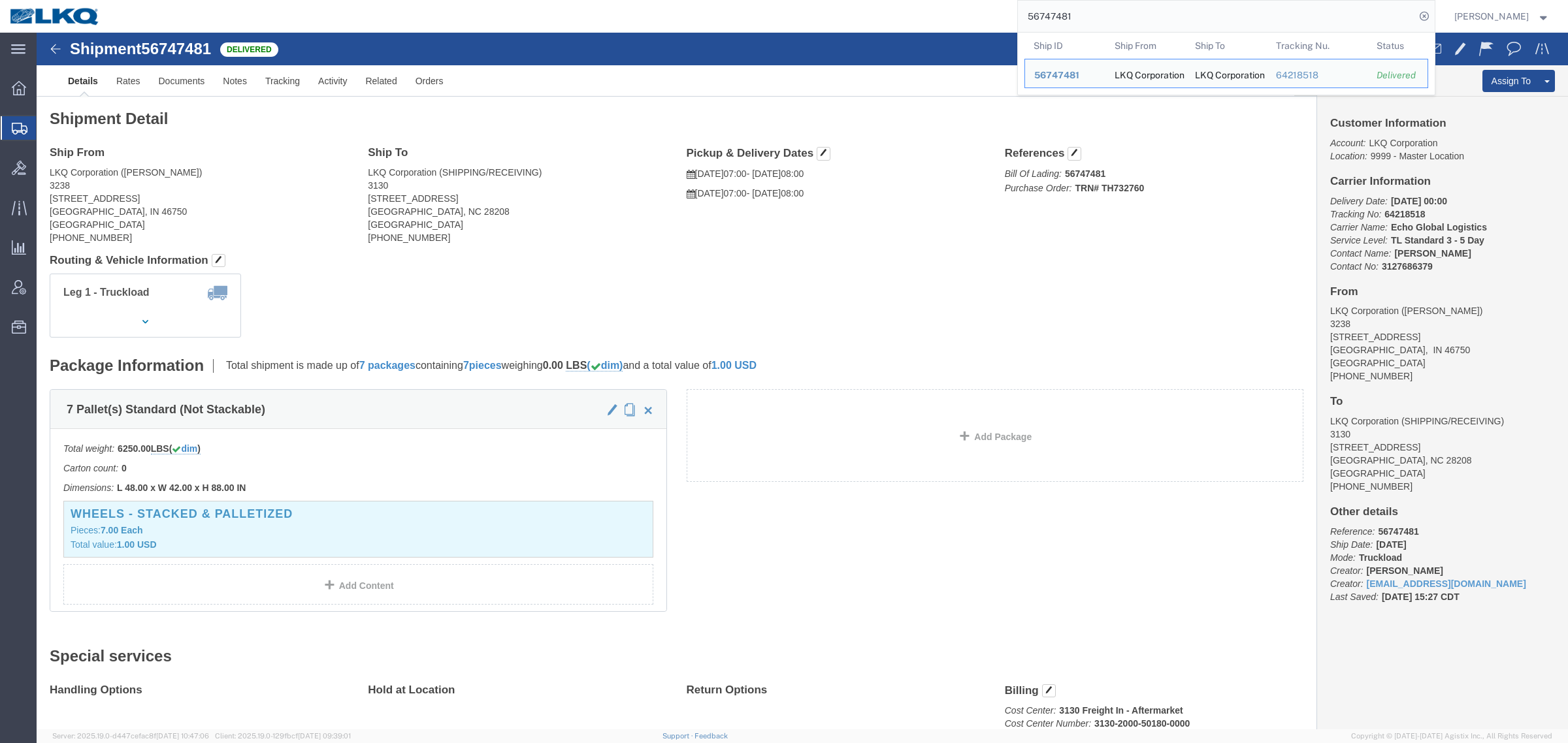
drag, startPoint x: 1112, startPoint y: 11, endPoint x: 901, endPoint y: 23, distance: 211.3
click at [914, 22] on div "56747481 Ship ID Ship From Ship To Tracking Nu. Status Ship ID 56747481 Ship Fr…" at bounding box center [772, 16] width 1325 height 32
paste input "94746"
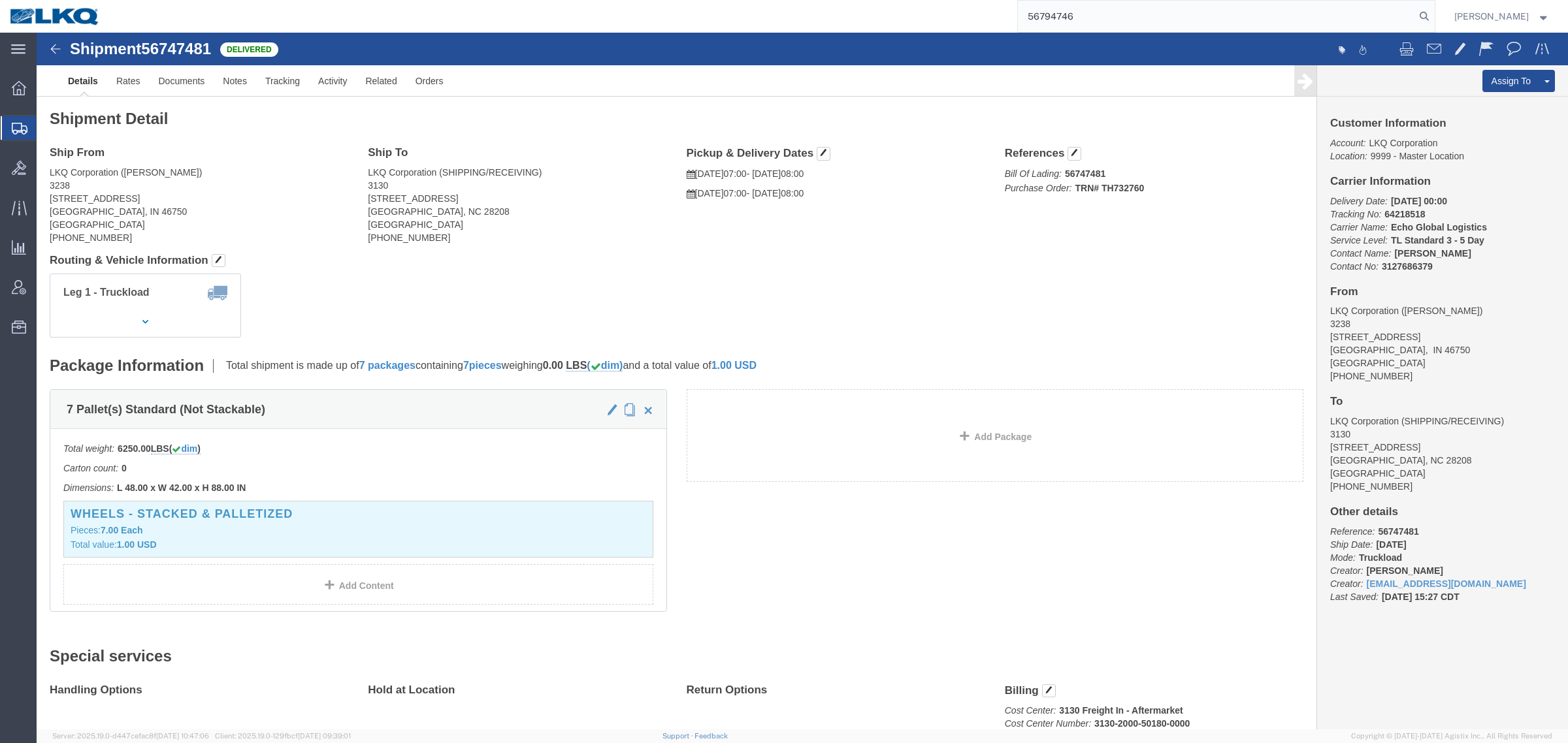
type input "56794746"
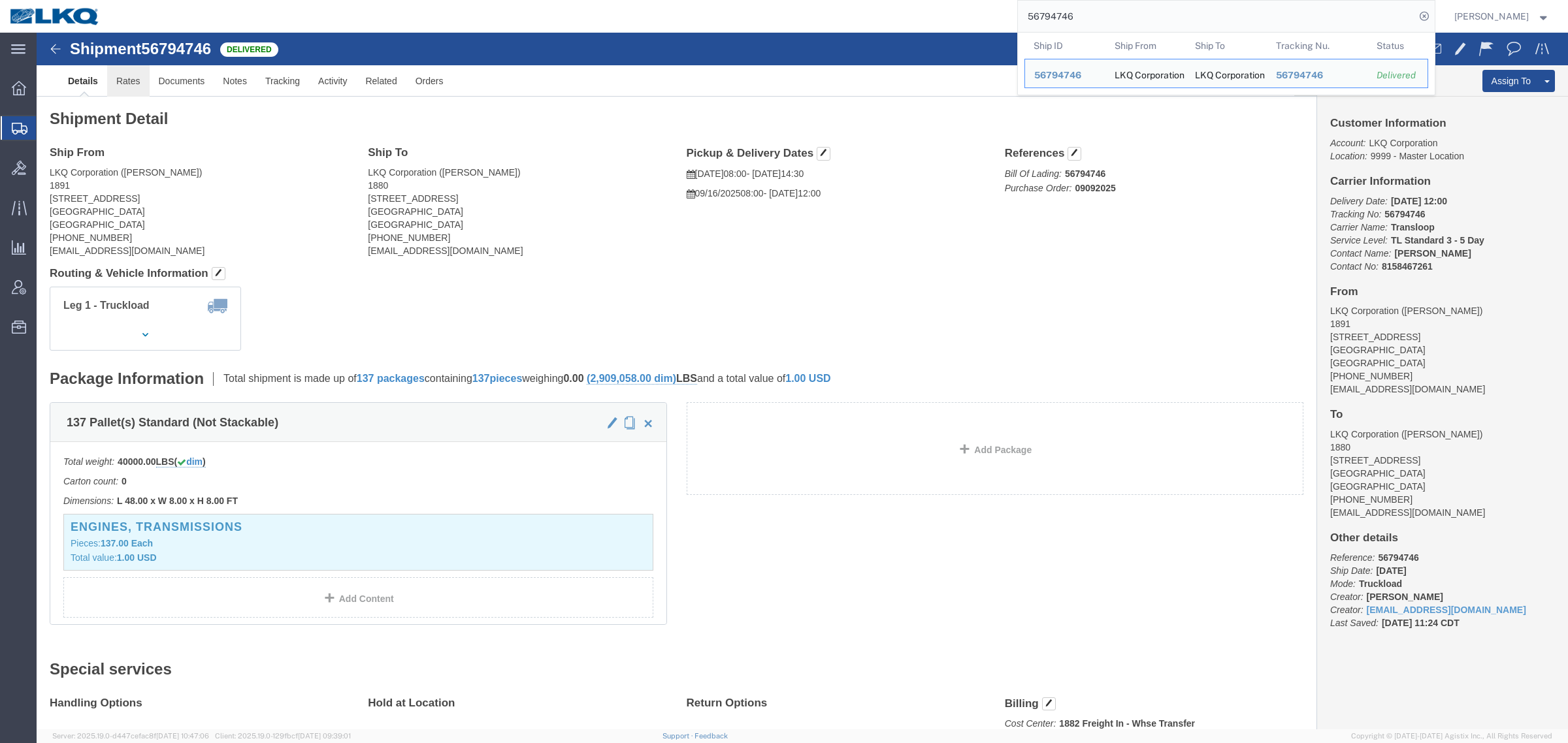
drag, startPoint x: 104, startPoint y: 59, endPoint x: 119, endPoint y: 73, distance: 20.5
click link "Rates"
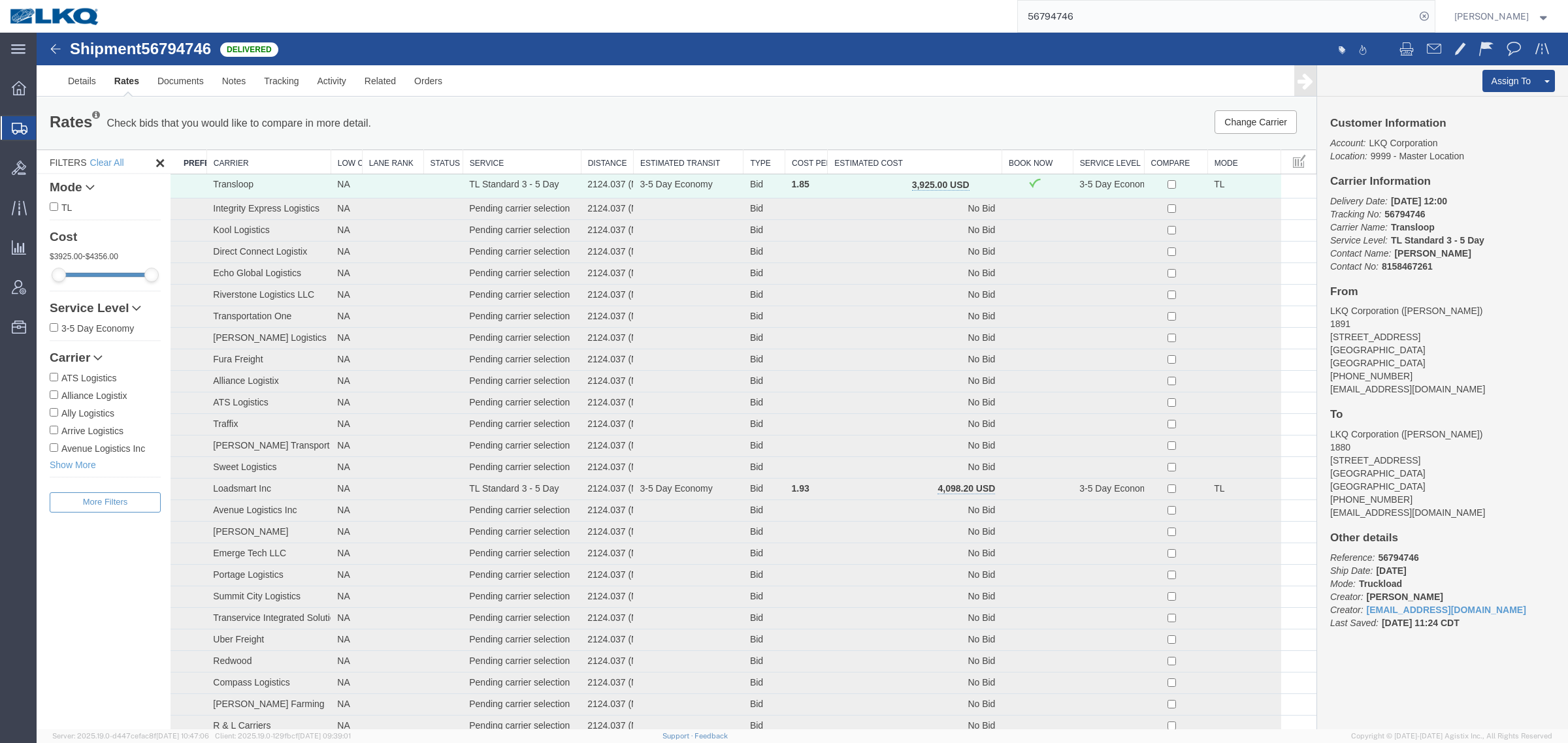
click at [694, 111] on div "Rates Check bids that you would like to compare in more detail. Compare Filter" at bounding box center [411, 123] width 743 height 26
click at [861, 166] on th "Estimated Cost" at bounding box center [915, 163] width 175 height 24
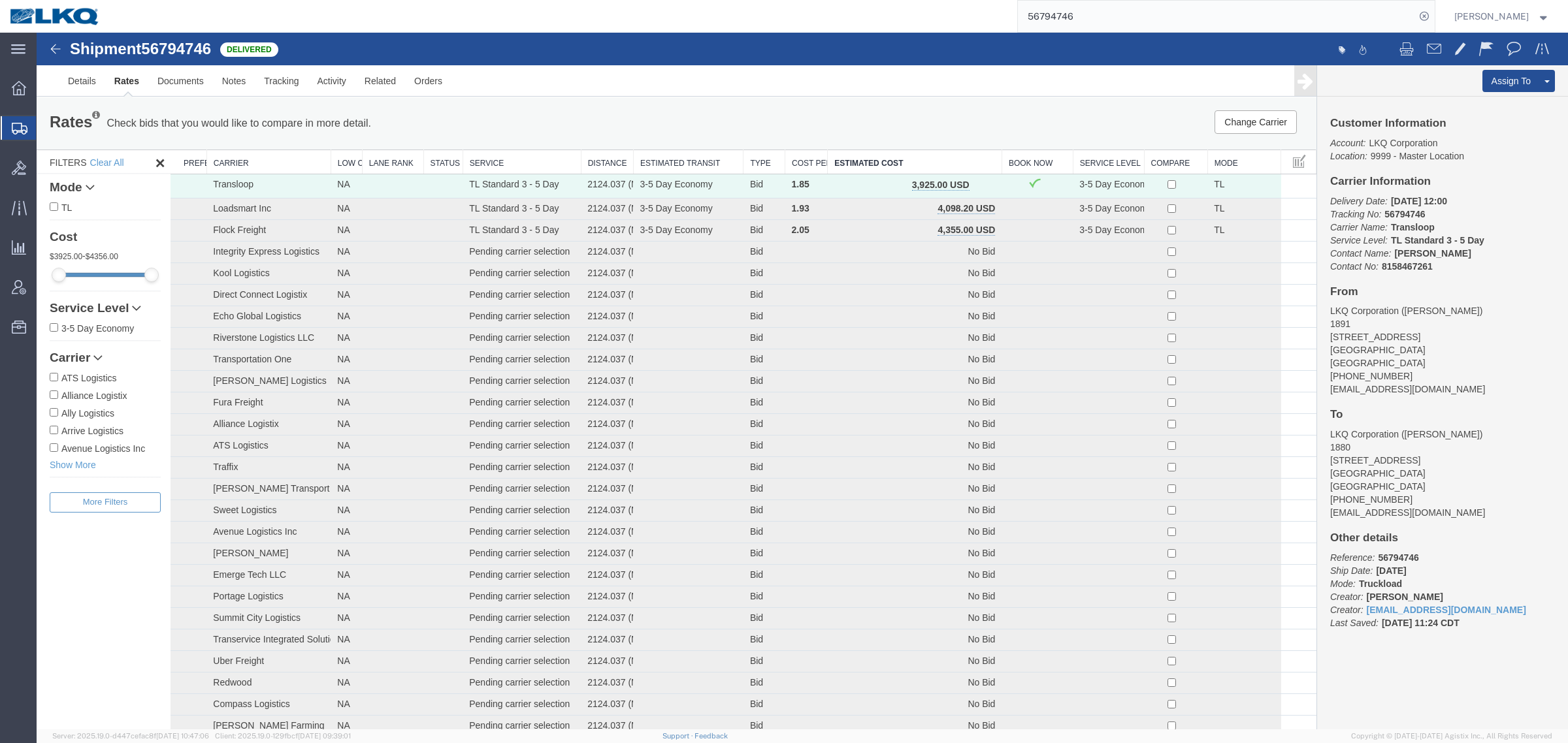
click at [894, 111] on div "Change Carrier Pause Continue" at bounding box center [1048, 122] width 530 height 23
click at [889, 106] on div "Rates Check bids that you would like to compare in more detail. Compare Filter …" at bounding box center [676, 123] width 1280 height 52
click at [767, 26] on div "56794746" at bounding box center [772, 16] width 1325 height 32
